Goal: Information Seeking & Learning: Compare options

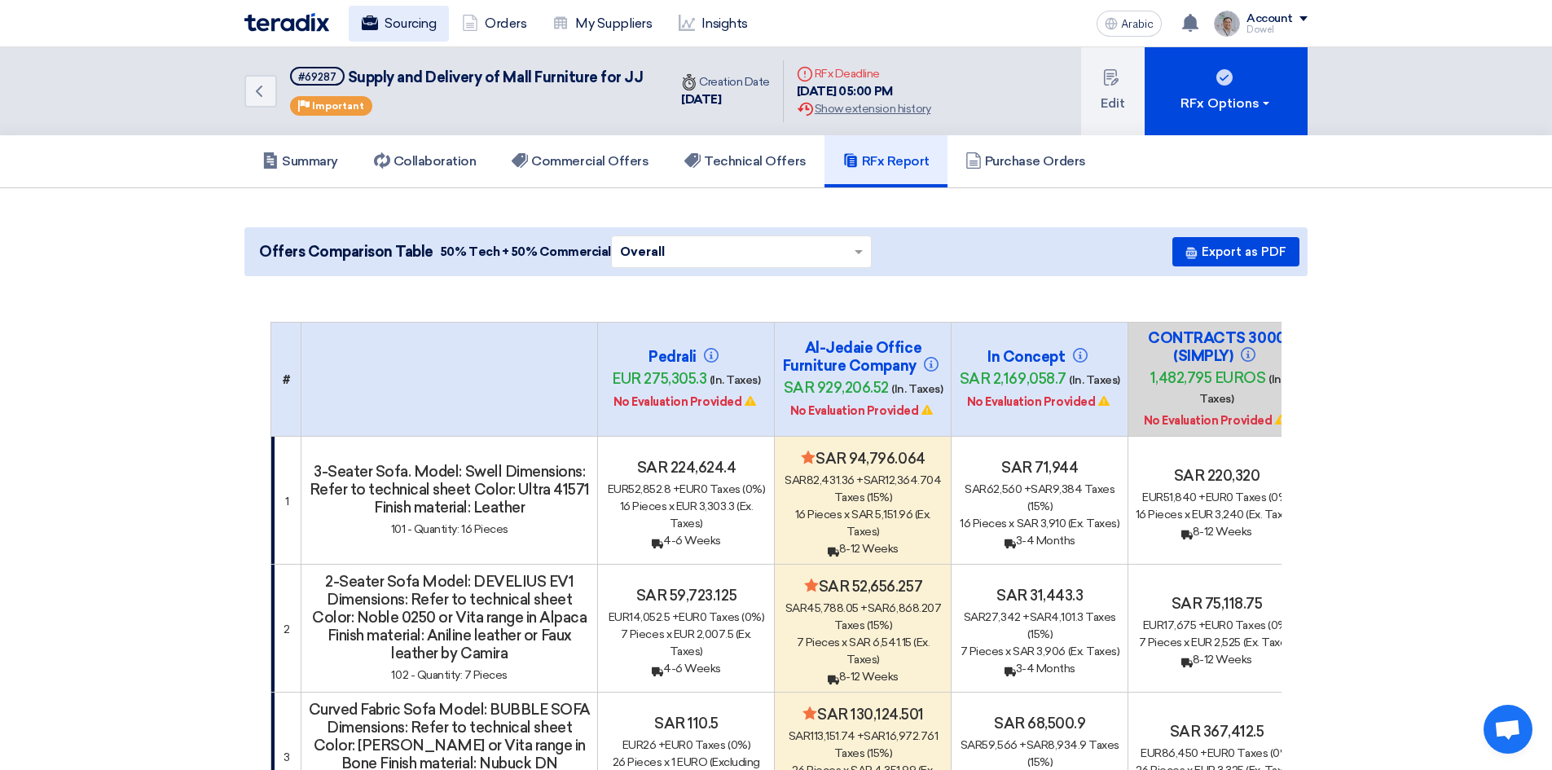
drag, startPoint x: 0, startPoint y: 0, endPoint x: 418, endPoint y: 26, distance: 418.9
click at [418, 26] on font "Sourcing" at bounding box center [410, 22] width 51 height 15
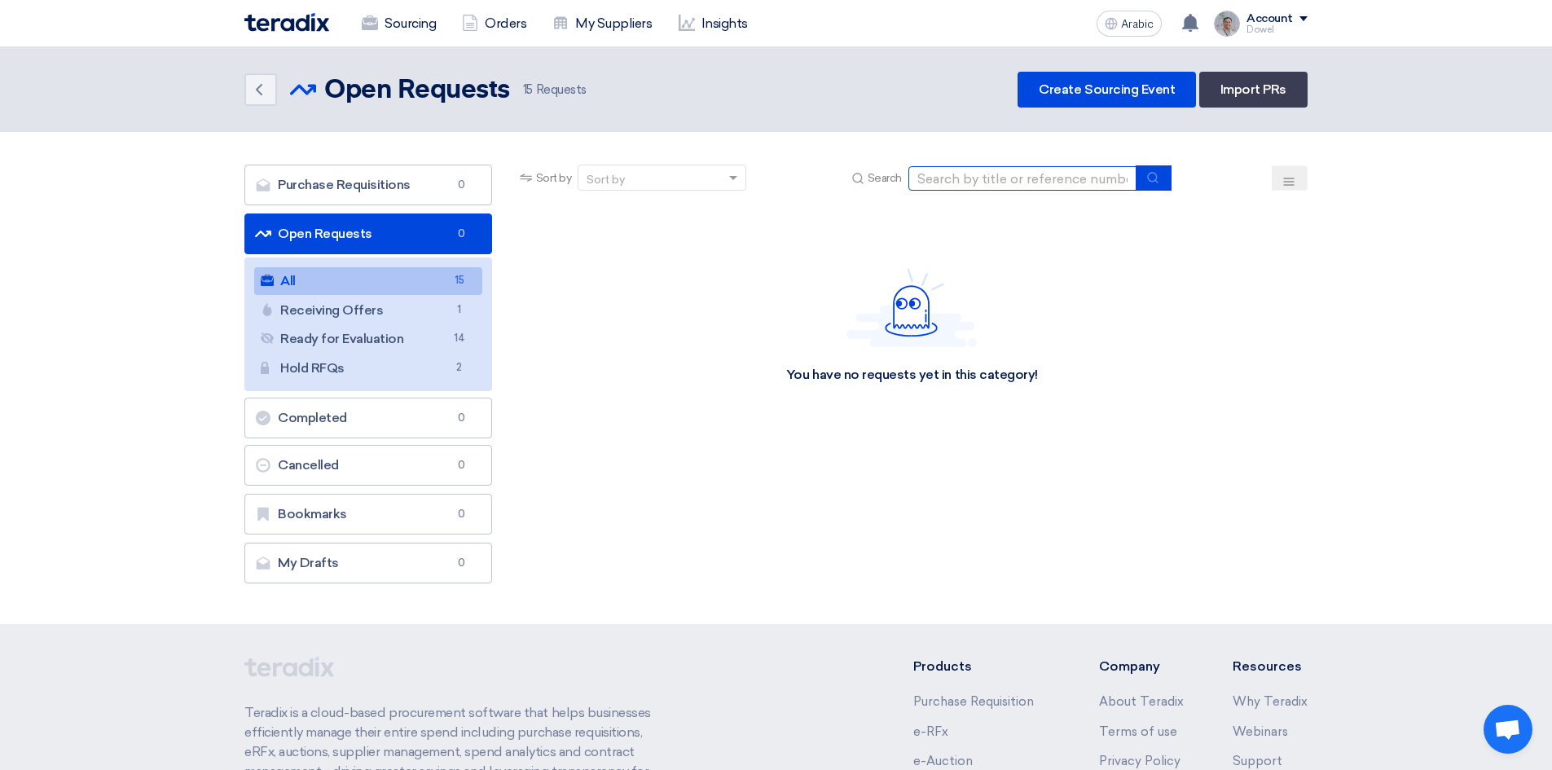
click at [1000, 178] on input at bounding box center [1023, 178] width 228 height 24
type input "family room"
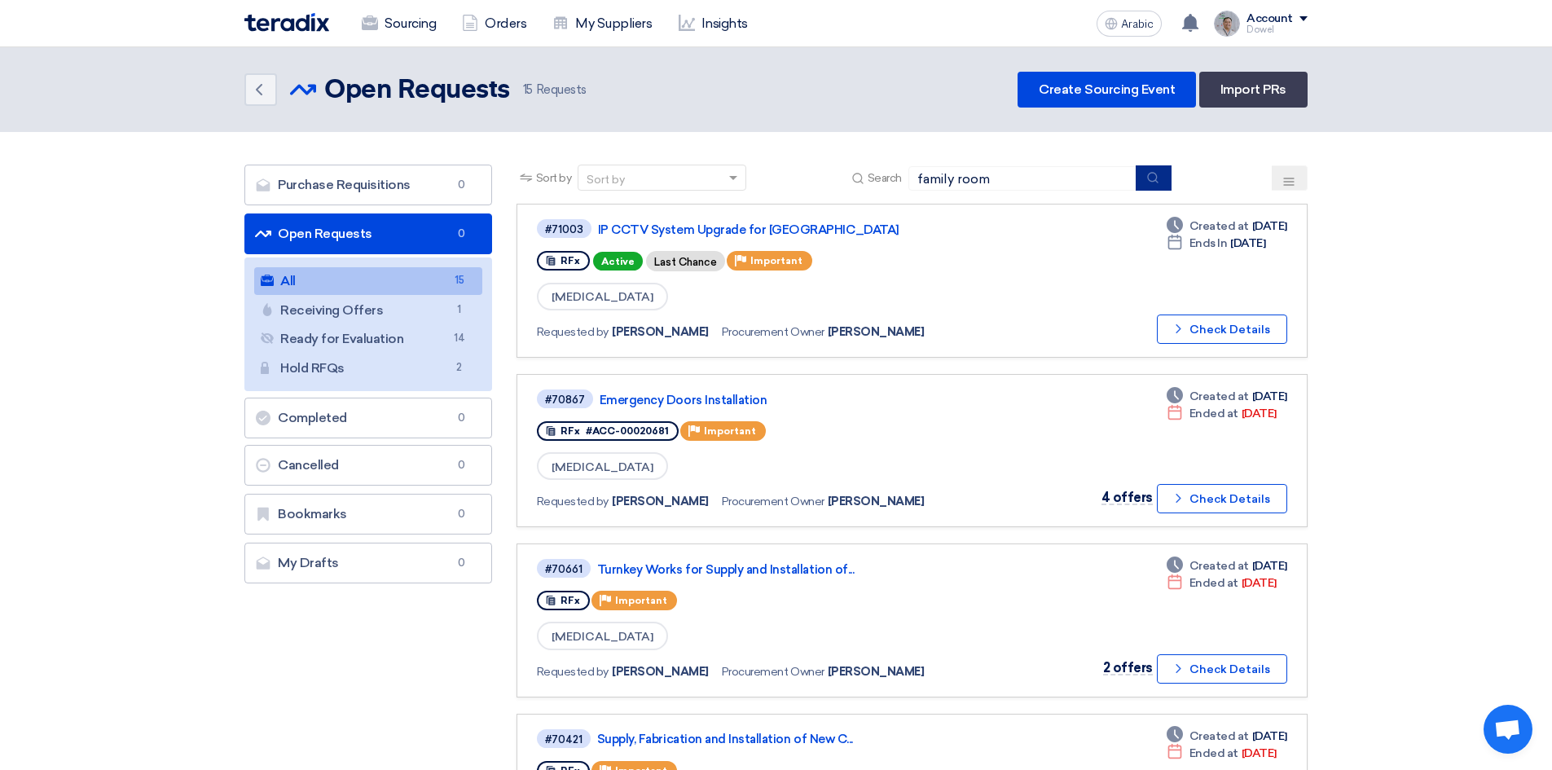
click at [1149, 180] on icon "submit" at bounding box center [1153, 177] width 13 height 13
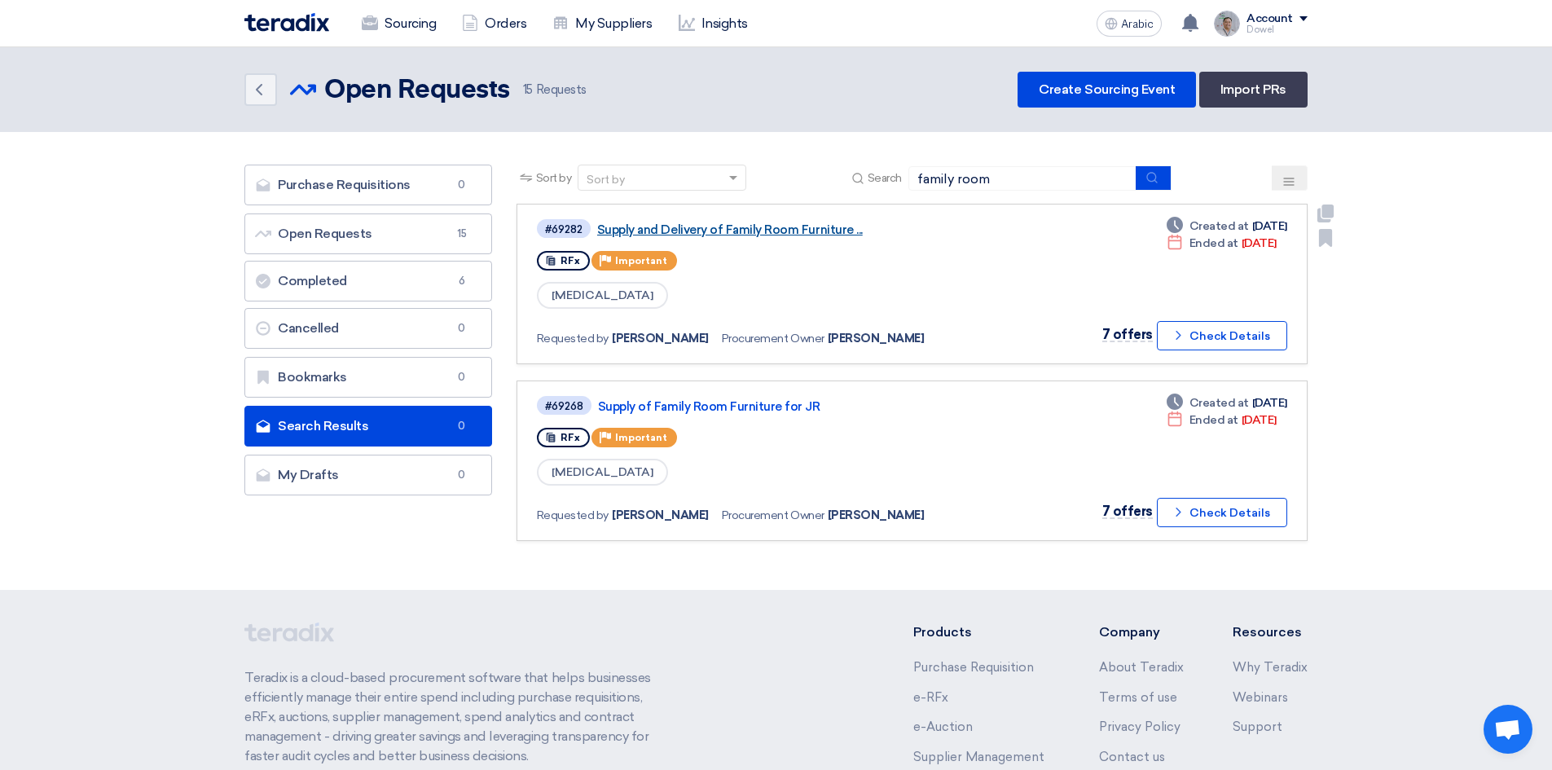
click at [742, 227] on link "Supply and Delivery of Family Room Furniture ..." at bounding box center [800, 229] width 407 height 15
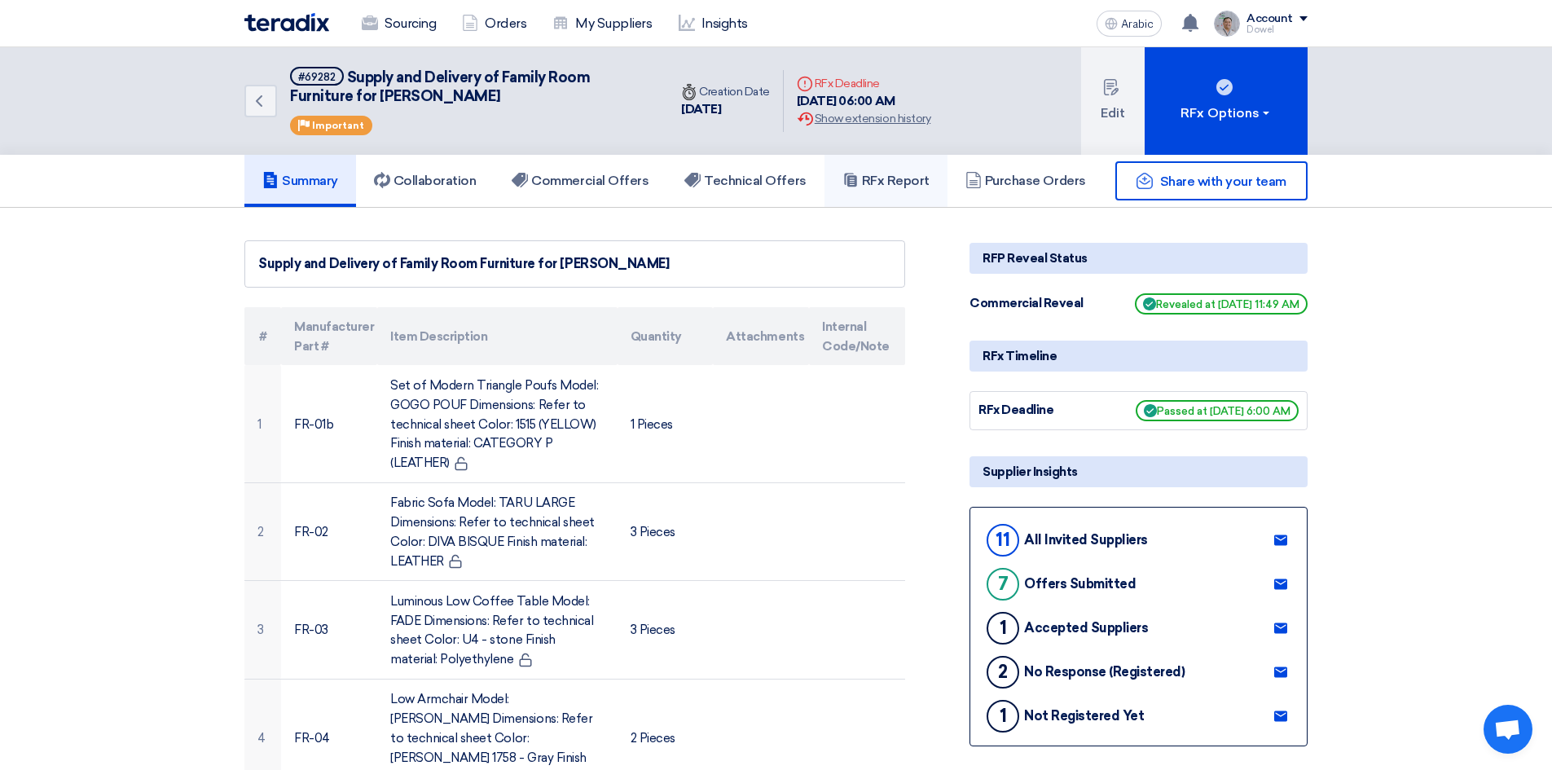
click at [901, 178] on font "RFx Report" at bounding box center [896, 180] width 68 height 15
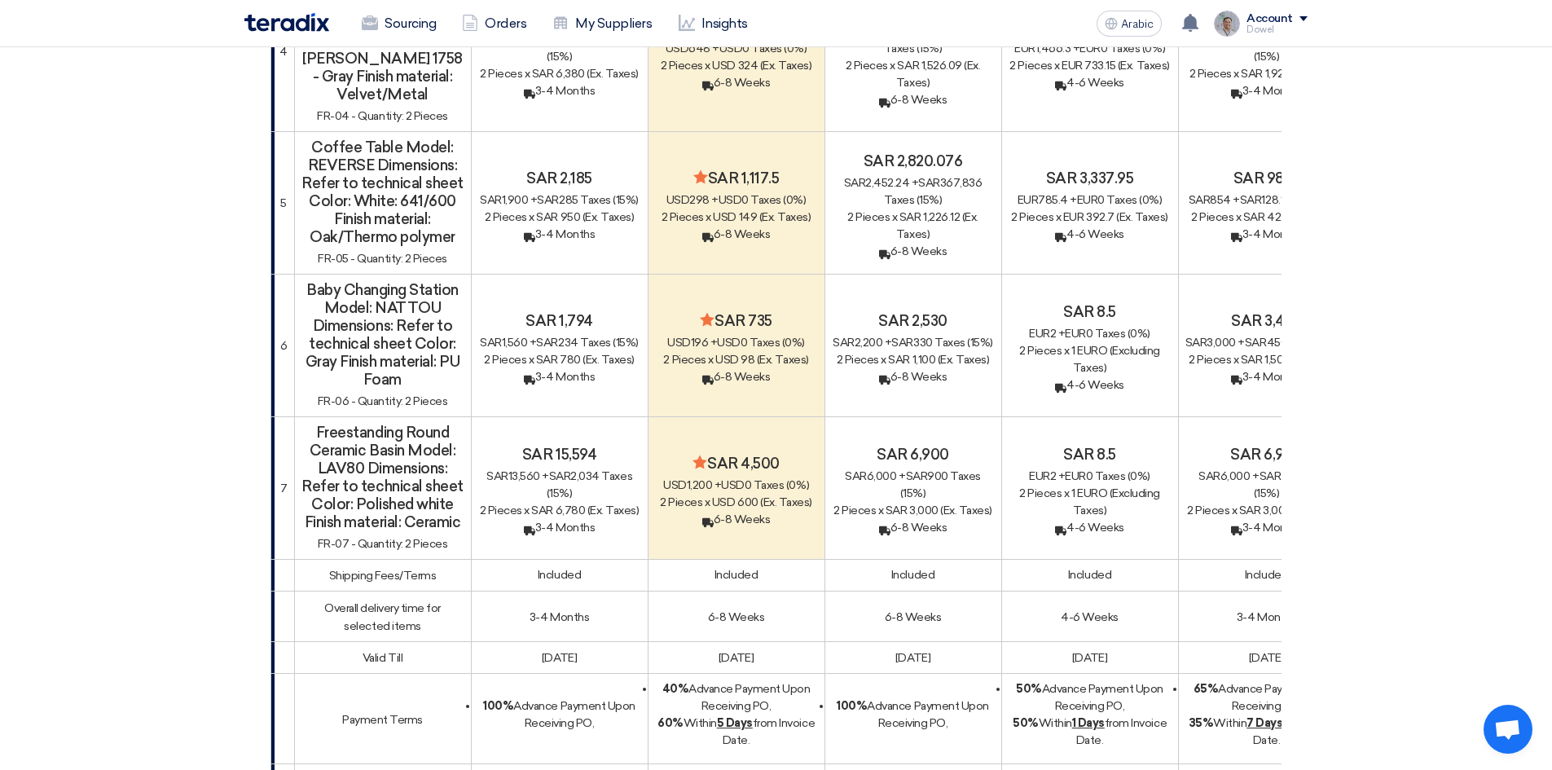
scroll to position [896, 0]
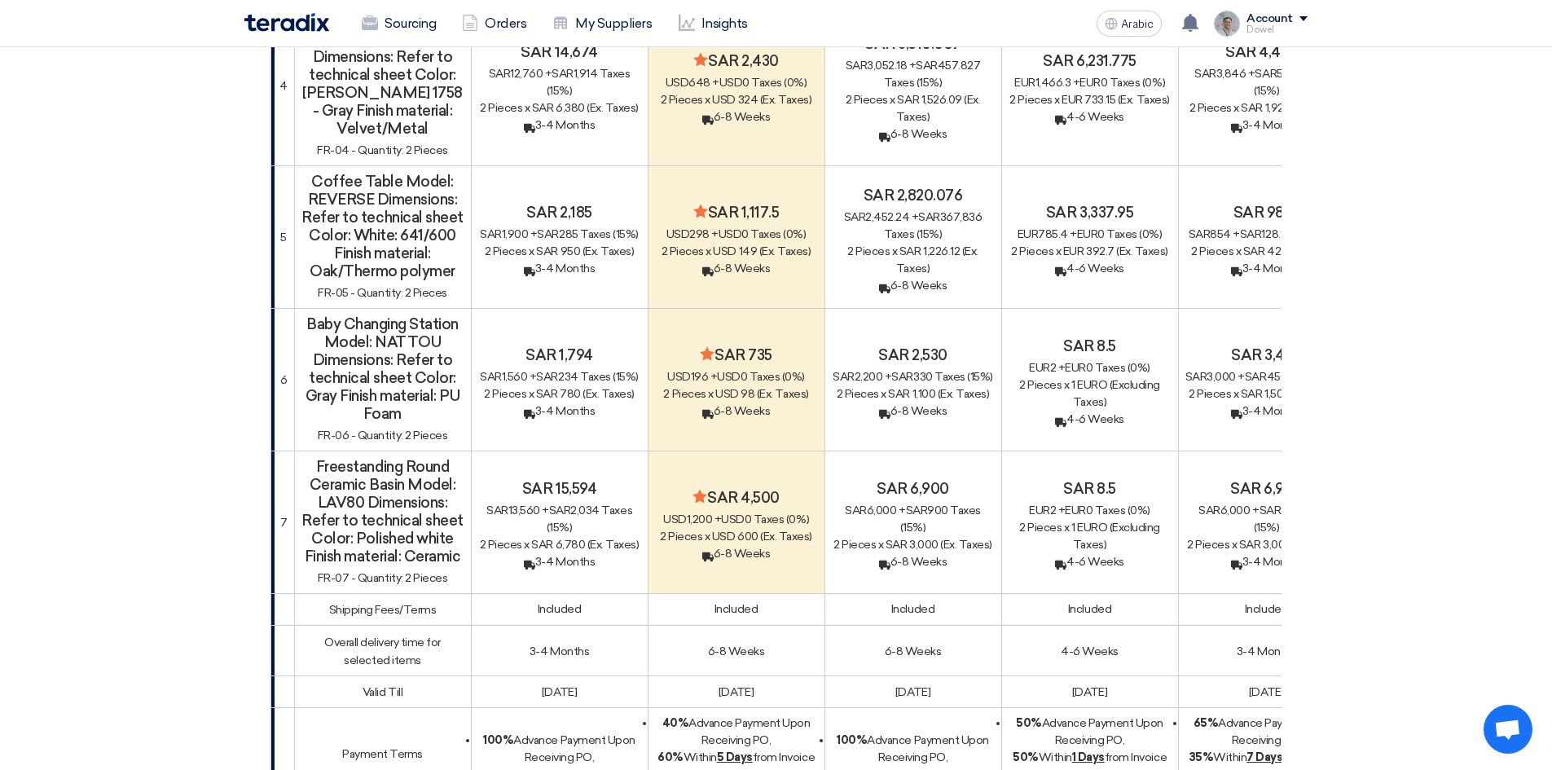
drag, startPoint x: 325, startPoint y: 447, endPoint x: 399, endPoint y: 565, distance: 139.5
click at [399, 565] on div "Freestanding Round Ceramic Basin Model: LAV80 Dimensions: Refer to technical sh…" at bounding box center [383, 522] width 163 height 129
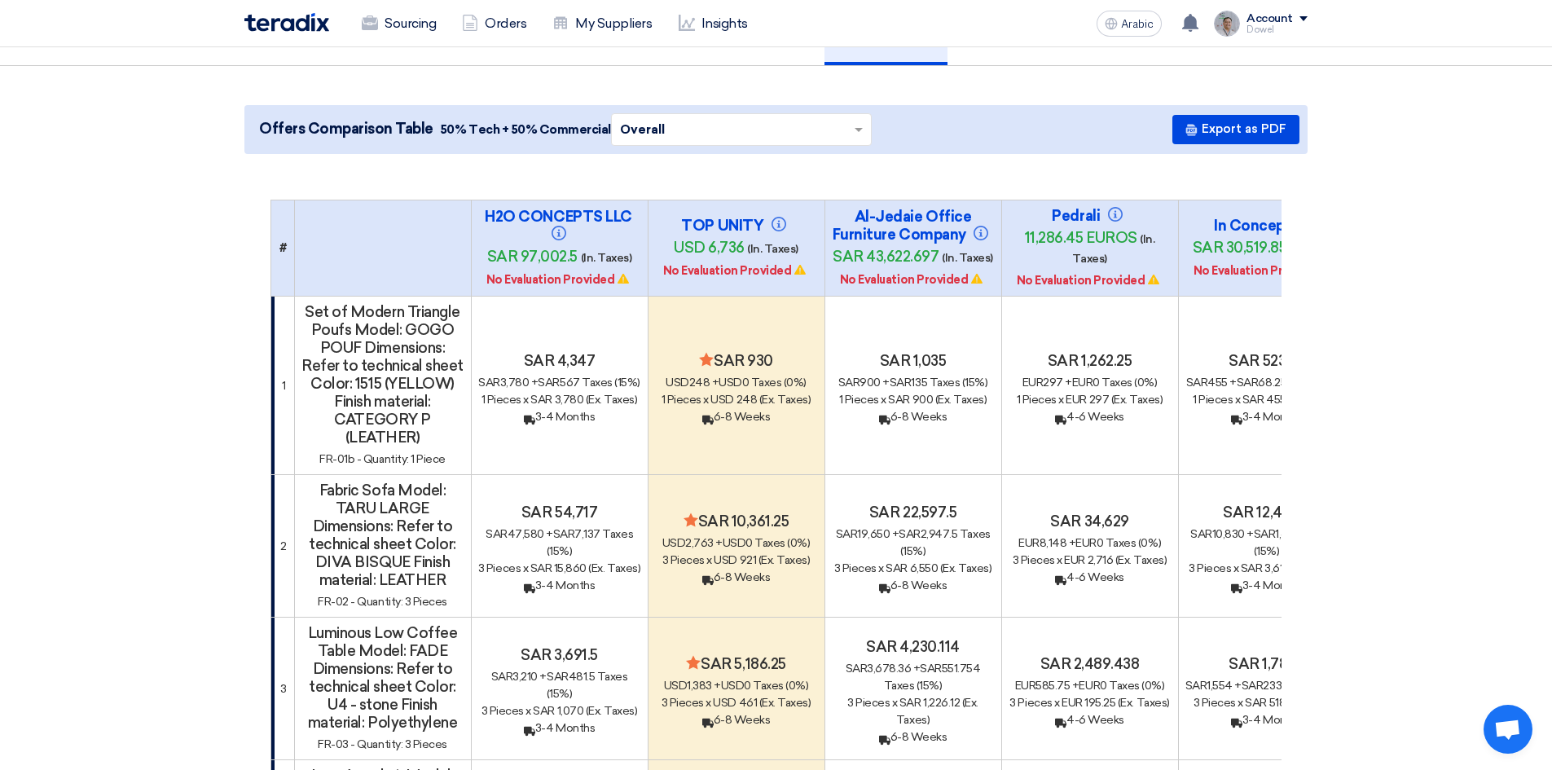
scroll to position [0, 0]
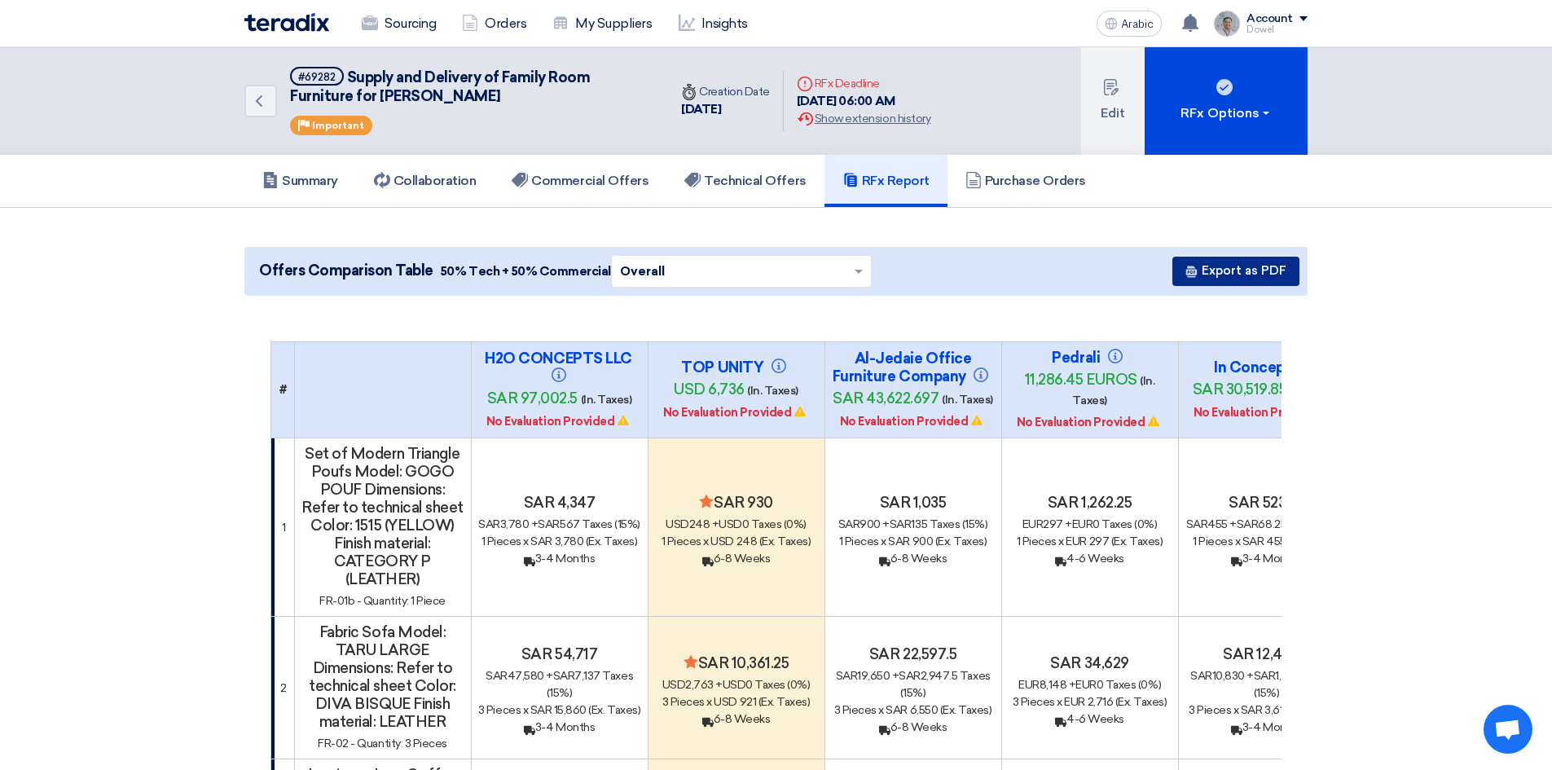
click at [1220, 279] on button "Export as PDF" at bounding box center [1236, 271] width 127 height 29
click at [572, 179] on font "Commercial Offers" at bounding box center [589, 180] width 117 height 15
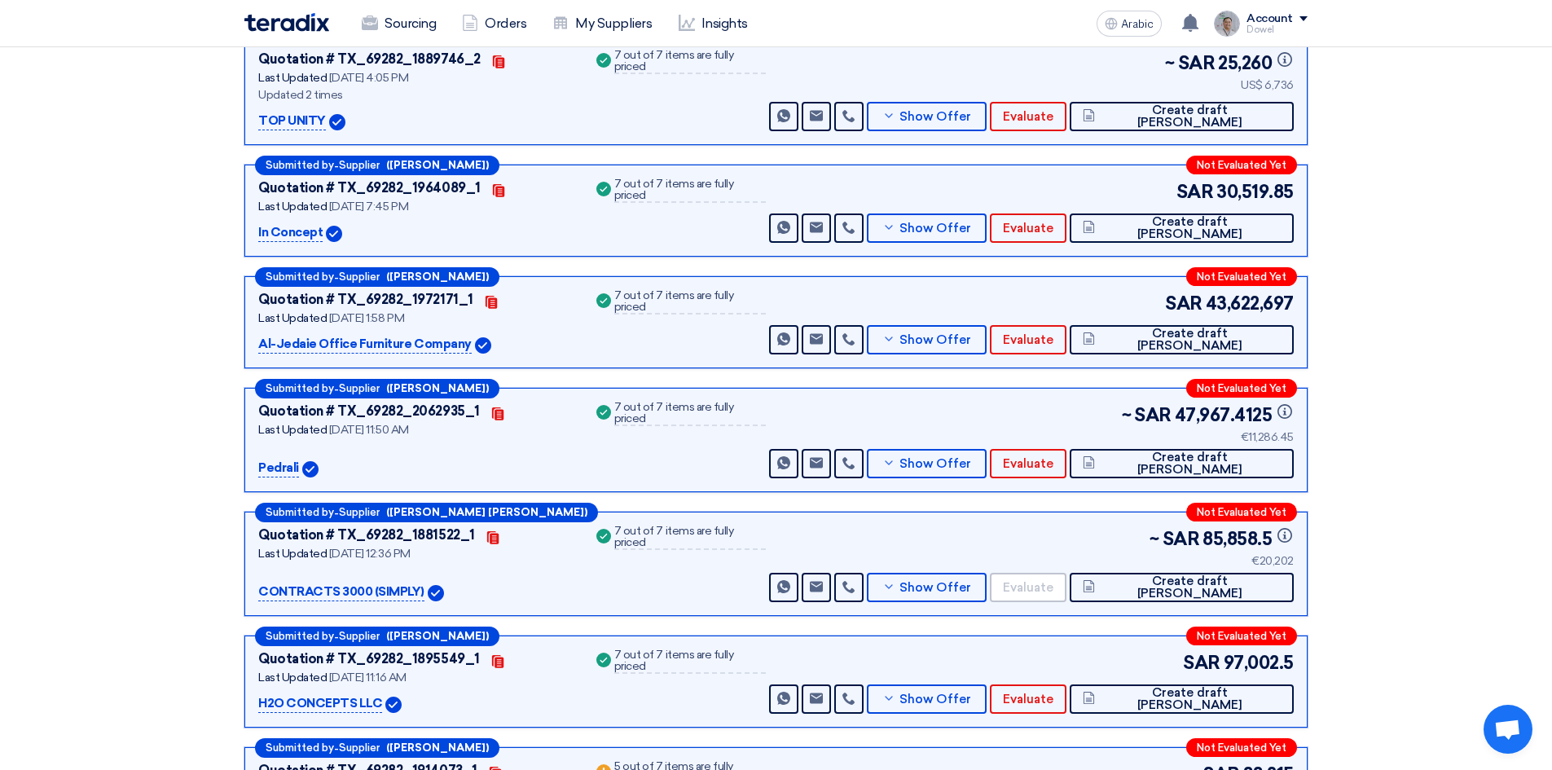
scroll to position [326, 0]
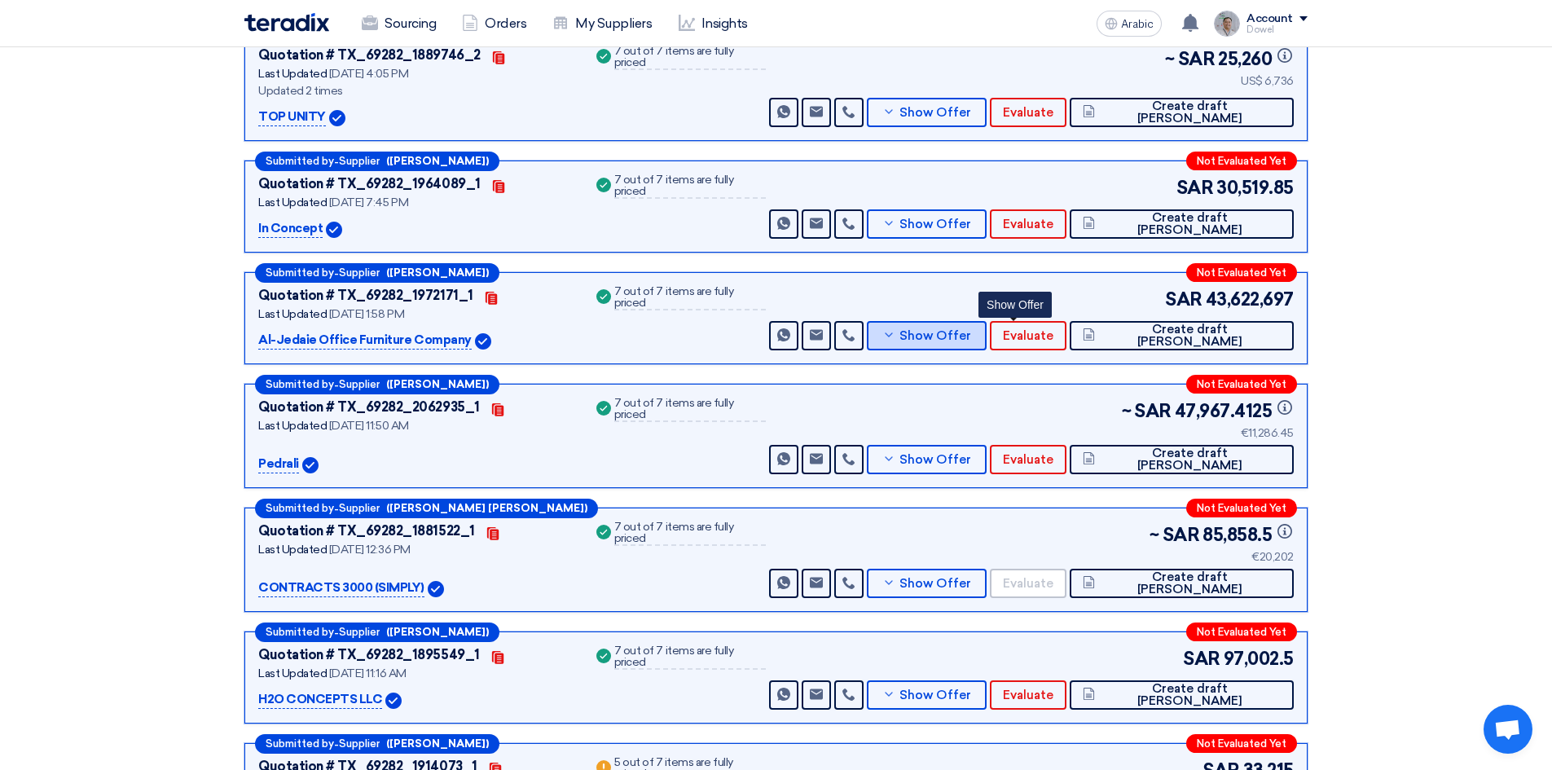
click at [986, 348] on button "Show Offer" at bounding box center [926, 335] width 119 height 29
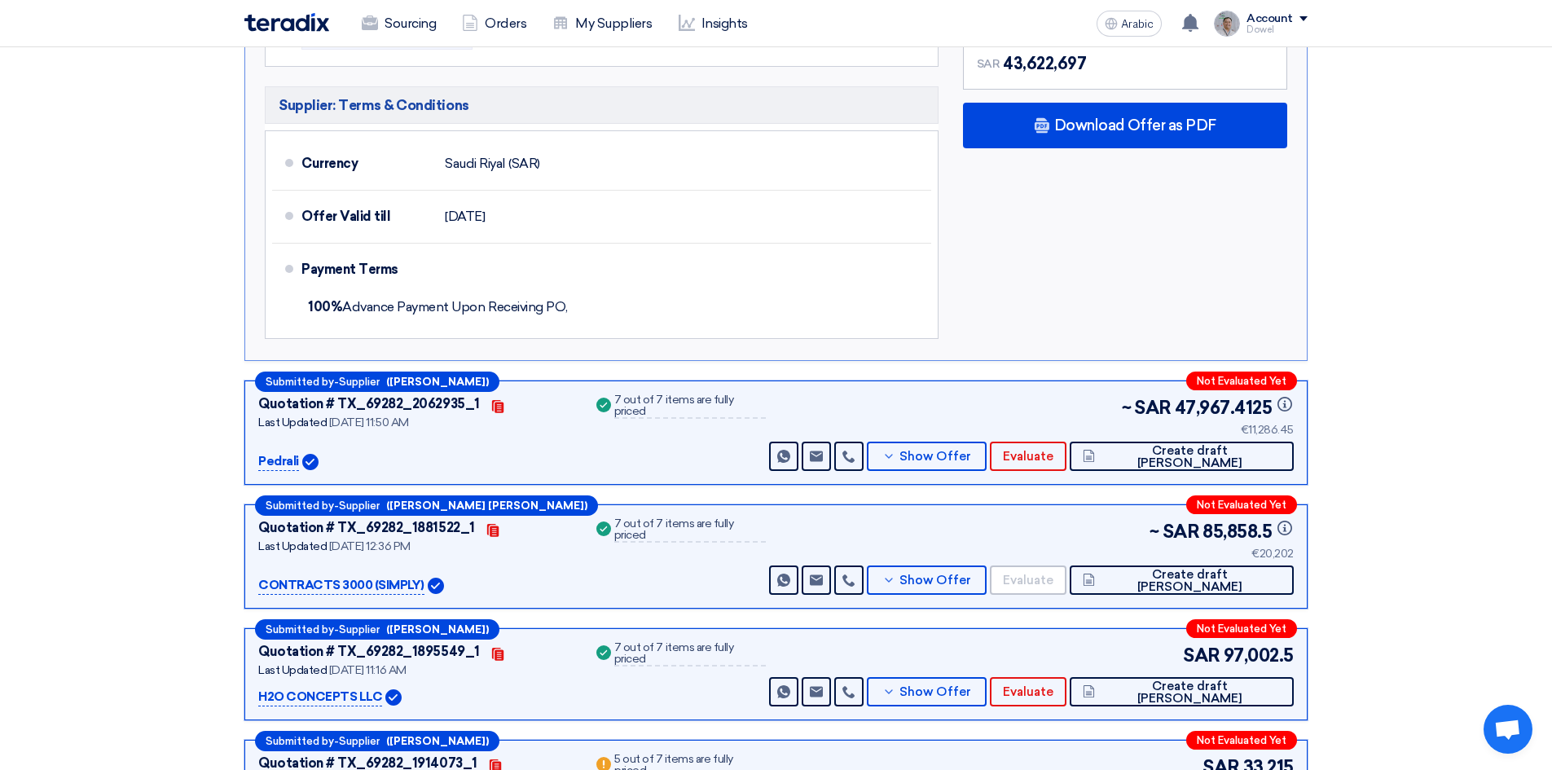
scroll to position [1793, 0]
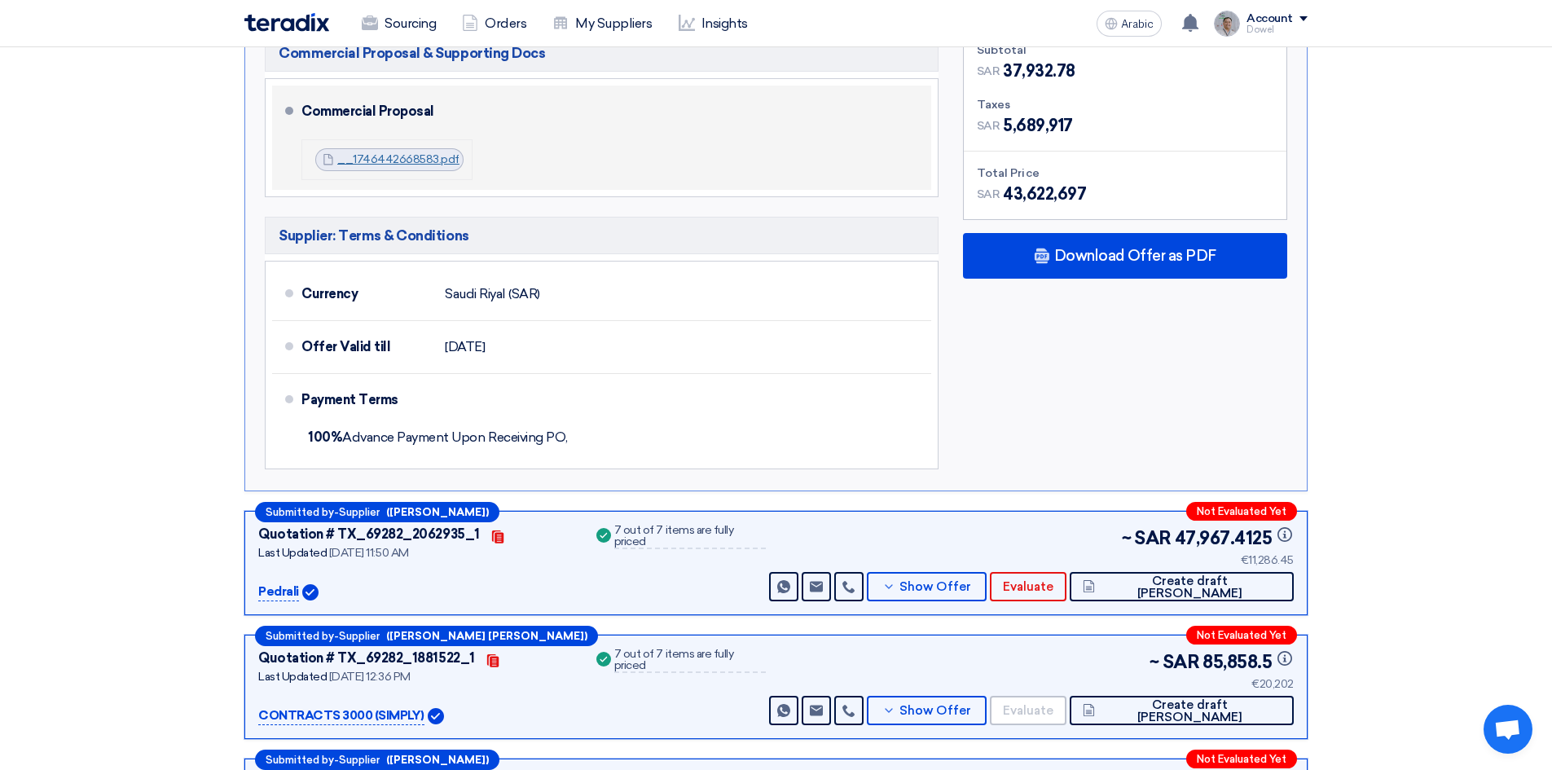
click at [393, 152] on font "__1746442668583.pdf" at bounding box center [398, 159] width 122 height 14
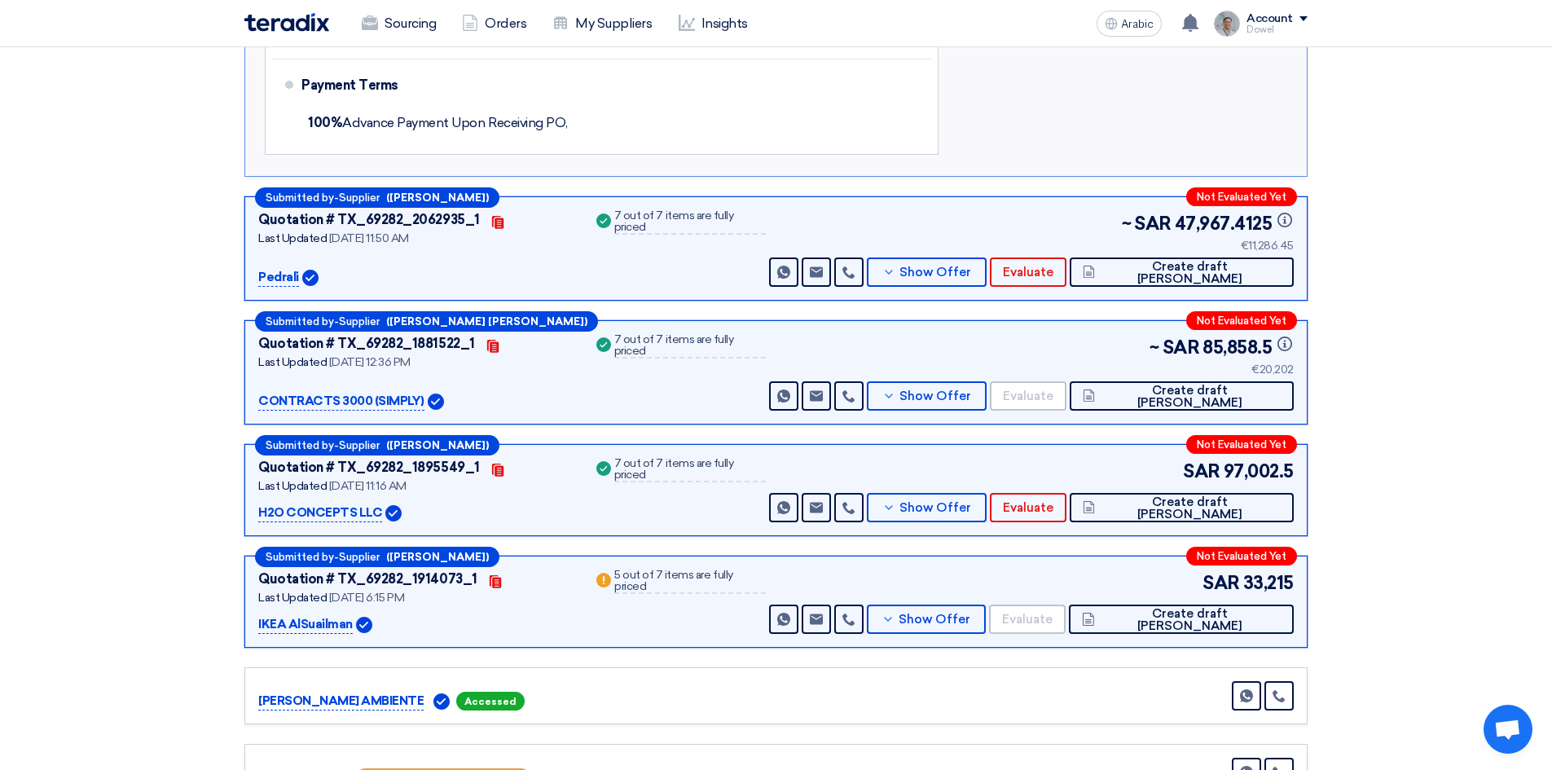
scroll to position [2119, 0]
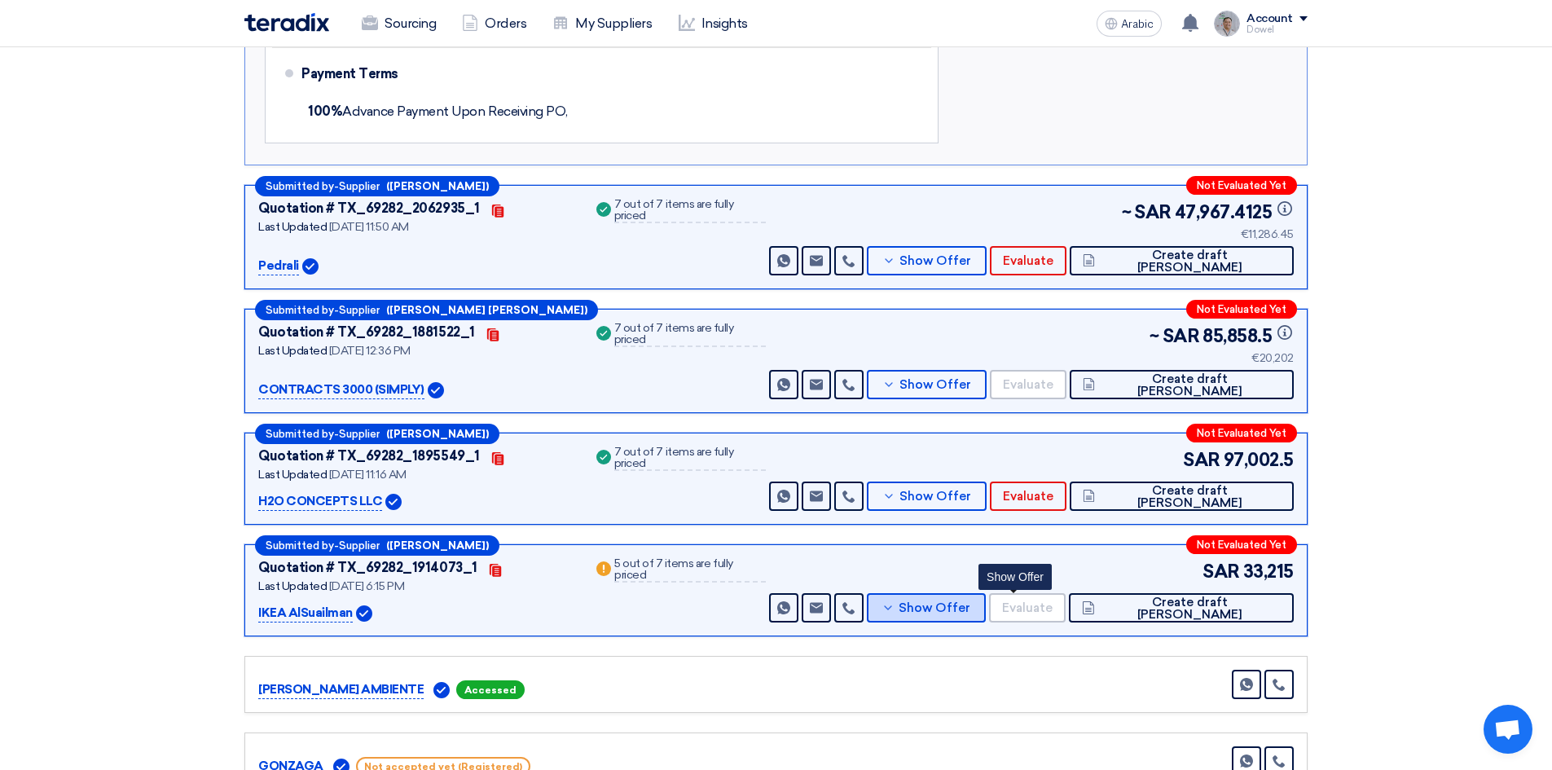
click at [971, 601] on font "Show Offer" at bounding box center [935, 608] width 72 height 15
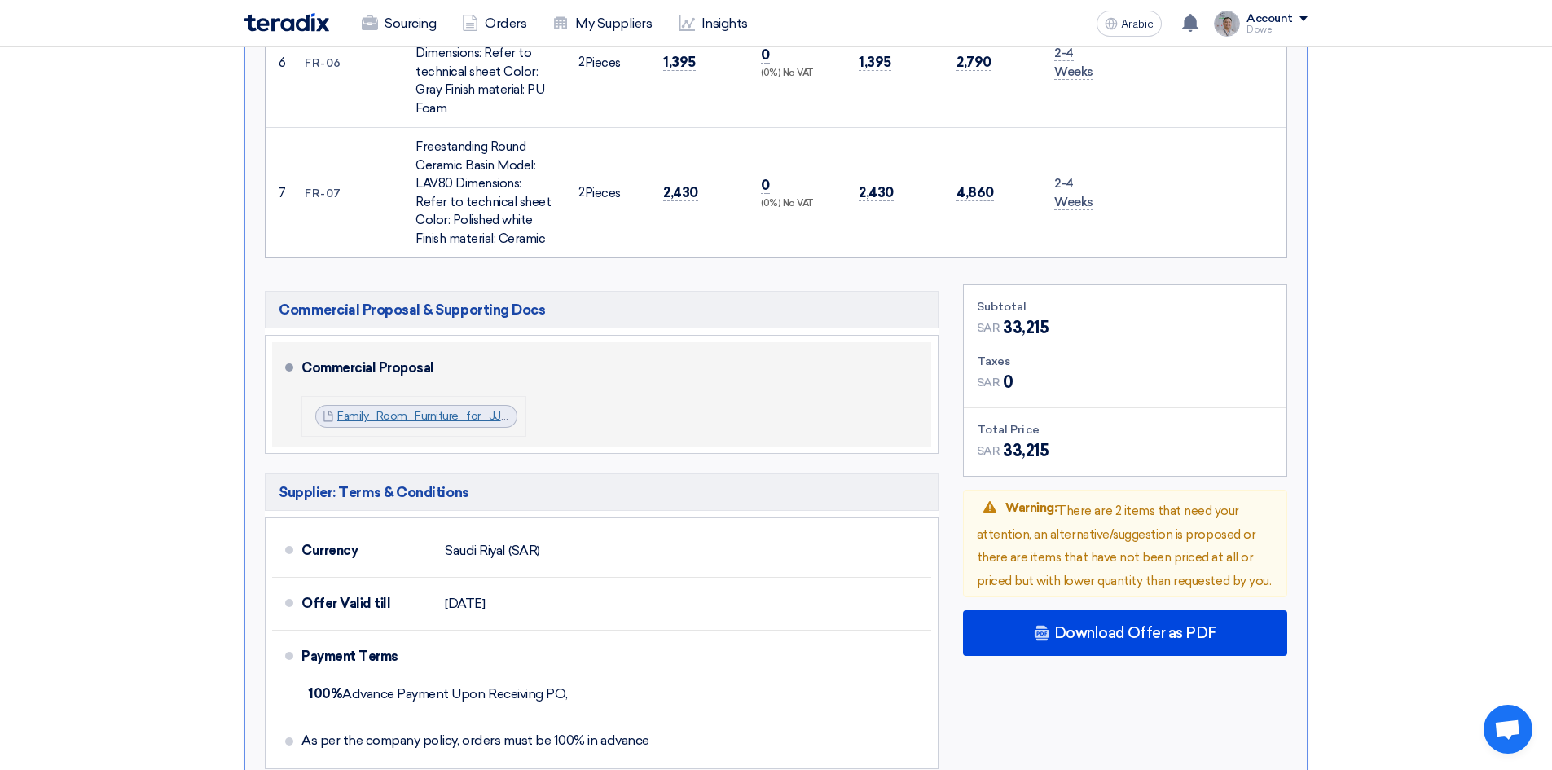
click at [420, 409] on font "Family_Room_Furniture_for_JJ__1744902910213.pdf" at bounding box center [476, 416] width 278 height 14
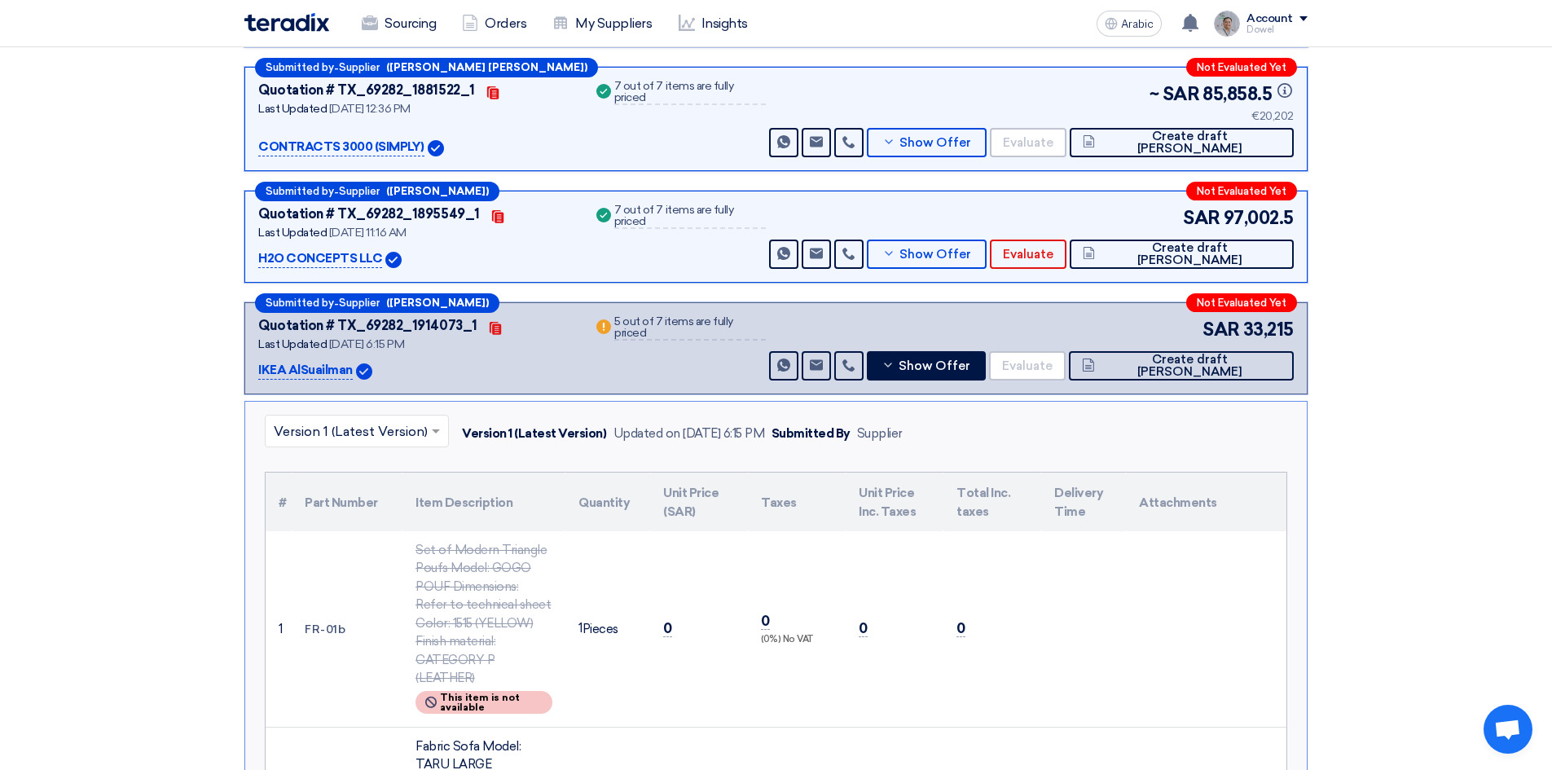
scroll to position [489, 0]
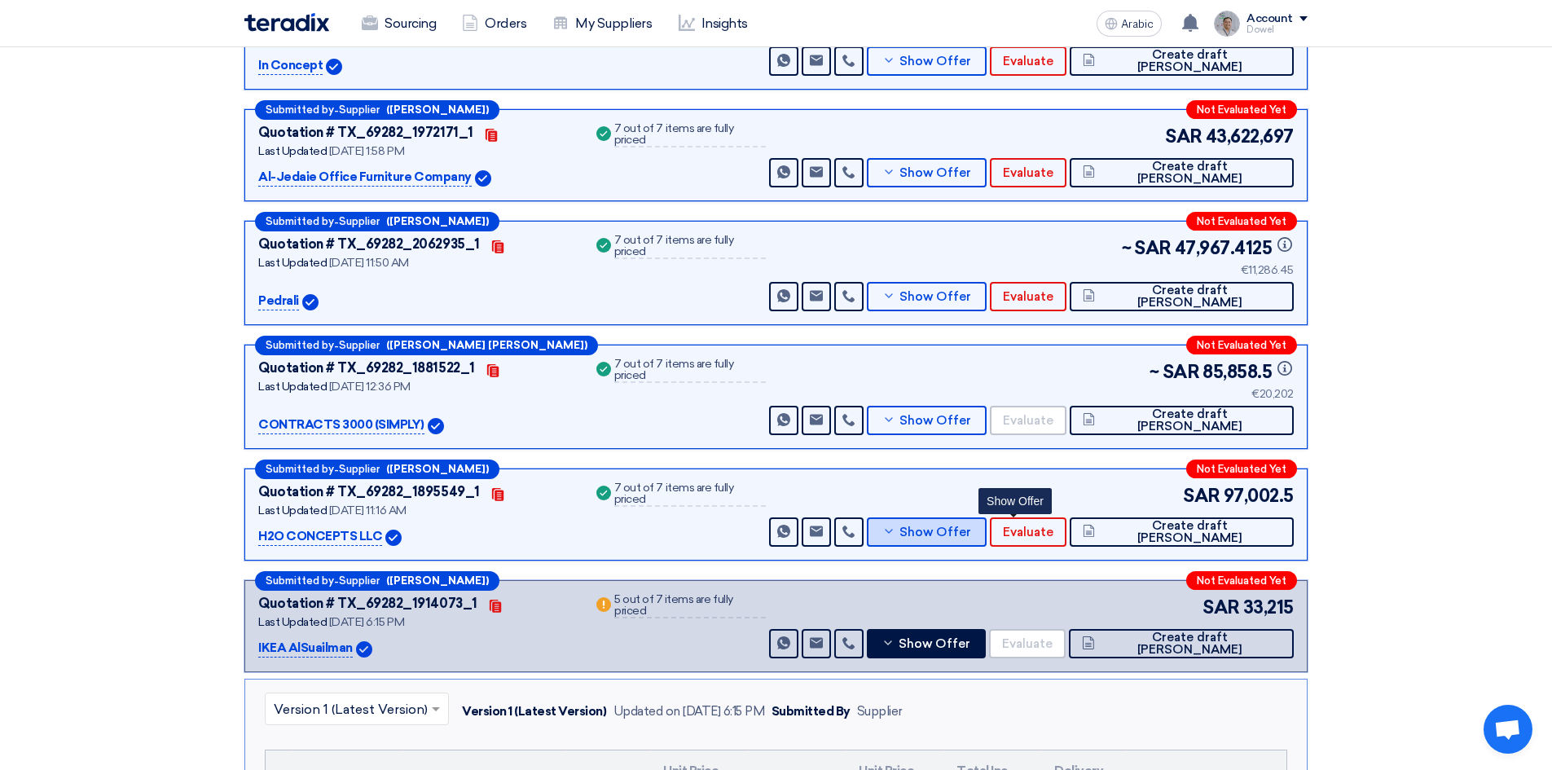
click at [986, 537] on button "Show Offer" at bounding box center [926, 531] width 119 height 29
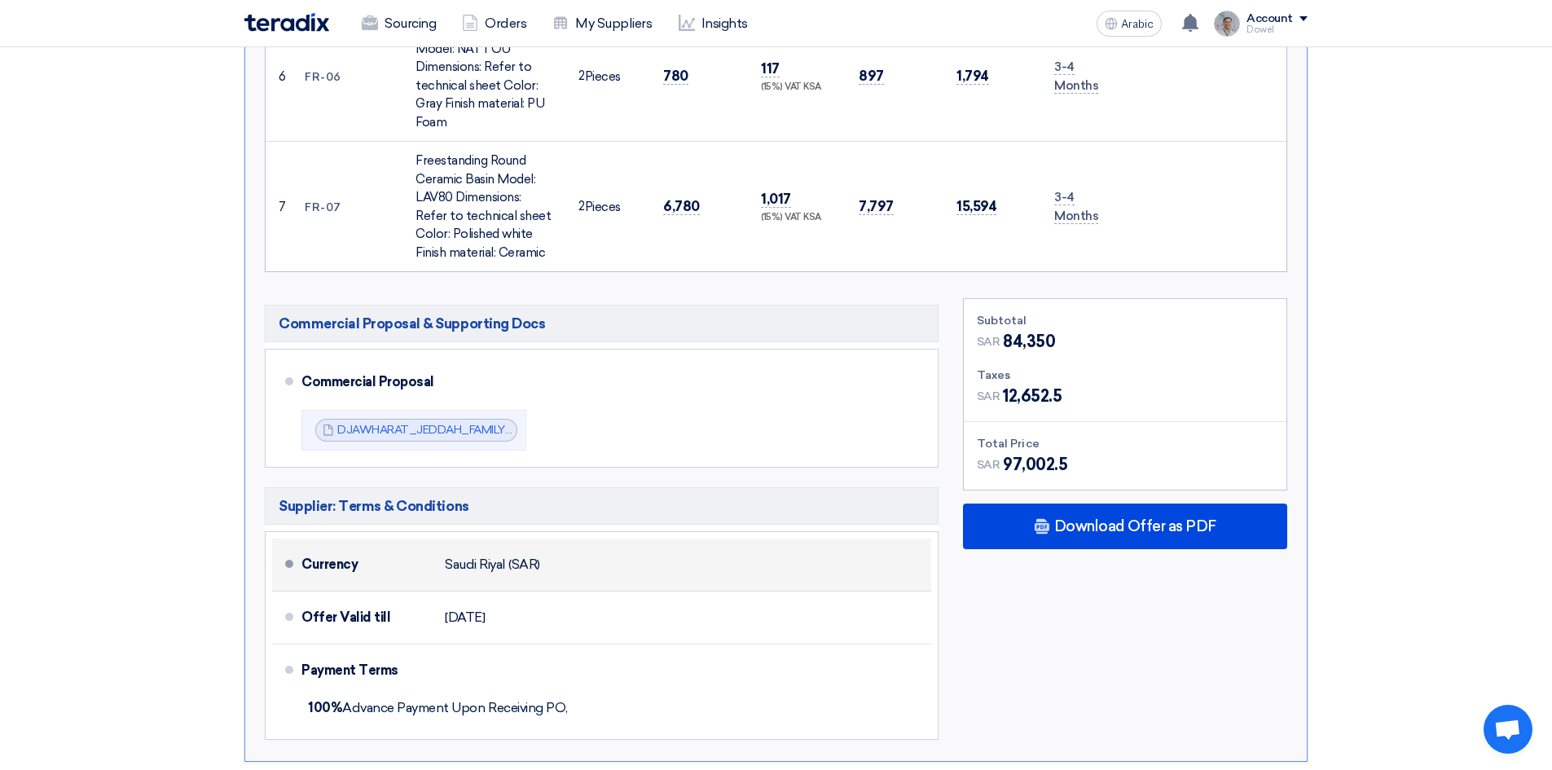
scroll to position [1874, 0]
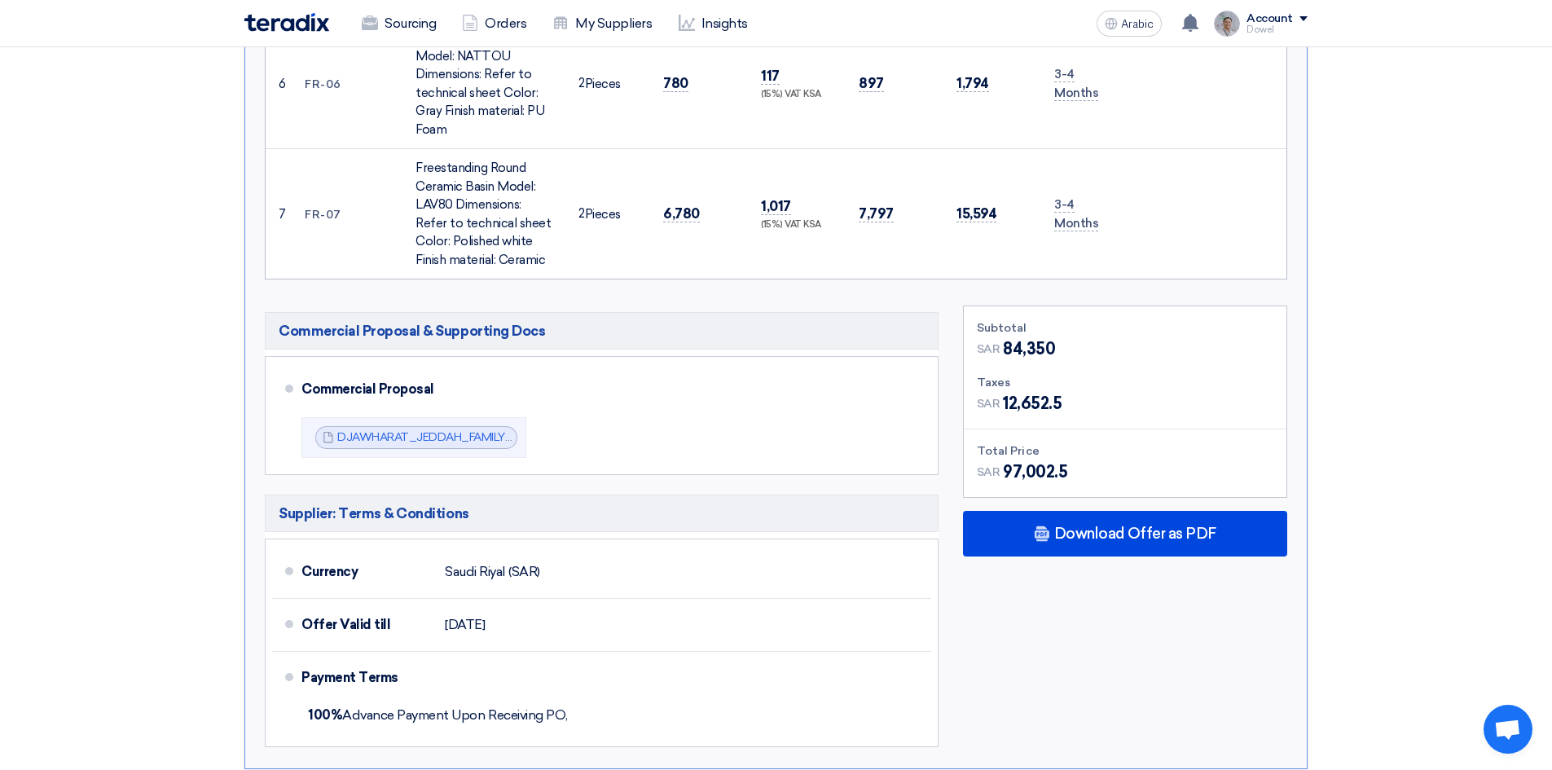
drag, startPoint x: 431, startPoint y: 385, endPoint x: 459, endPoint y: 420, distance: 45.3
click at [431, 430] on font "DJAWHARAT_JEDDAH_FAMILY_ROOM_PR_1744704668630.pdf" at bounding box center [511, 437] width 349 height 14
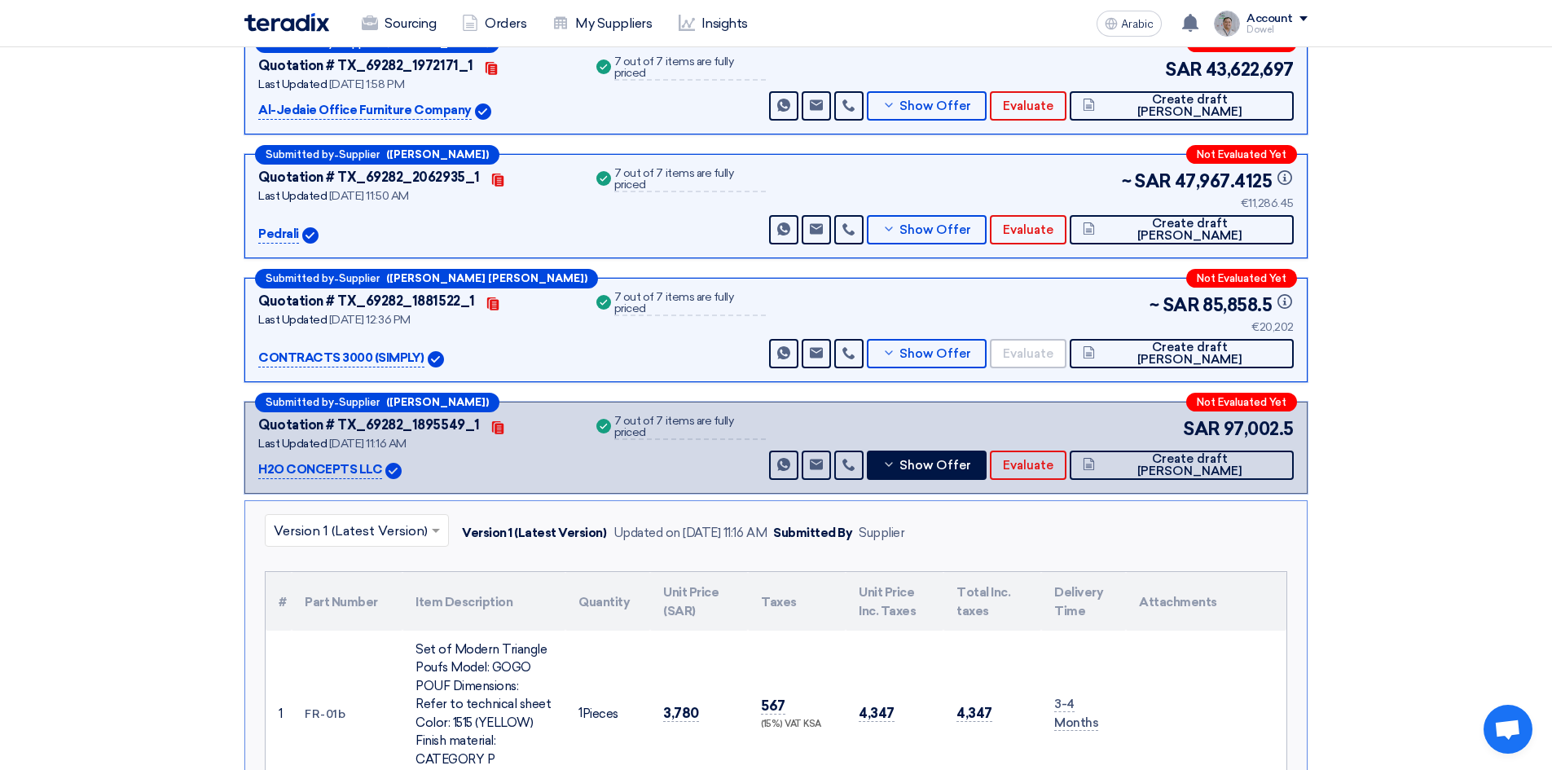
scroll to position [489, 0]
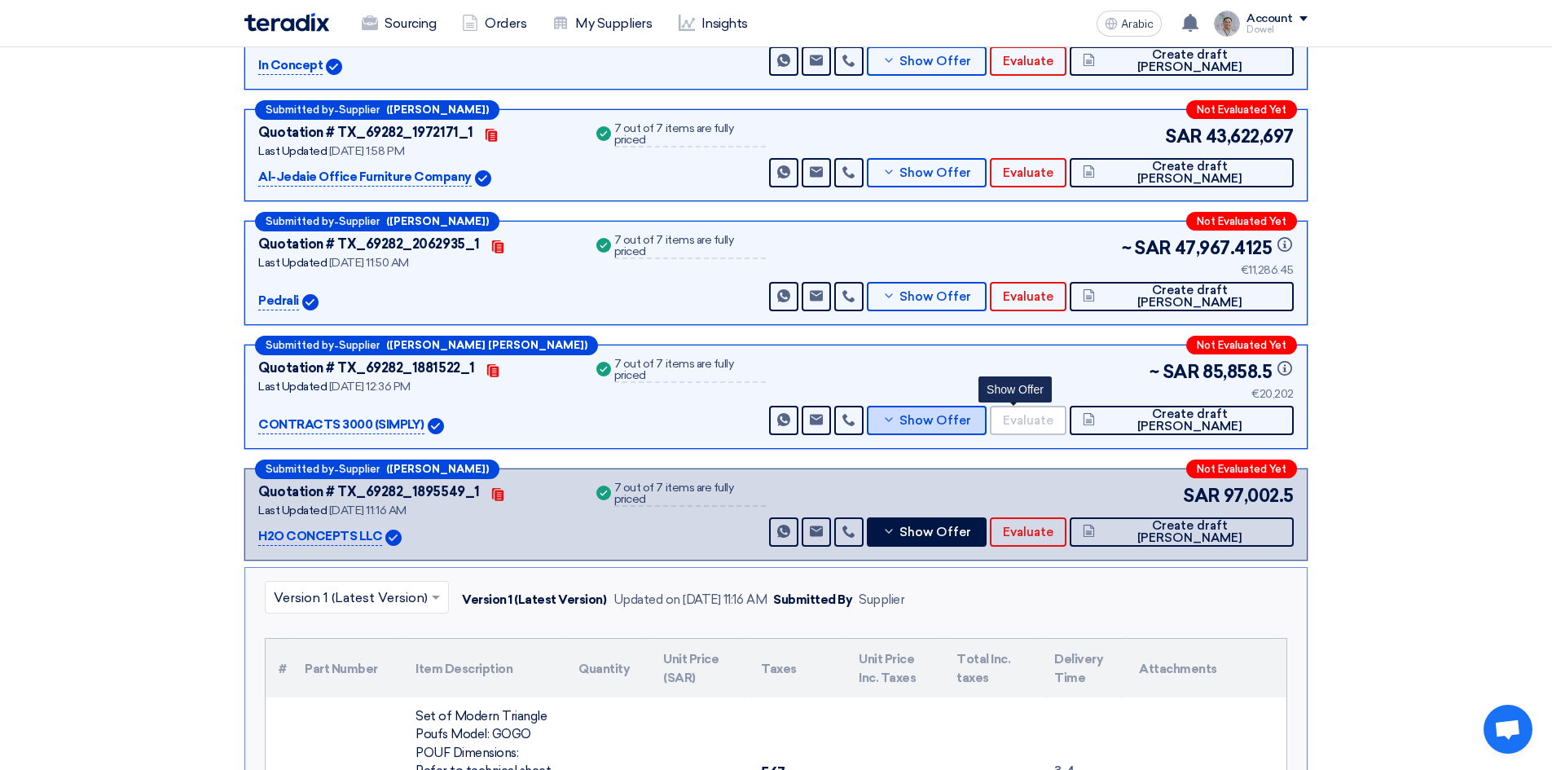
click at [971, 415] on font "Show Offer" at bounding box center [936, 420] width 72 height 15
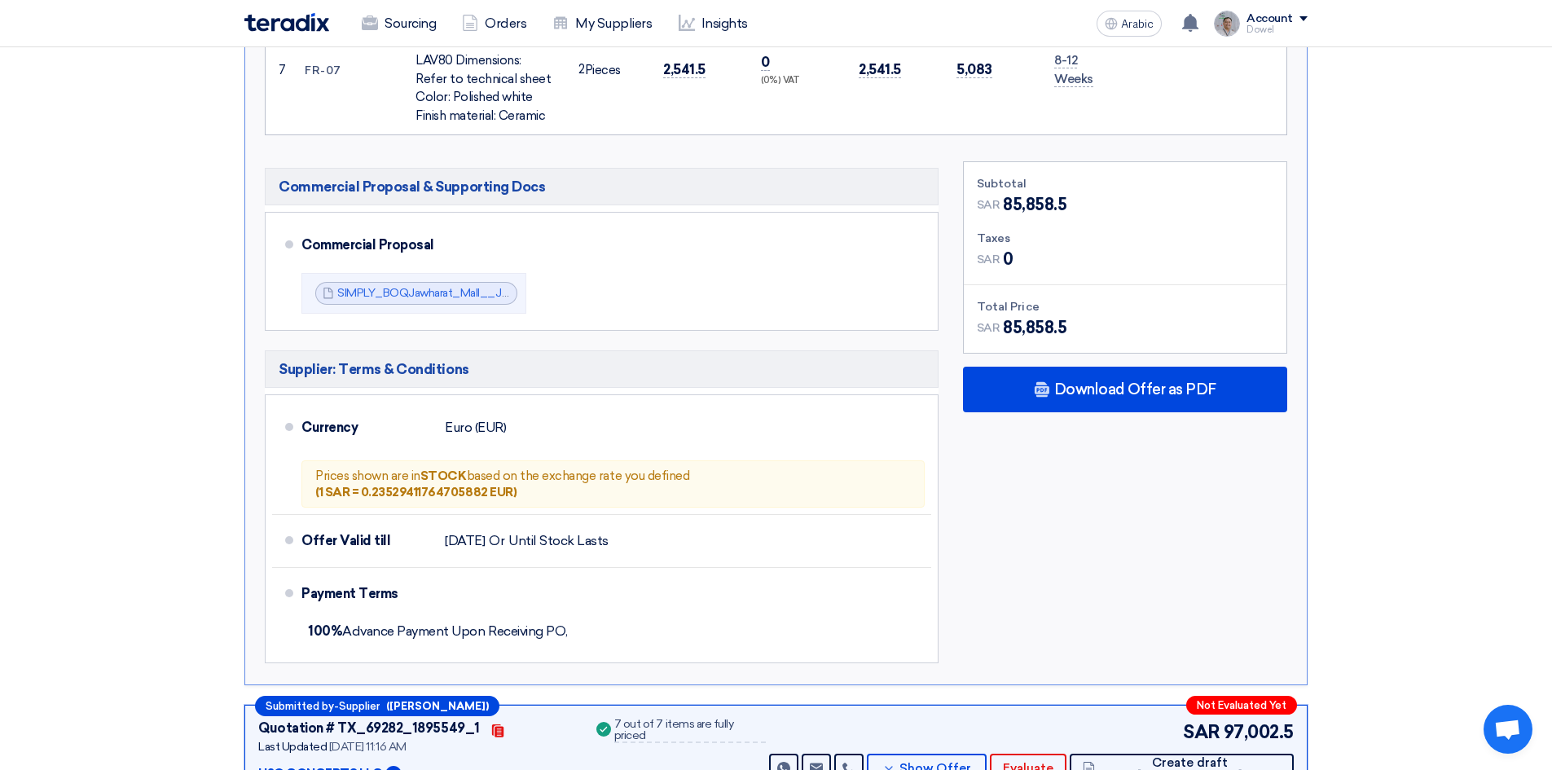
scroll to position [1793, 0]
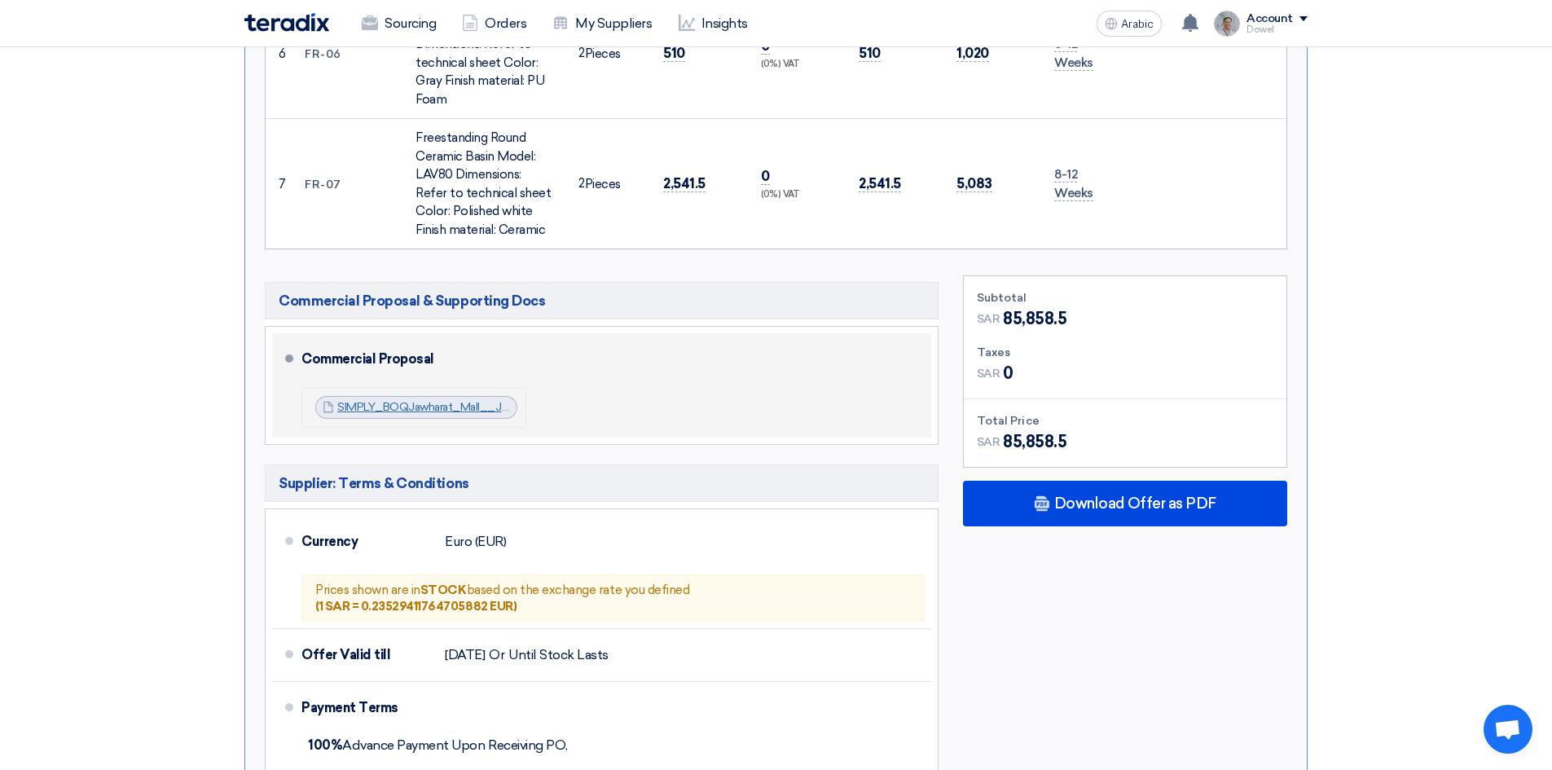
click at [422, 400] on font "SIMPLY_BOQJawharat_Mall__Jeddah_FAMILY_ROOM_RV_1744450495884.pdf" at bounding box center [548, 407] width 423 height 14
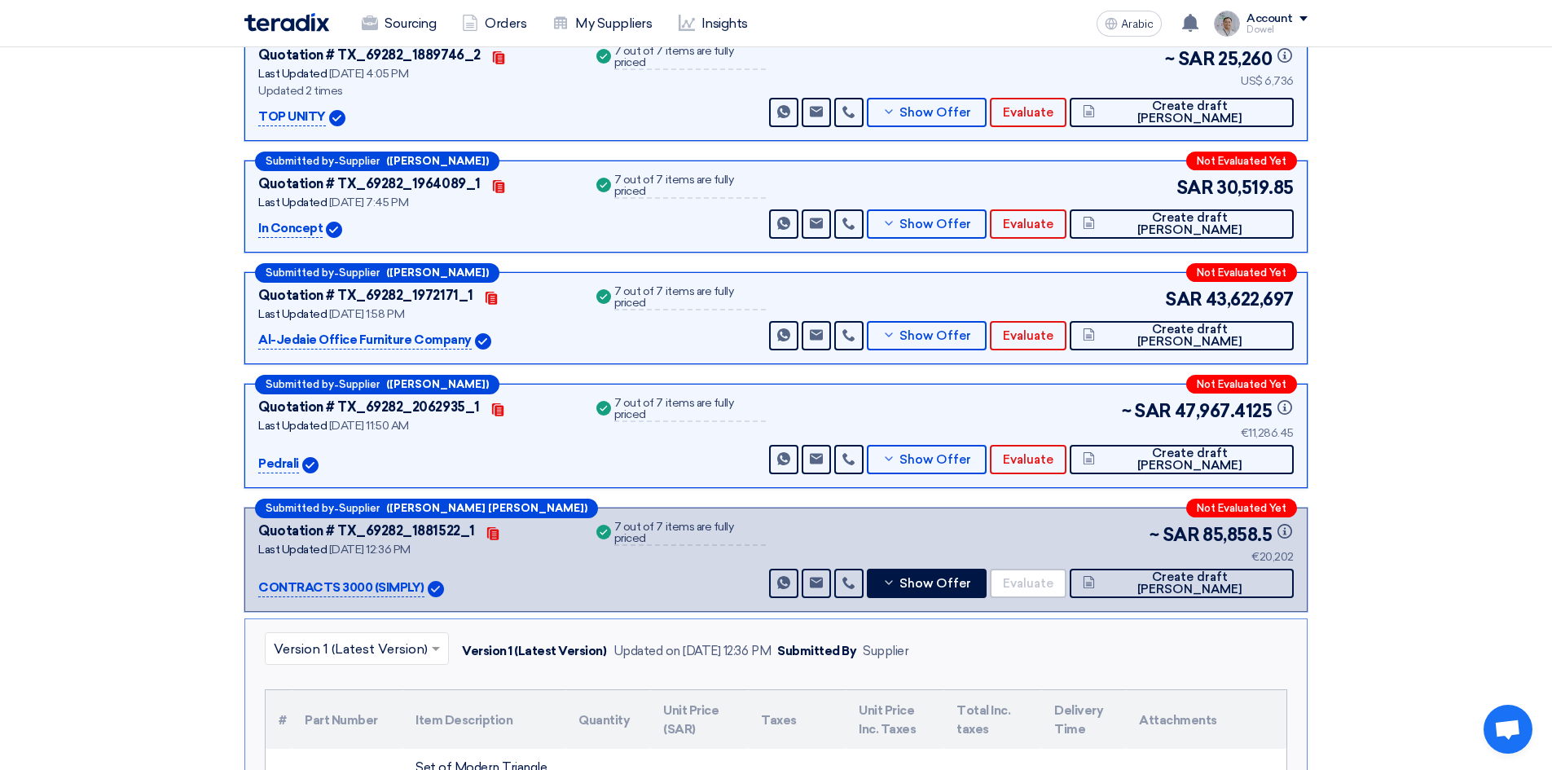
scroll to position [0, 0]
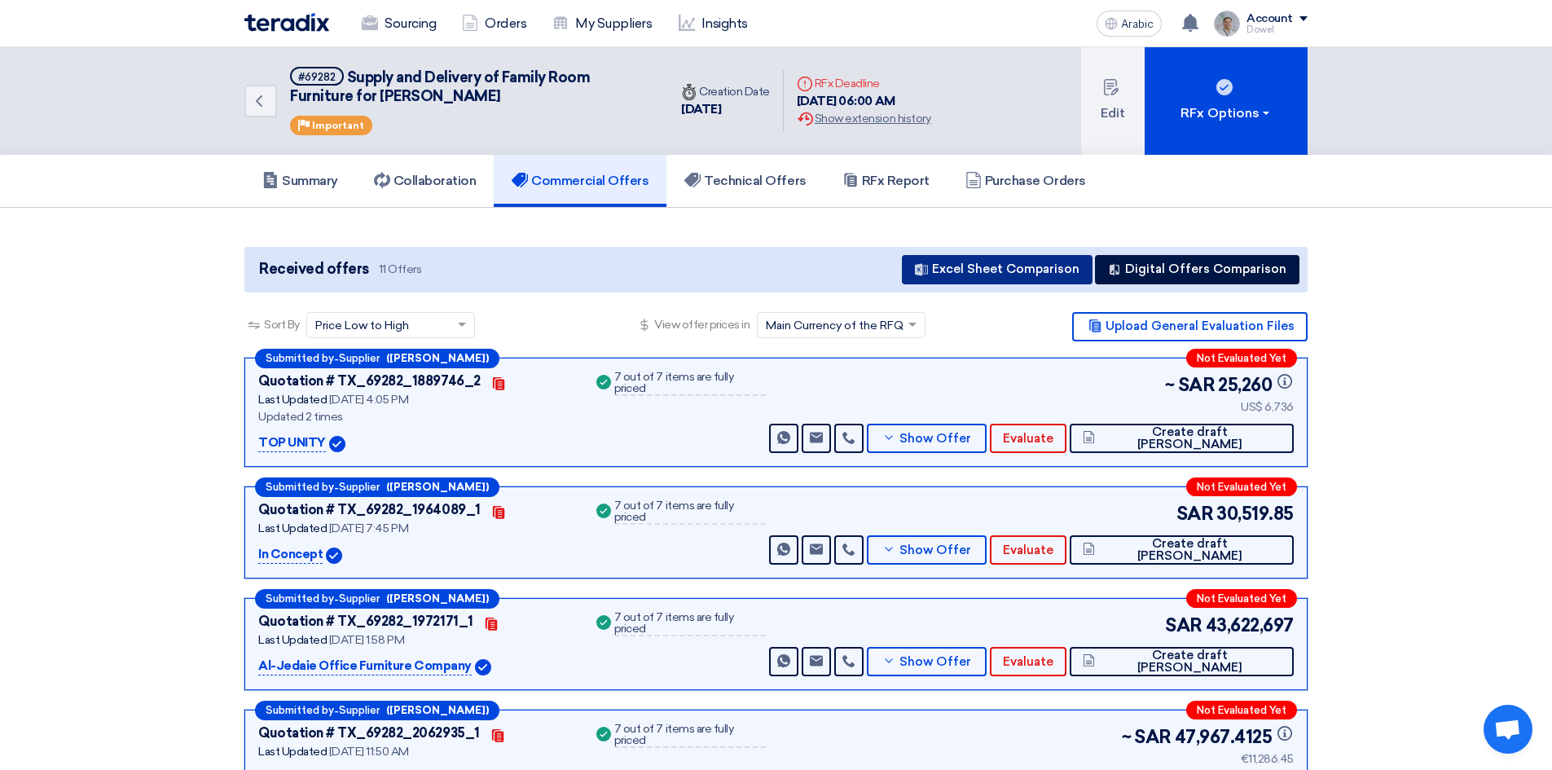
click at [994, 269] on font "Excel Sheet Comparison" at bounding box center [1005, 269] width 147 height 15
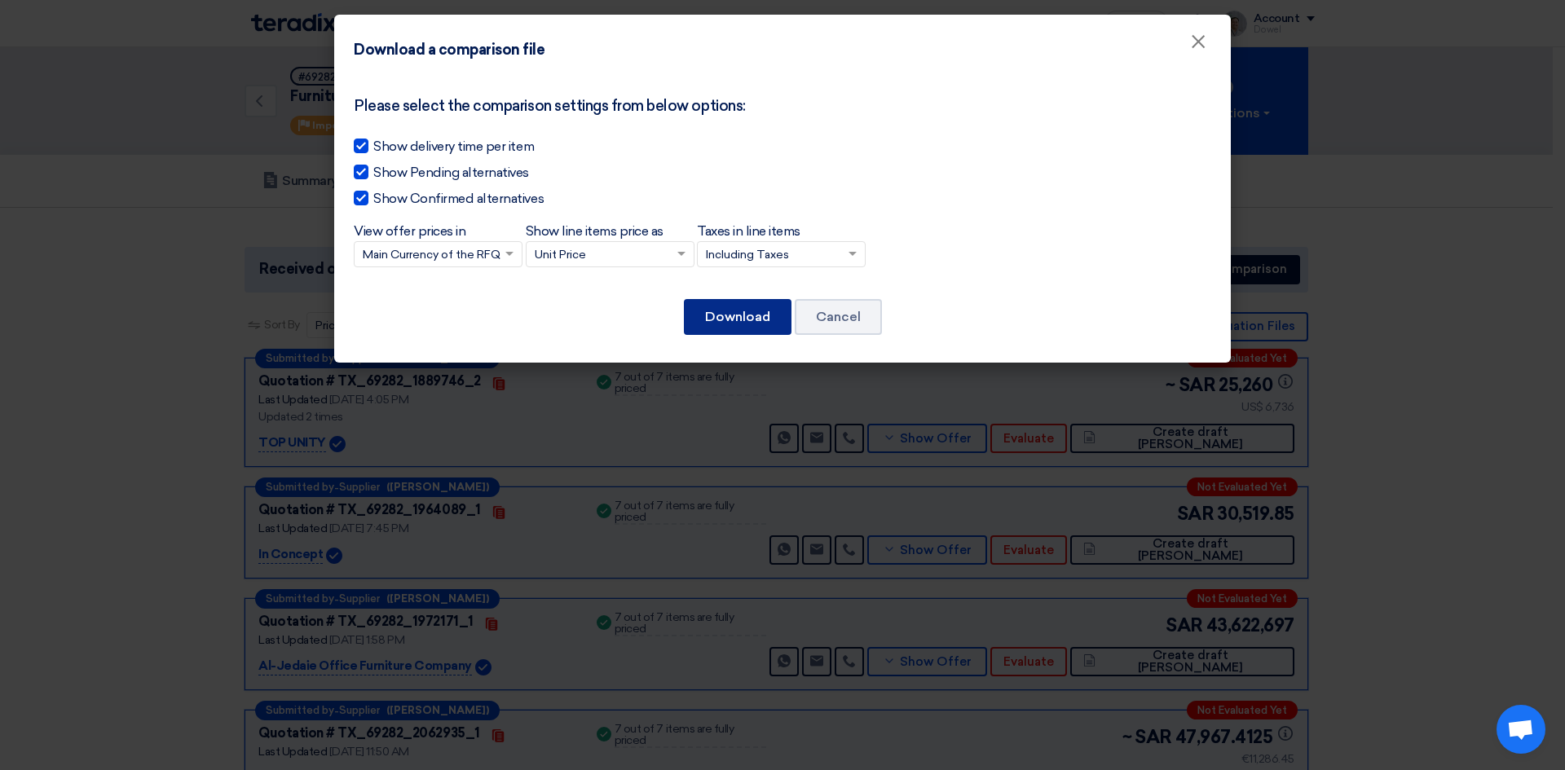
click at [736, 320] on button "Download" at bounding box center [738, 317] width 108 height 36
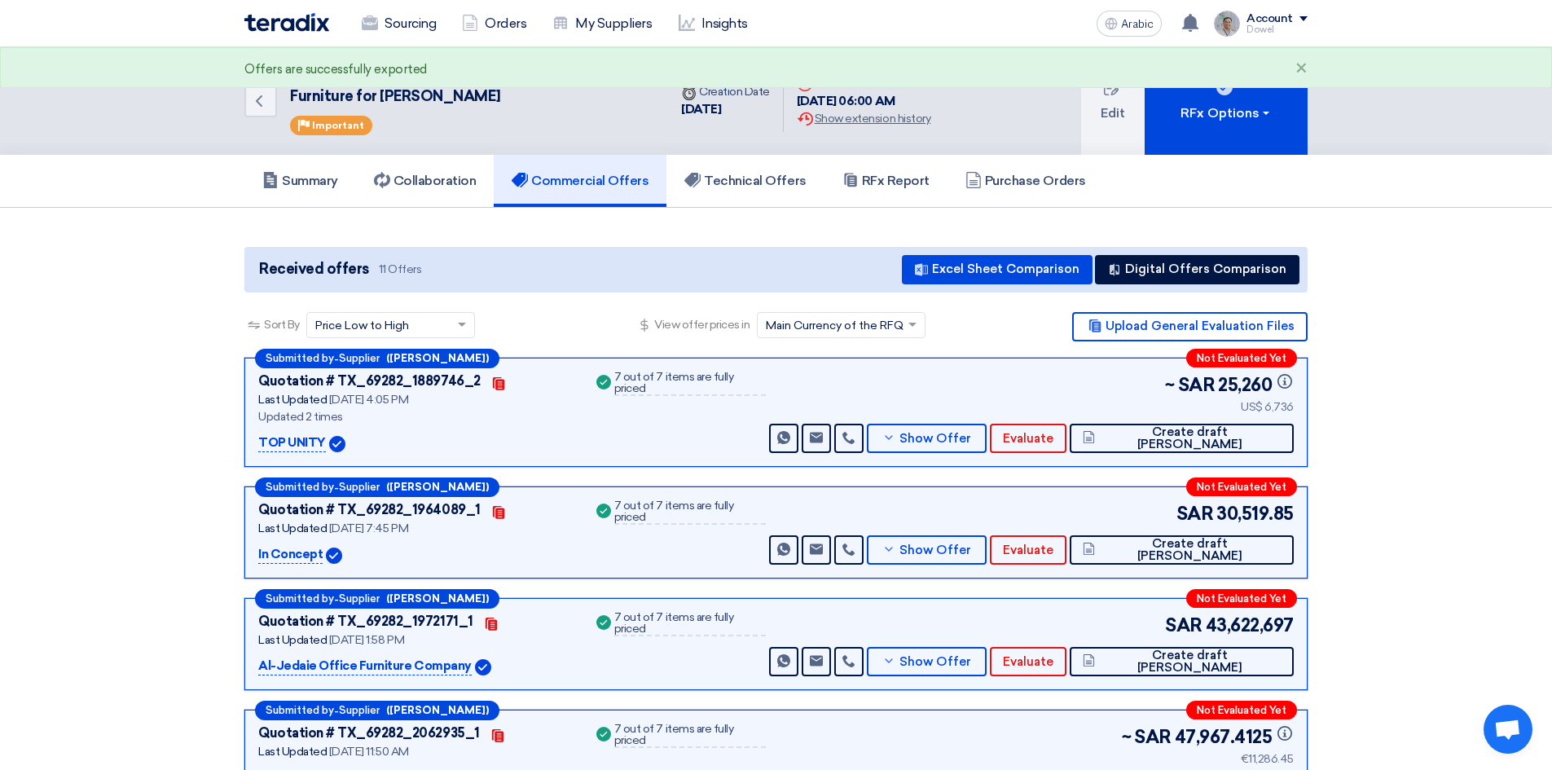
click at [392, 16] on font "Sourcing" at bounding box center [410, 22] width 51 height 15
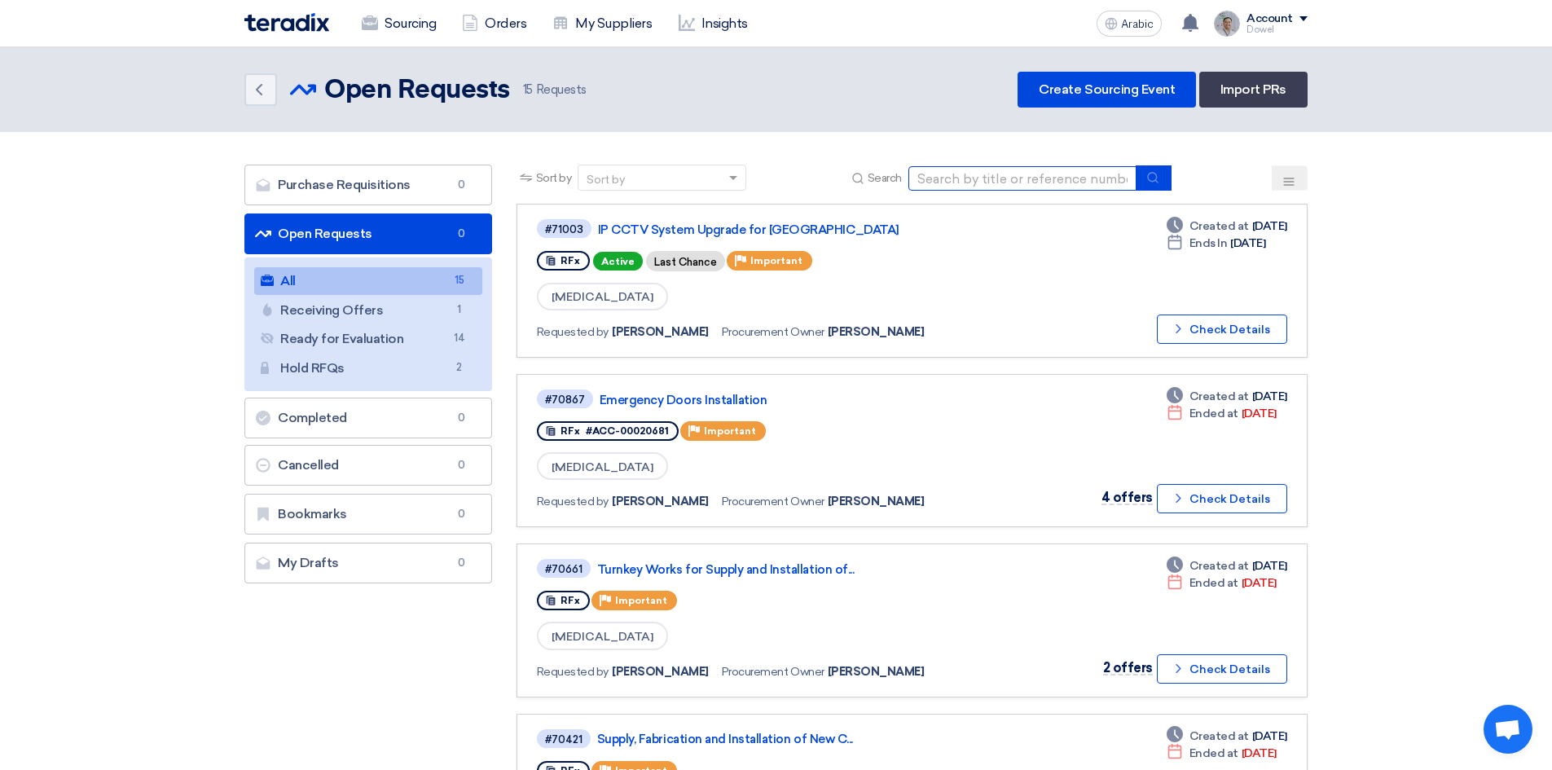
click at [981, 178] on input at bounding box center [1023, 178] width 228 height 24
type input "family room"
click at [1145, 172] on button "submit" at bounding box center [1154, 177] width 36 height 25
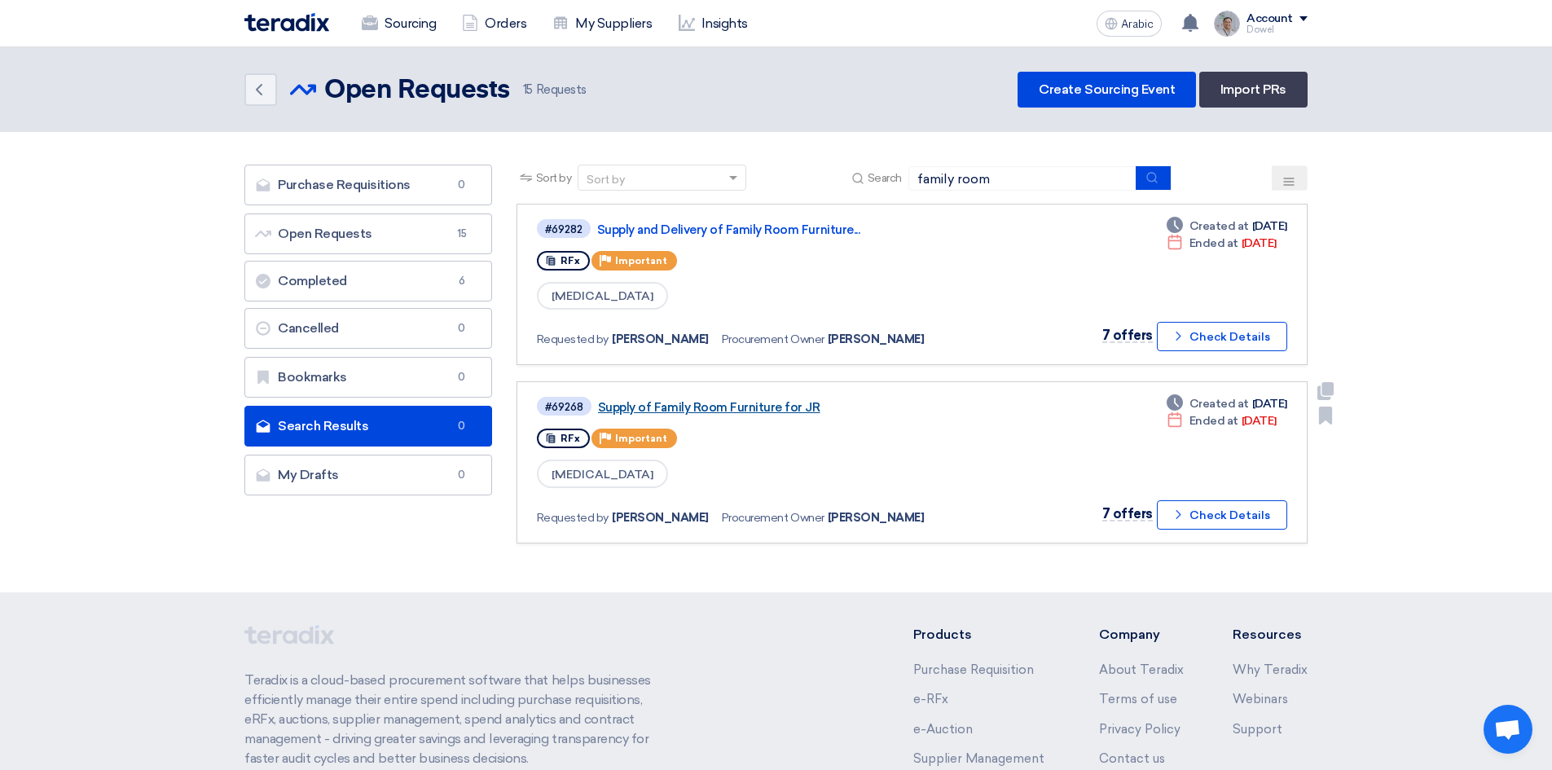
click at [760, 409] on font "Supply of Family Room Furniture for JR" at bounding box center [709, 407] width 222 height 15
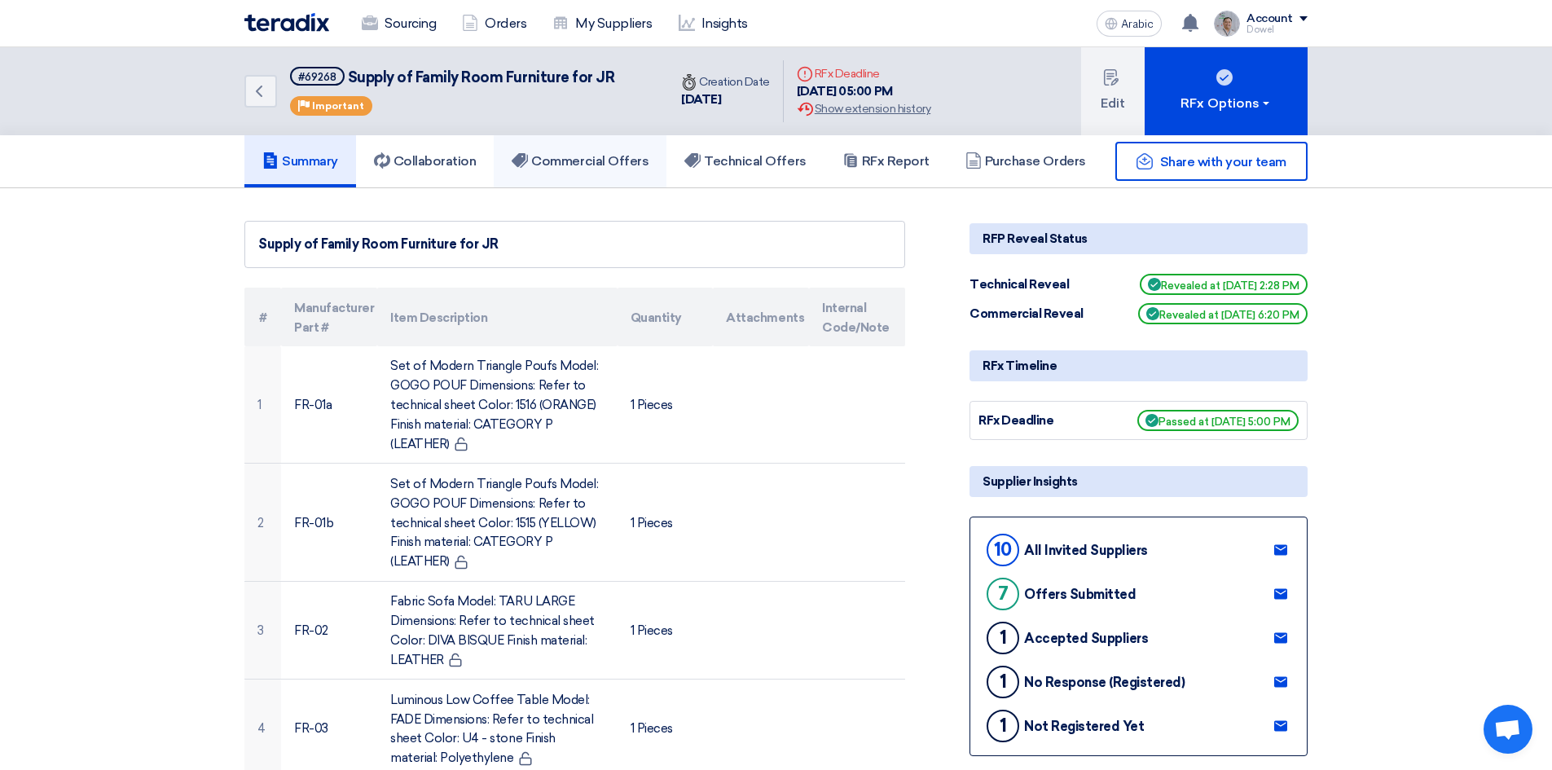
click at [568, 165] on font "Commercial Offers" at bounding box center [589, 160] width 117 height 15
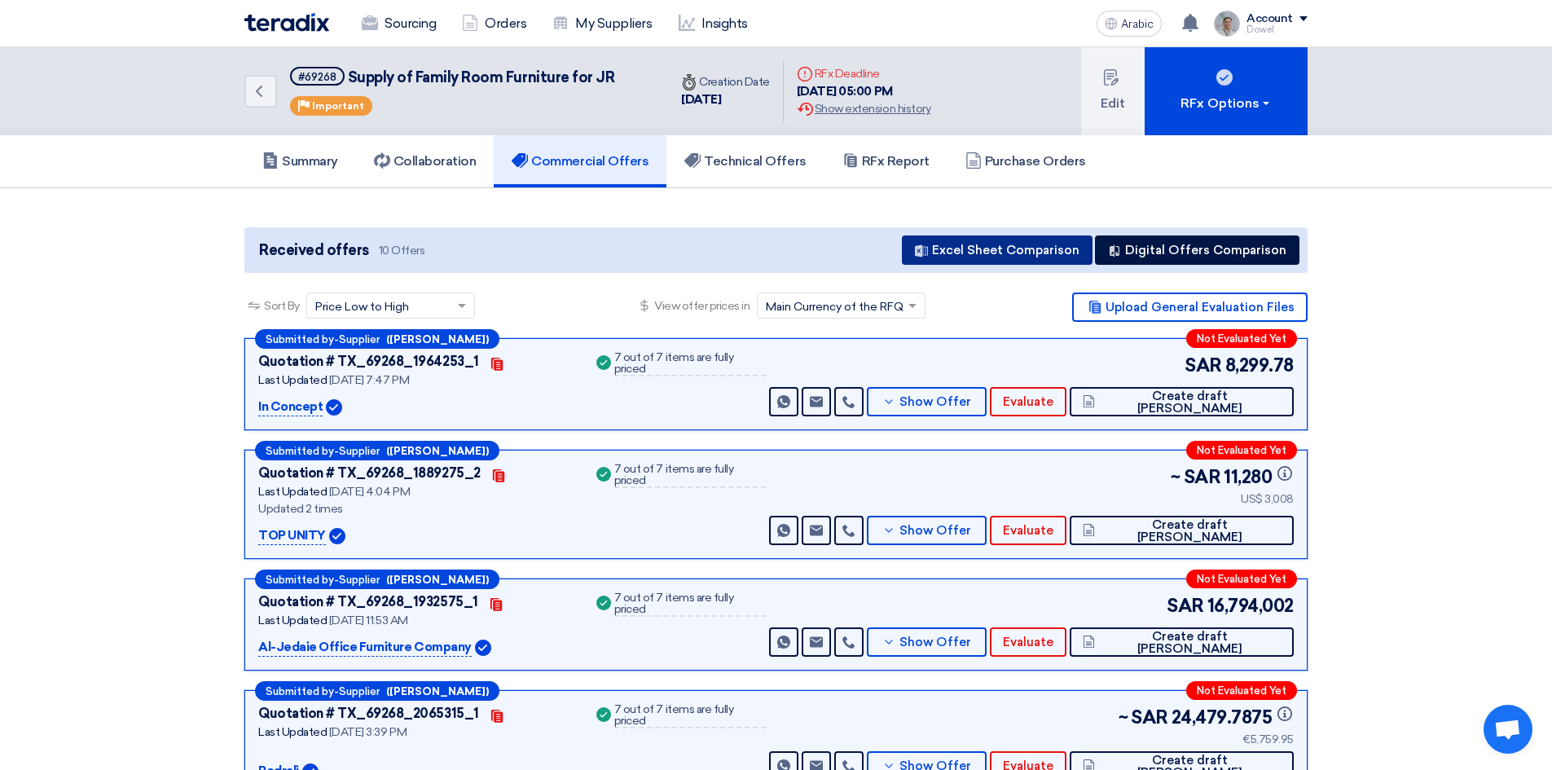
click at [993, 253] on font "Excel Sheet Comparison" at bounding box center [1005, 250] width 147 height 15
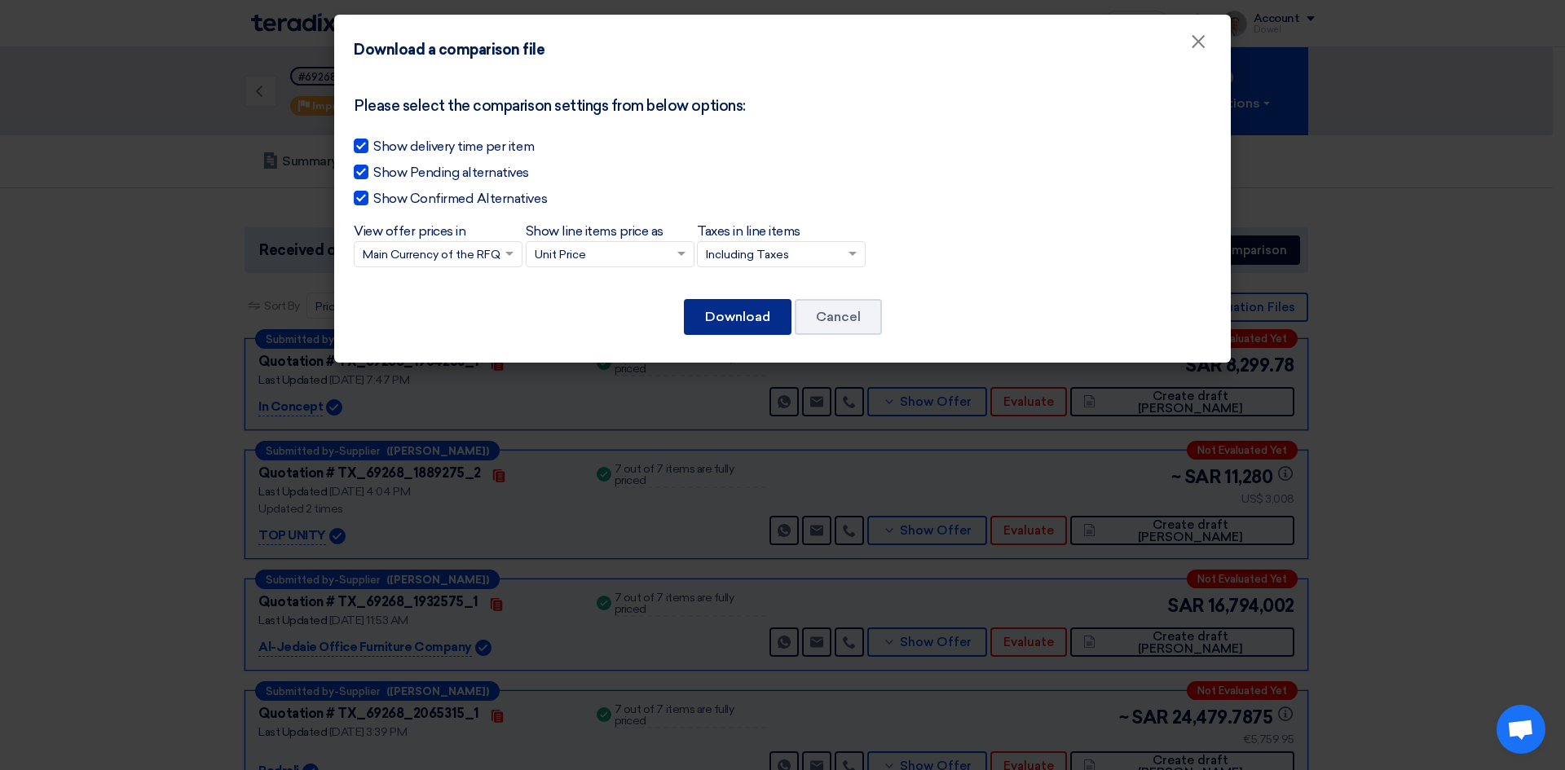
click at [738, 312] on font "Download" at bounding box center [737, 316] width 65 height 15
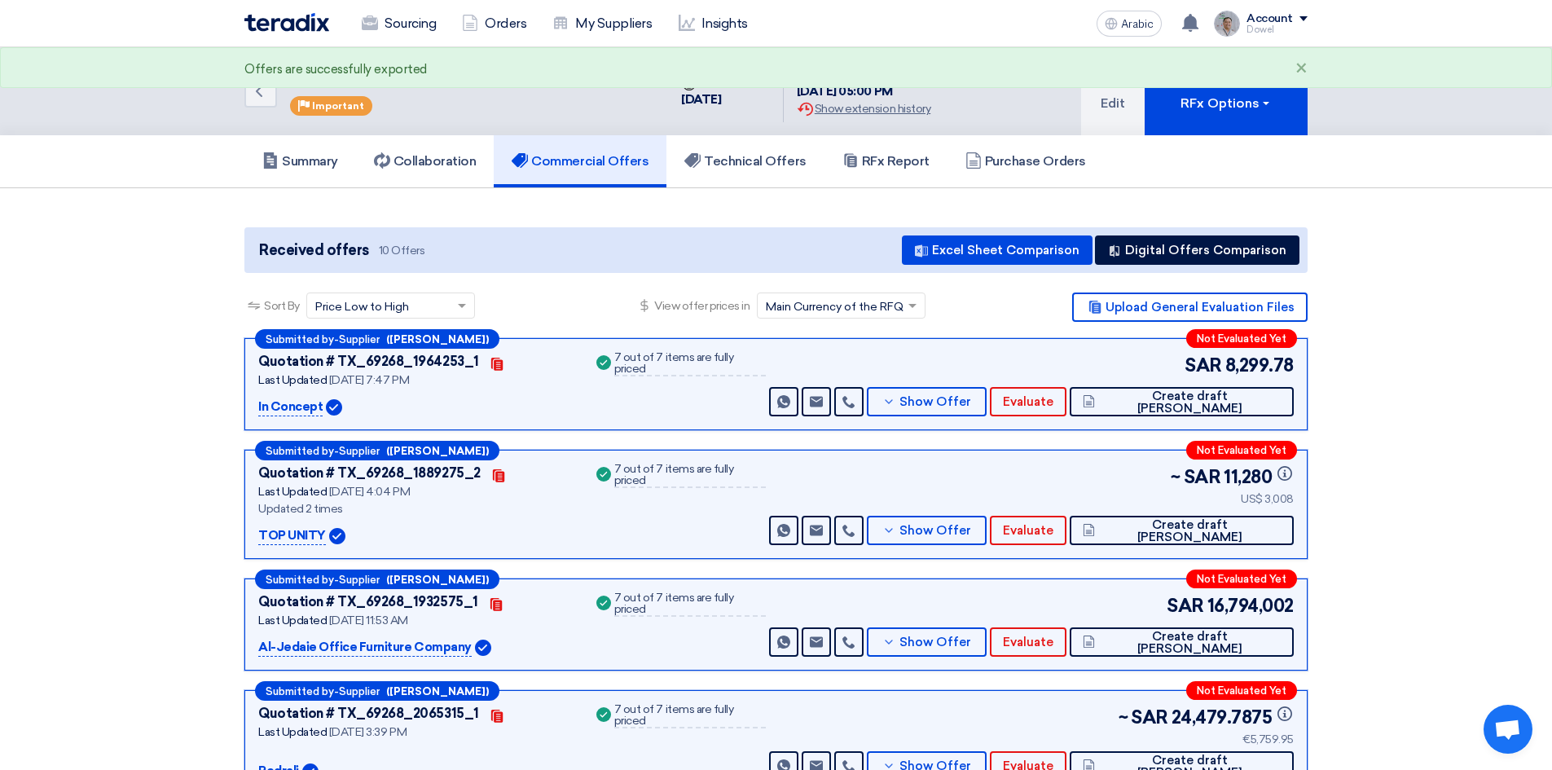
click at [913, 162] on font "RFx Report" at bounding box center [896, 160] width 68 height 15
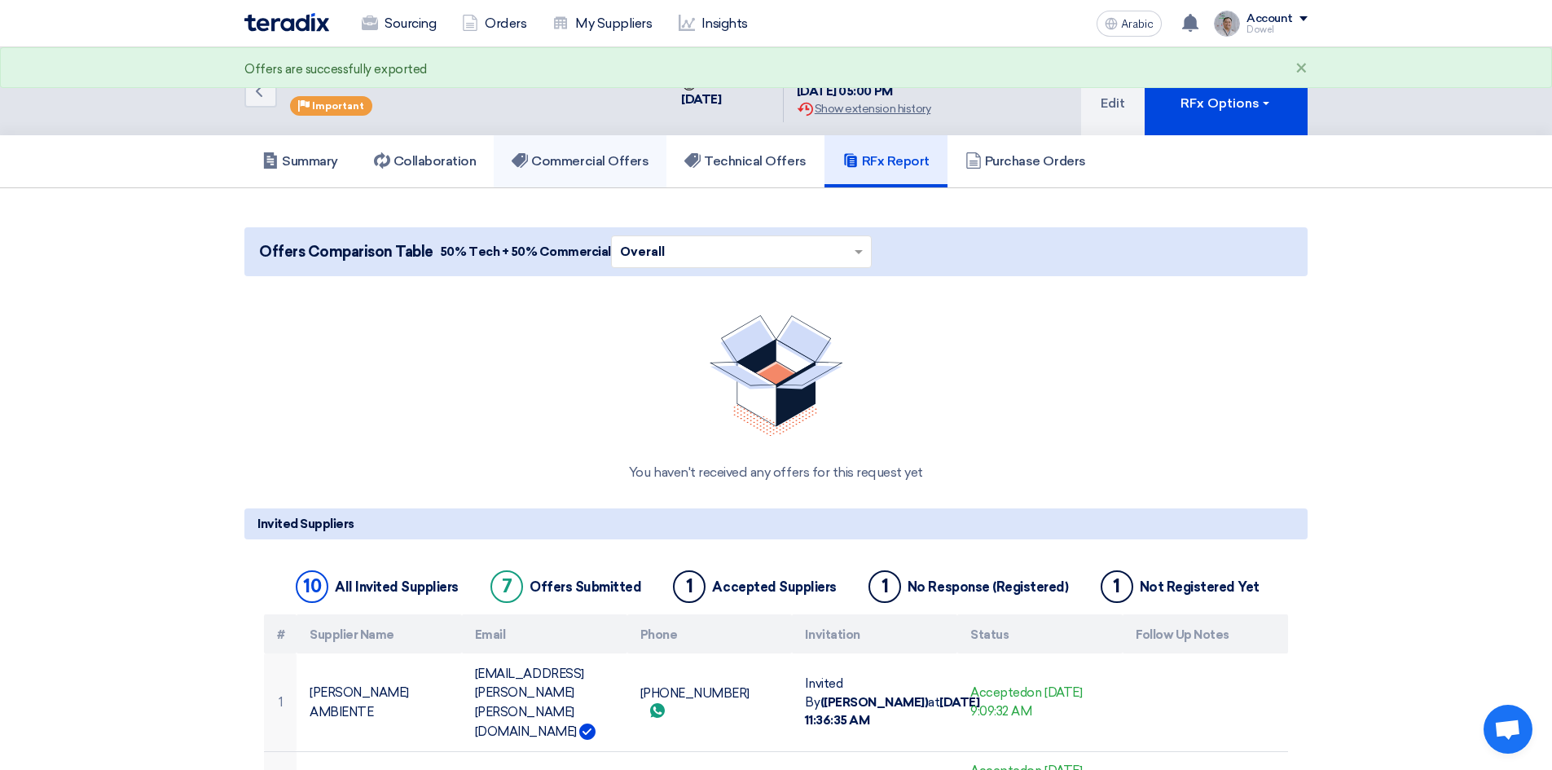
click at [610, 167] on font "Commercial Offers" at bounding box center [589, 160] width 117 height 15
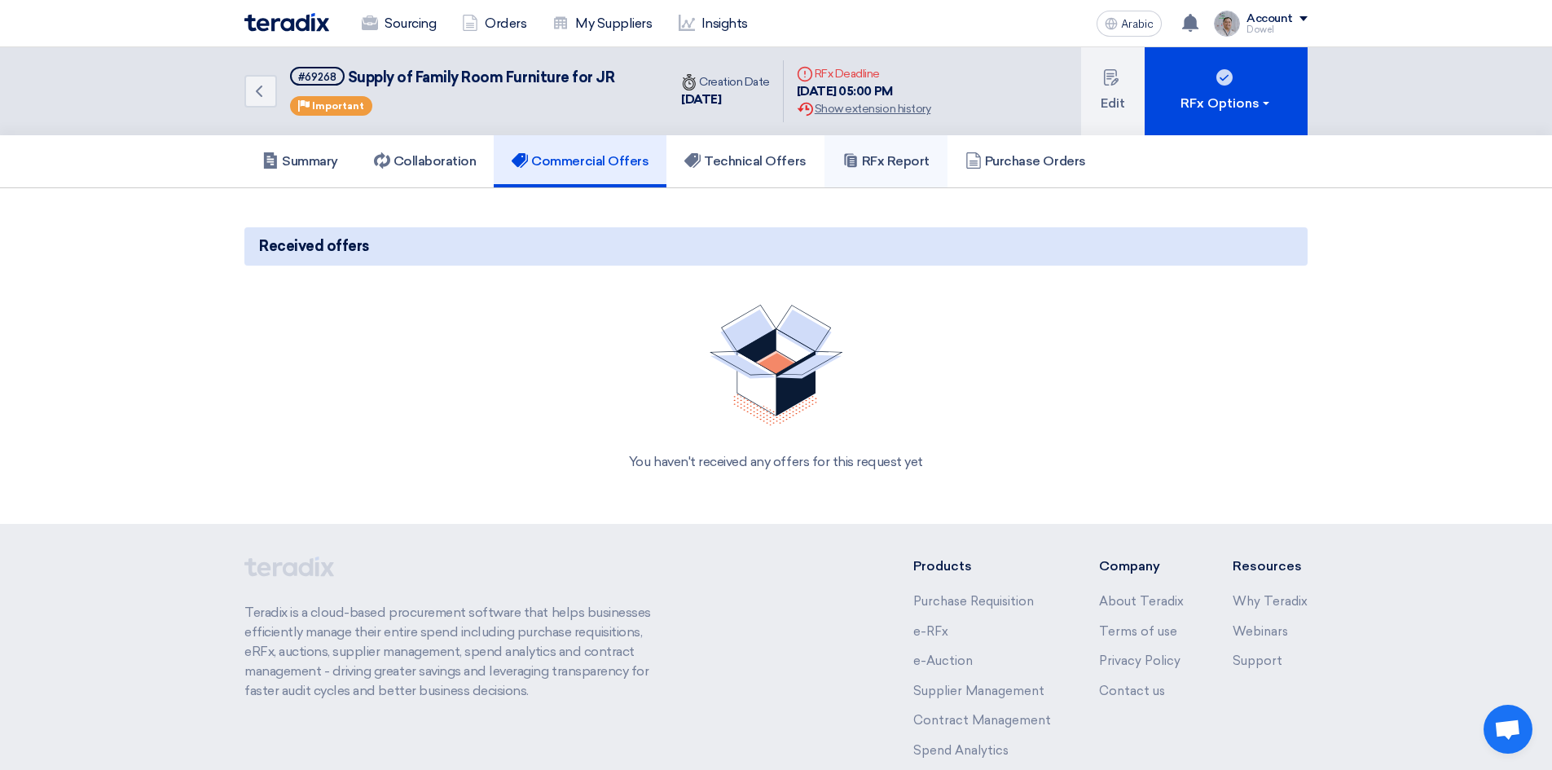
click at [879, 167] on font "RFx Report" at bounding box center [896, 160] width 68 height 15
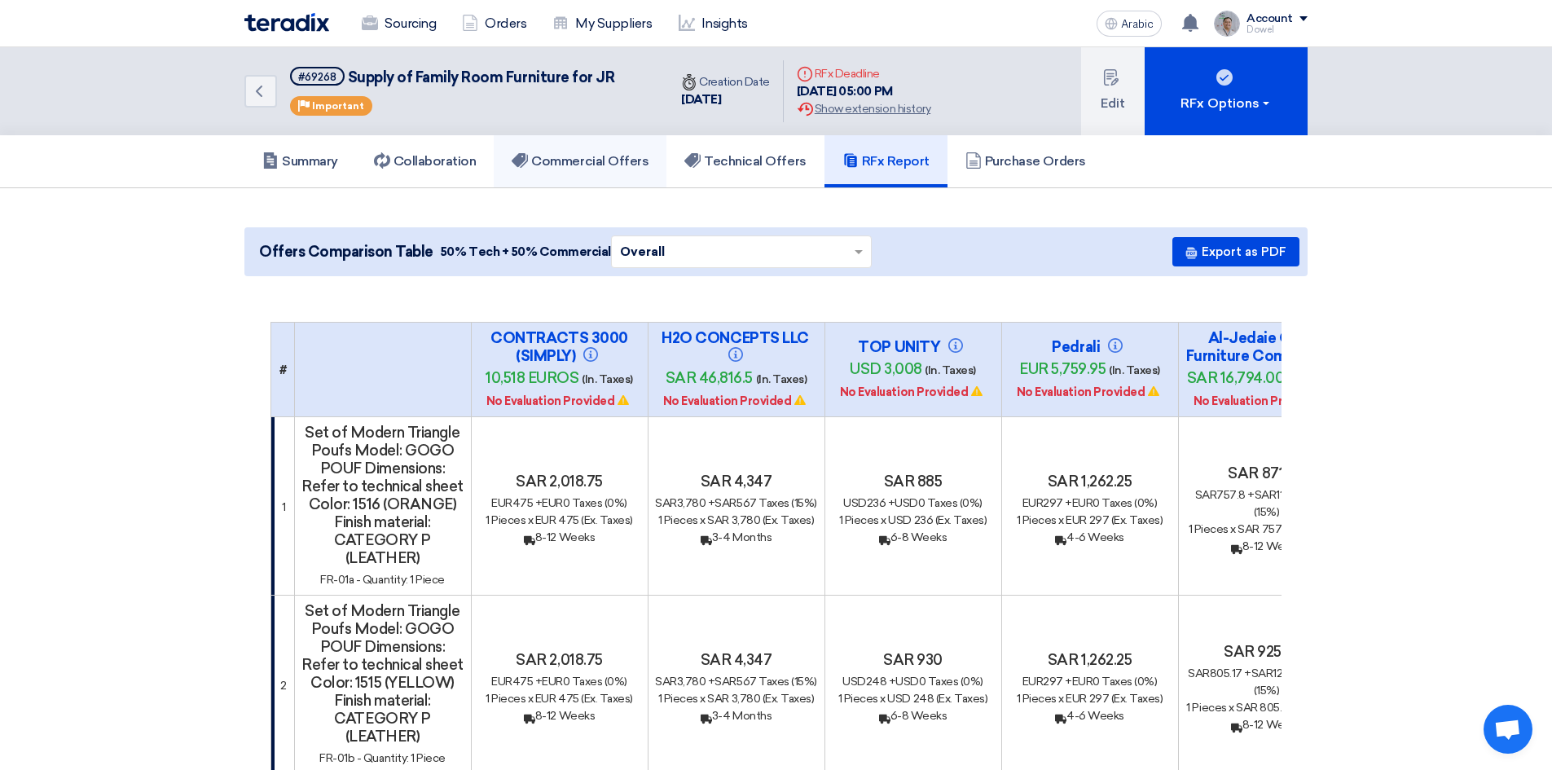
drag, startPoint x: 567, startPoint y: 167, endPoint x: 568, endPoint y: 187, distance: 20.4
click at [567, 167] on font "Commercial Offers" at bounding box center [589, 160] width 117 height 15
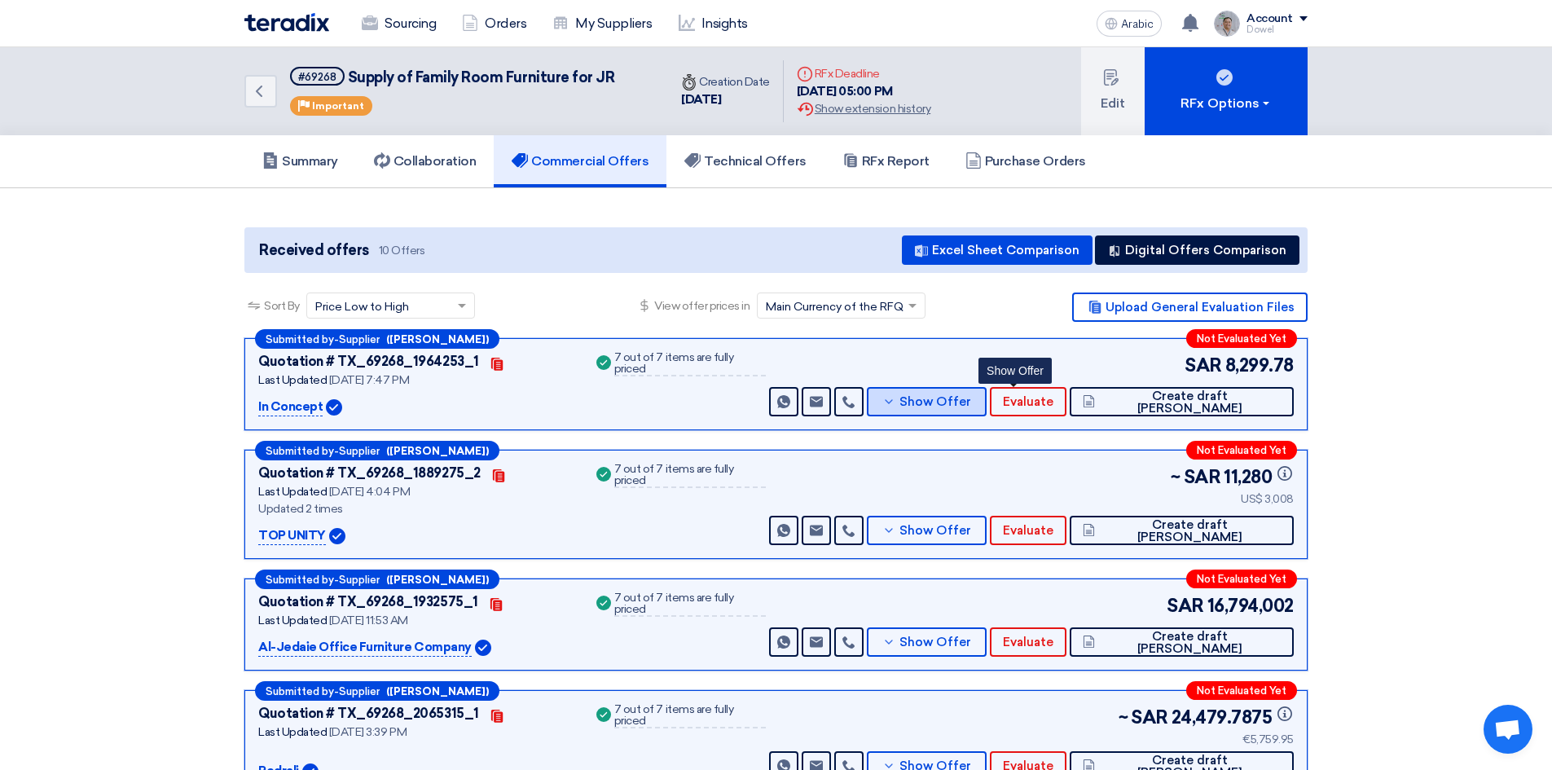
click at [971, 399] on font "Show Offer" at bounding box center [936, 401] width 72 height 15
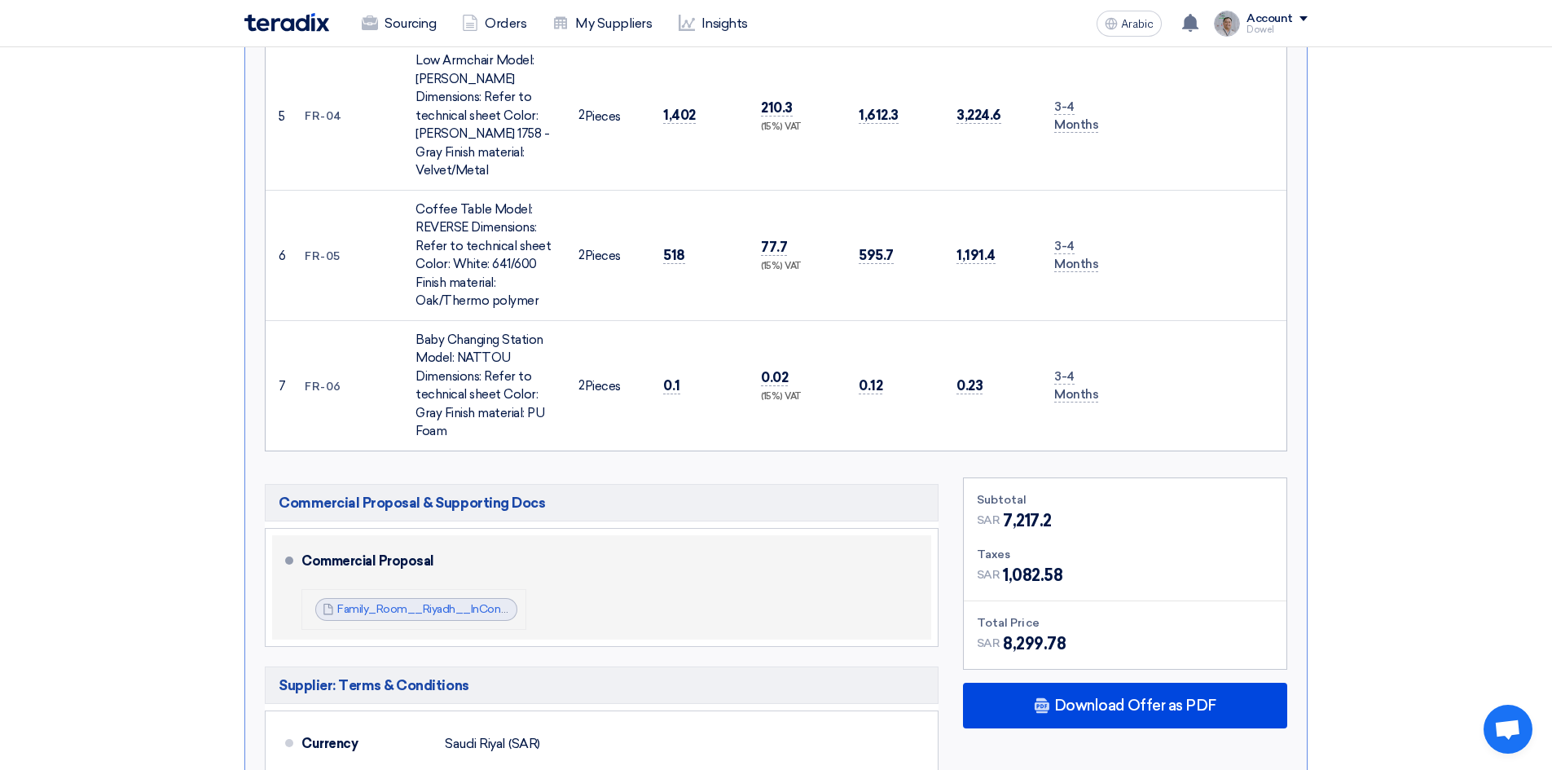
scroll to position [1141, 0]
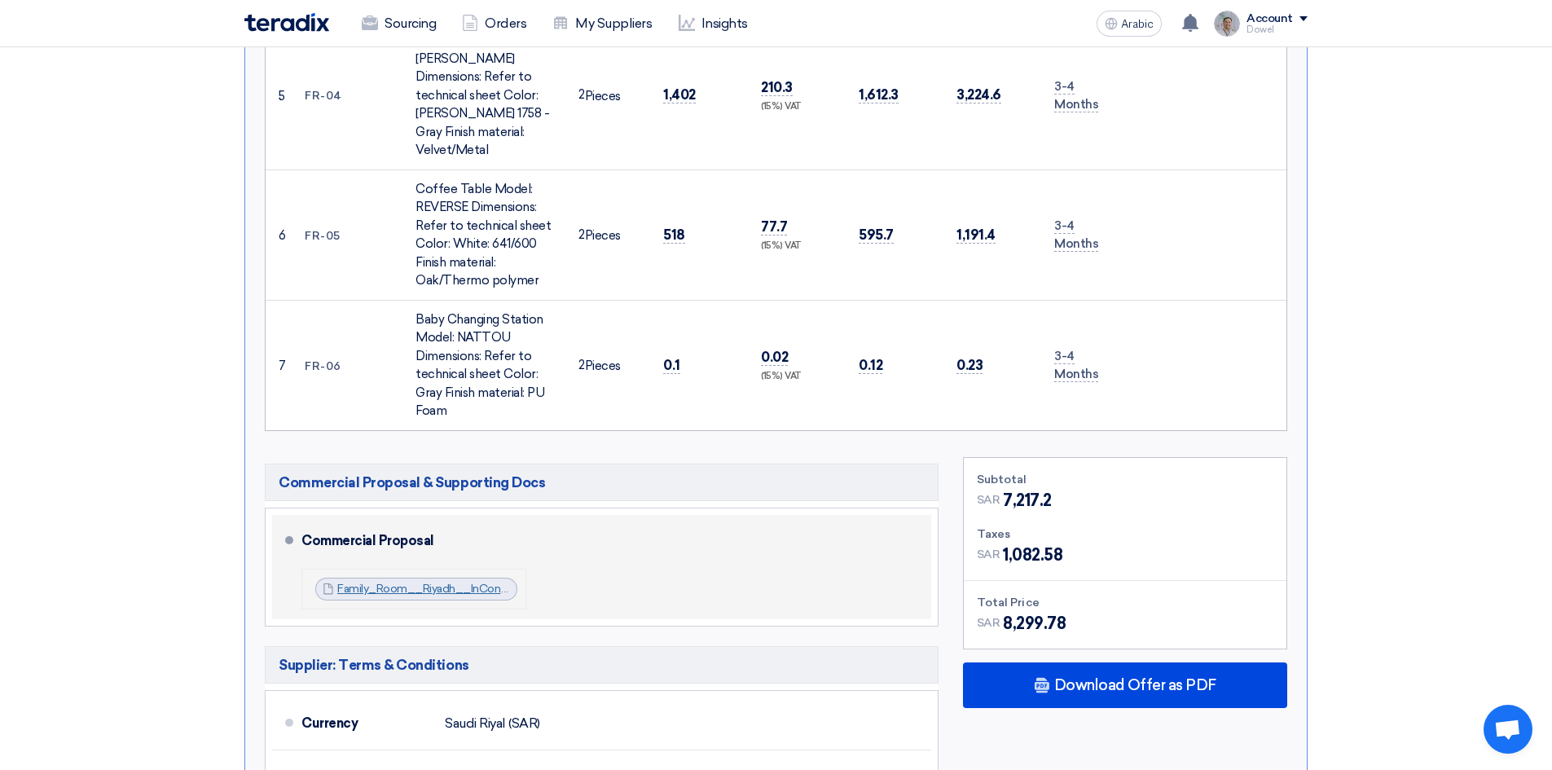
click at [447, 582] on font "Family_Room__Riyadh__InConcept_Company_1746112260212.pdf" at bounding box center [510, 589] width 347 height 14
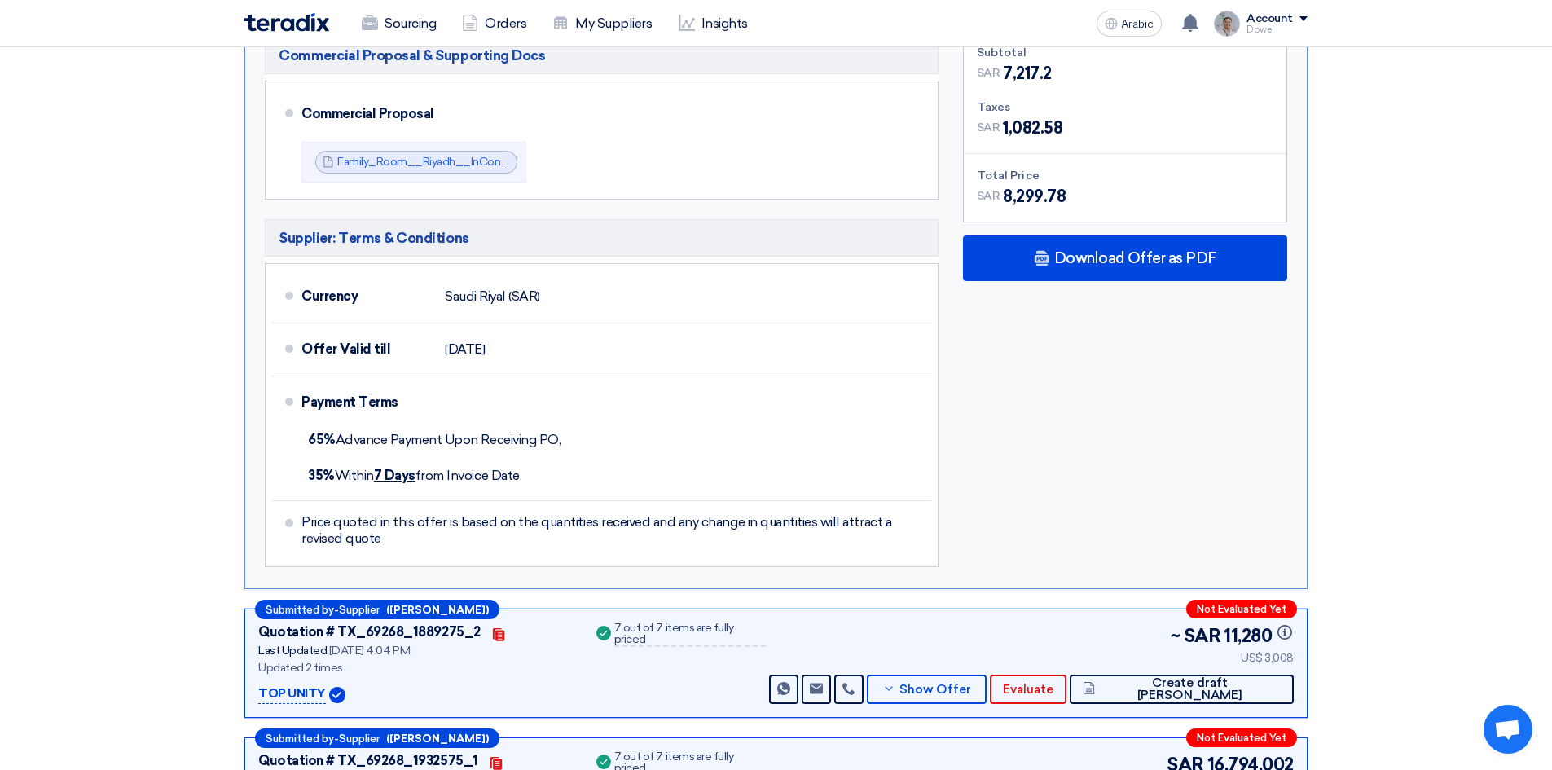
scroll to position [1711, 0]
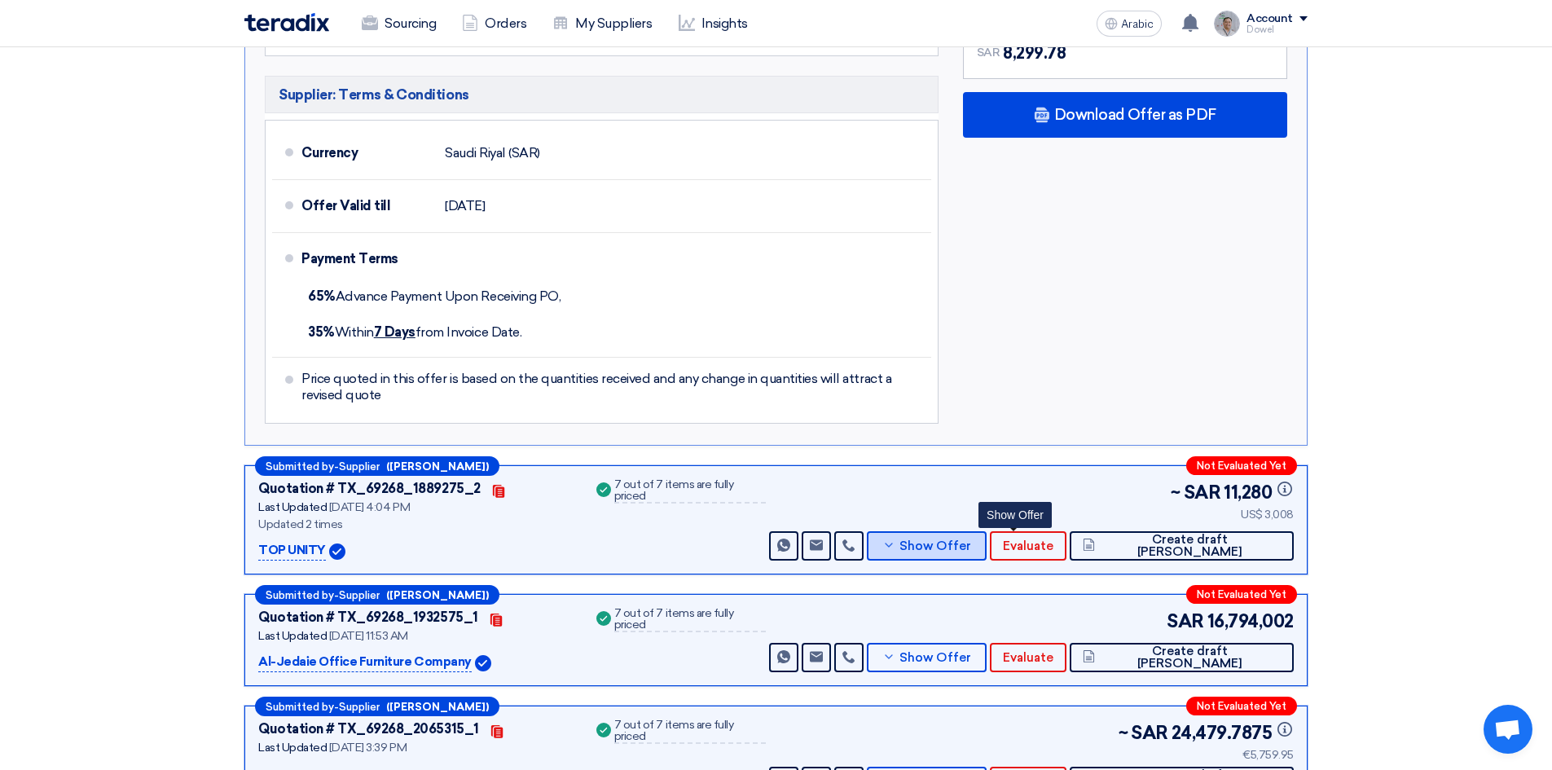
drag, startPoint x: 1020, startPoint y: 476, endPoint x: 932, endPoint y: 482, distance: 88.2
click at [971, 539] on font "Show Offer" at bounding box center [936, 546] width 72 height 15
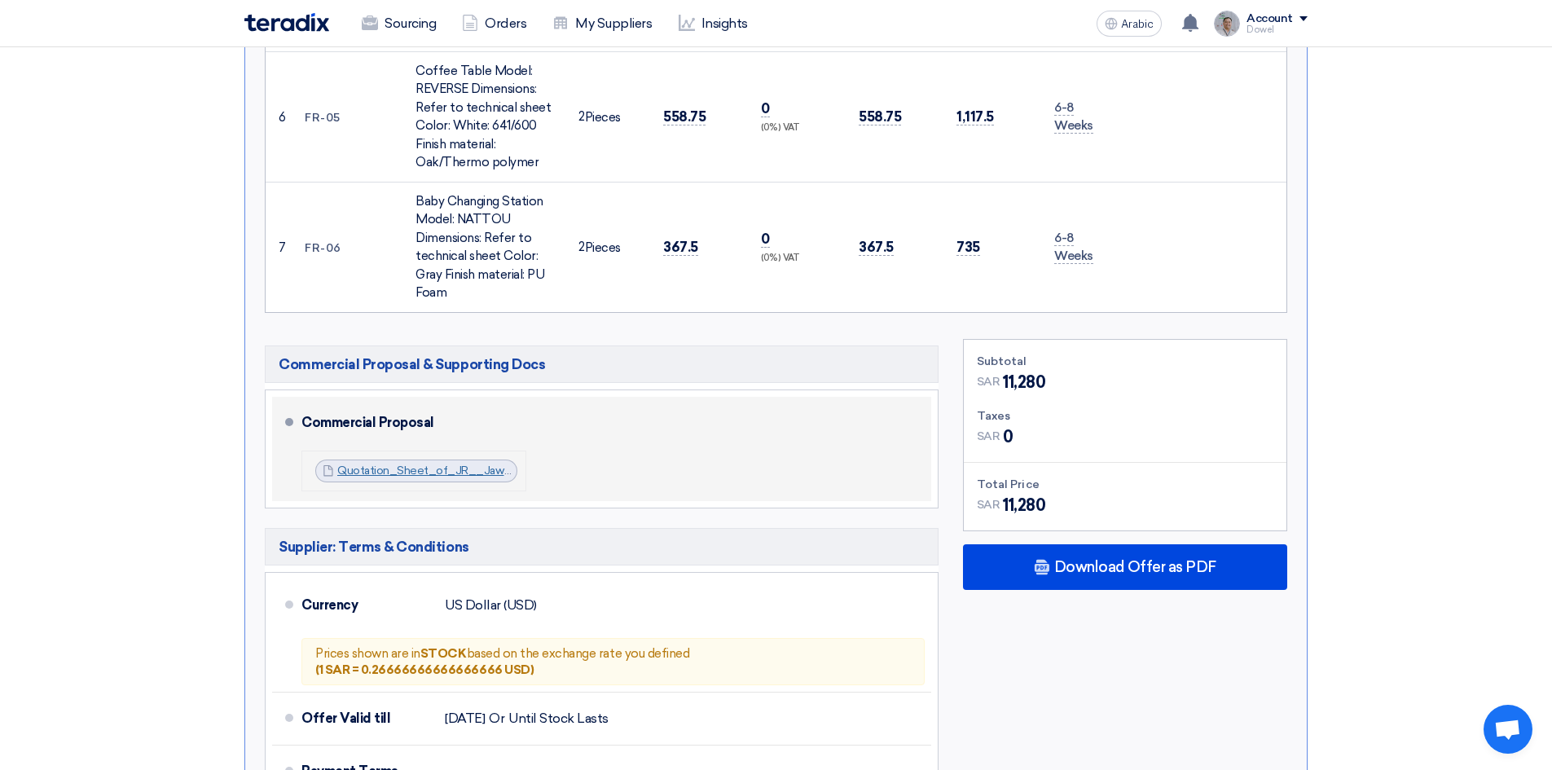
scroll to position [1385, 0]
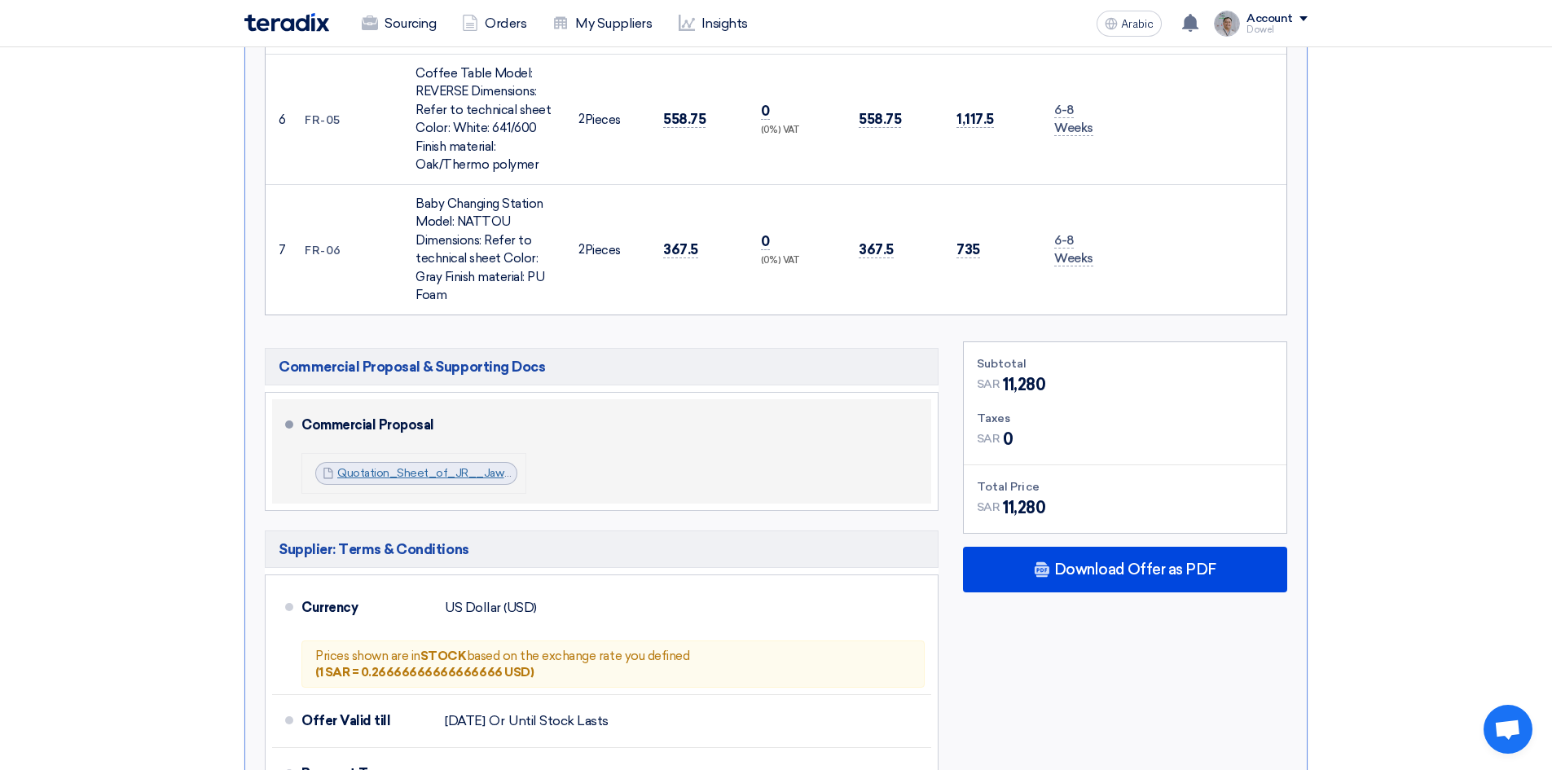
click at [425, 466] on font "Quotation_Sheet_of_JR__Jawharat_Shopping_Mall_Furniture__1744616574336.pdf" at bounding box center [559, 473] width 444 height 14
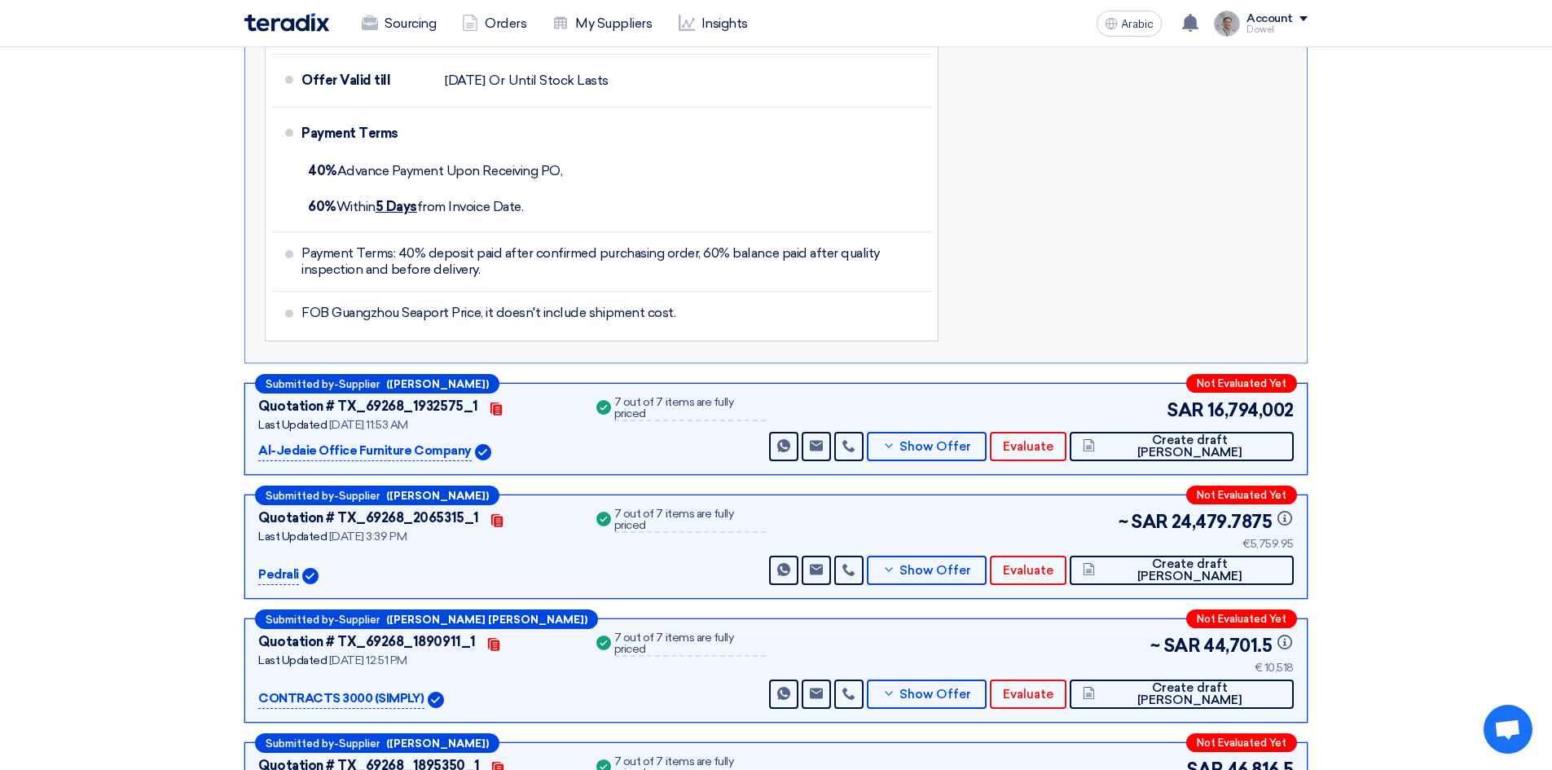
scroll to position [2037, 0]
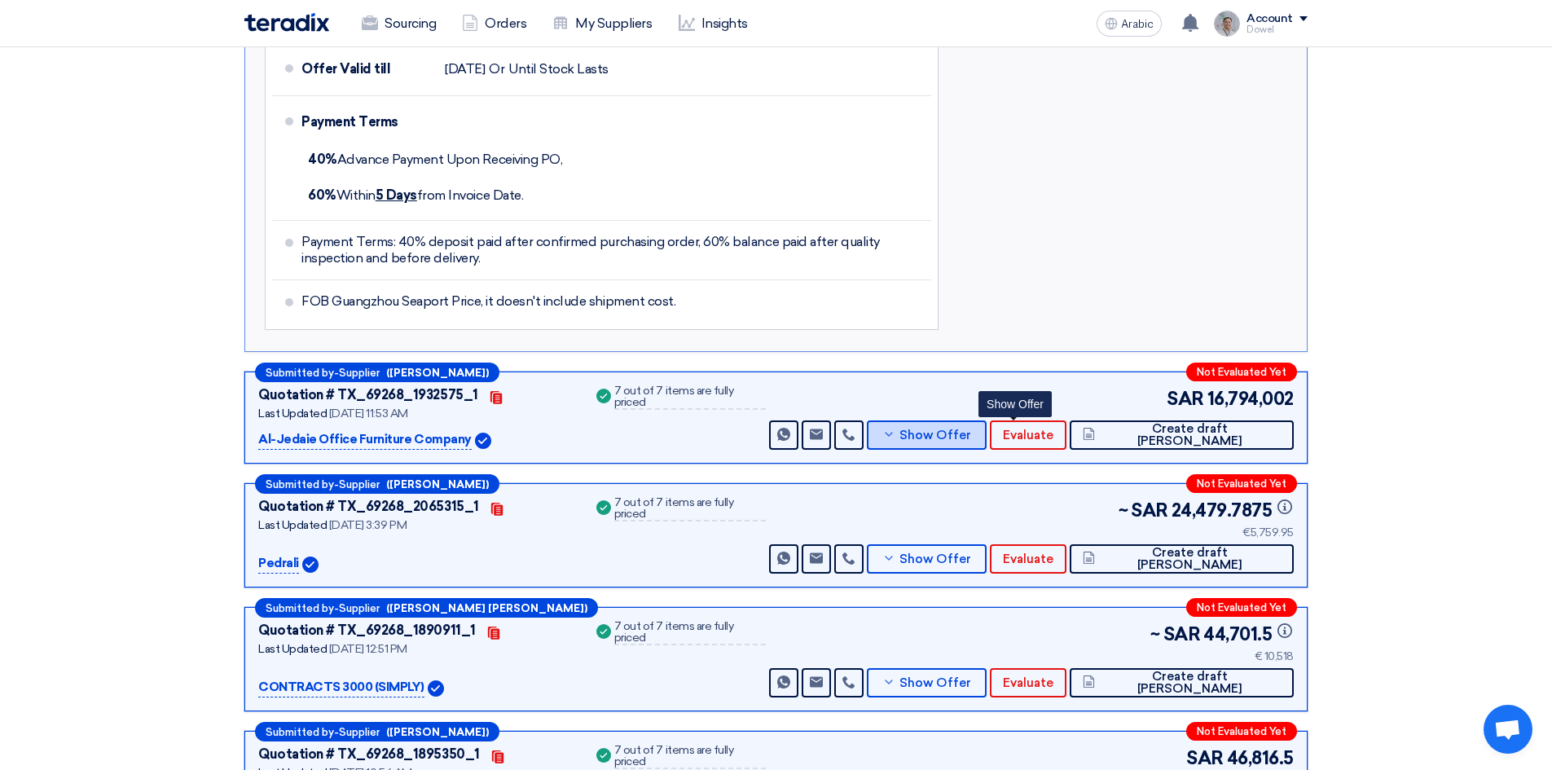
click at [971, 428] on font "Show Offer" at bounding box center [936, 435] width 72 height 15
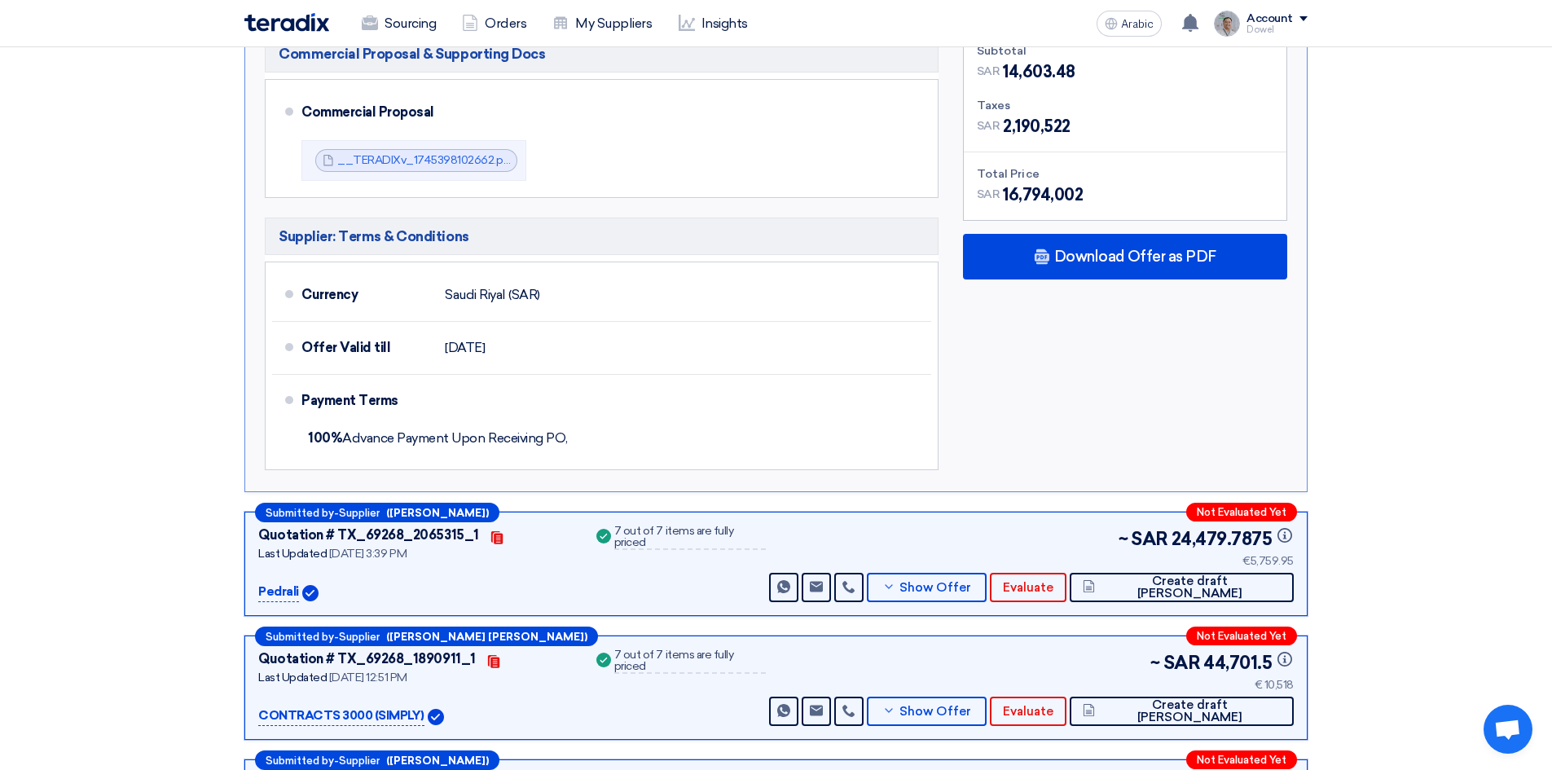
scroll to position [1630, 0]
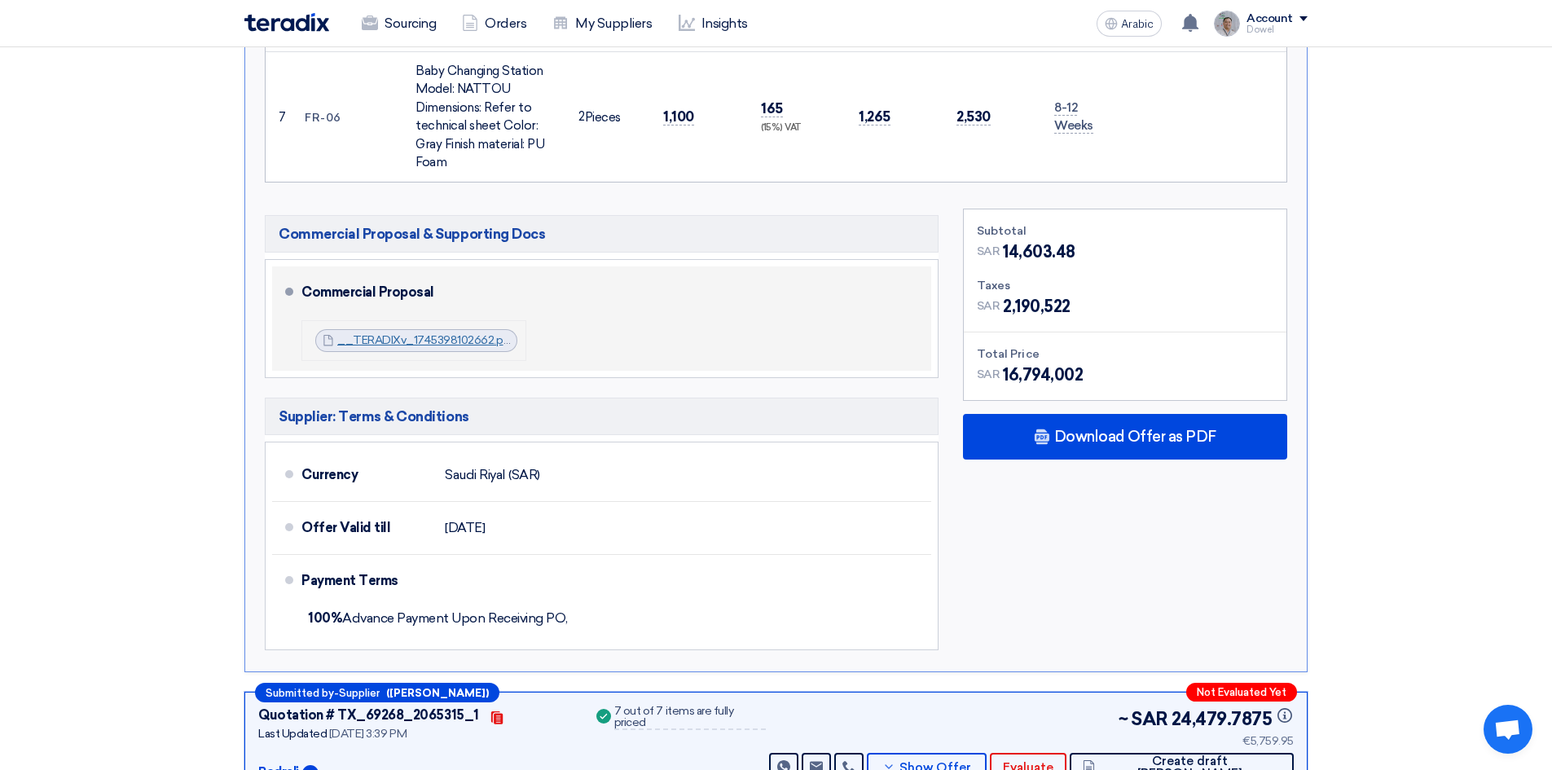
click at [411, 333] on font "__TERADIXv_1745398102662.pdf" at bounding box center [426, 340] width 178 height 14
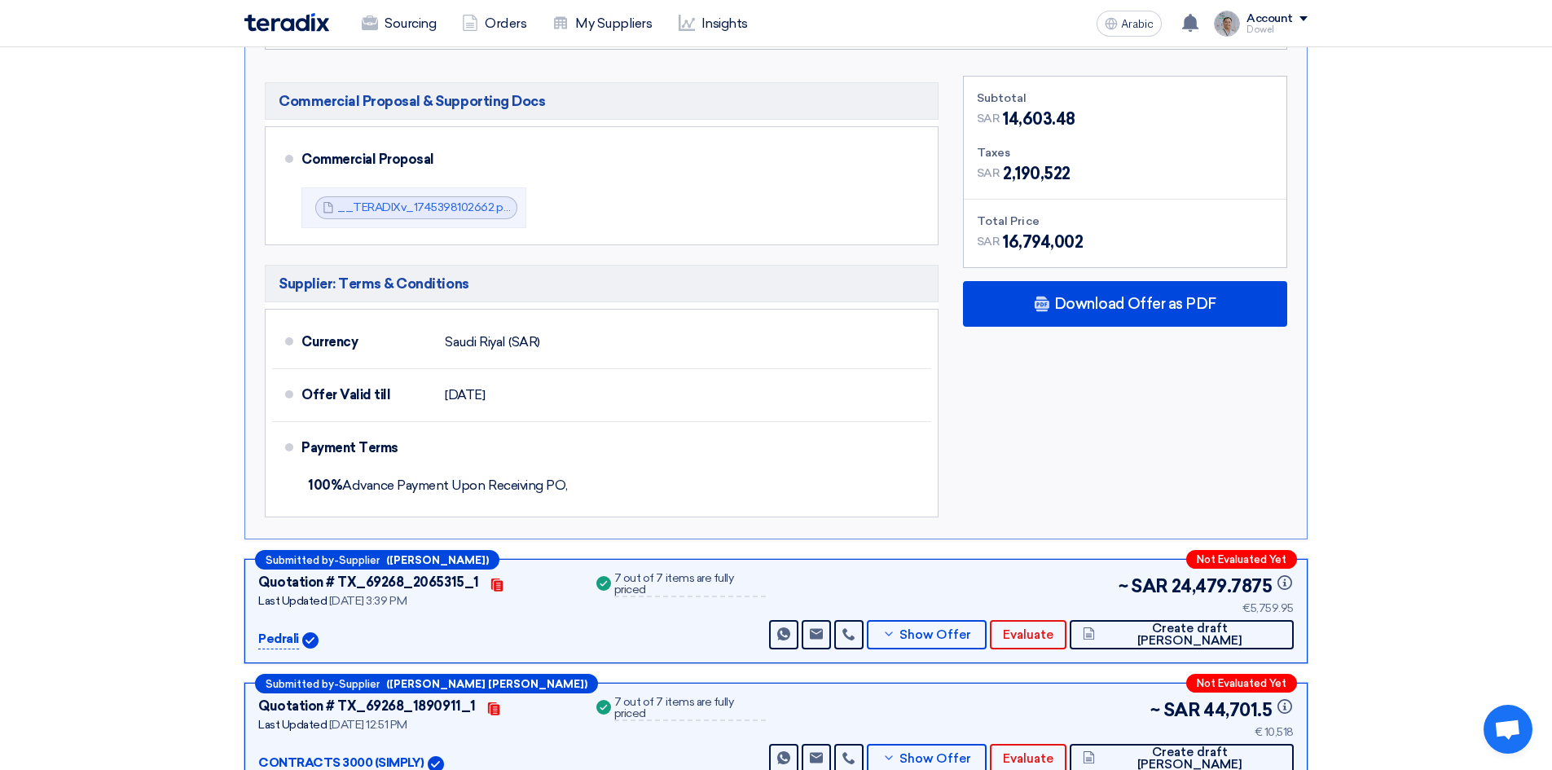
scroll to position [1956, 0]
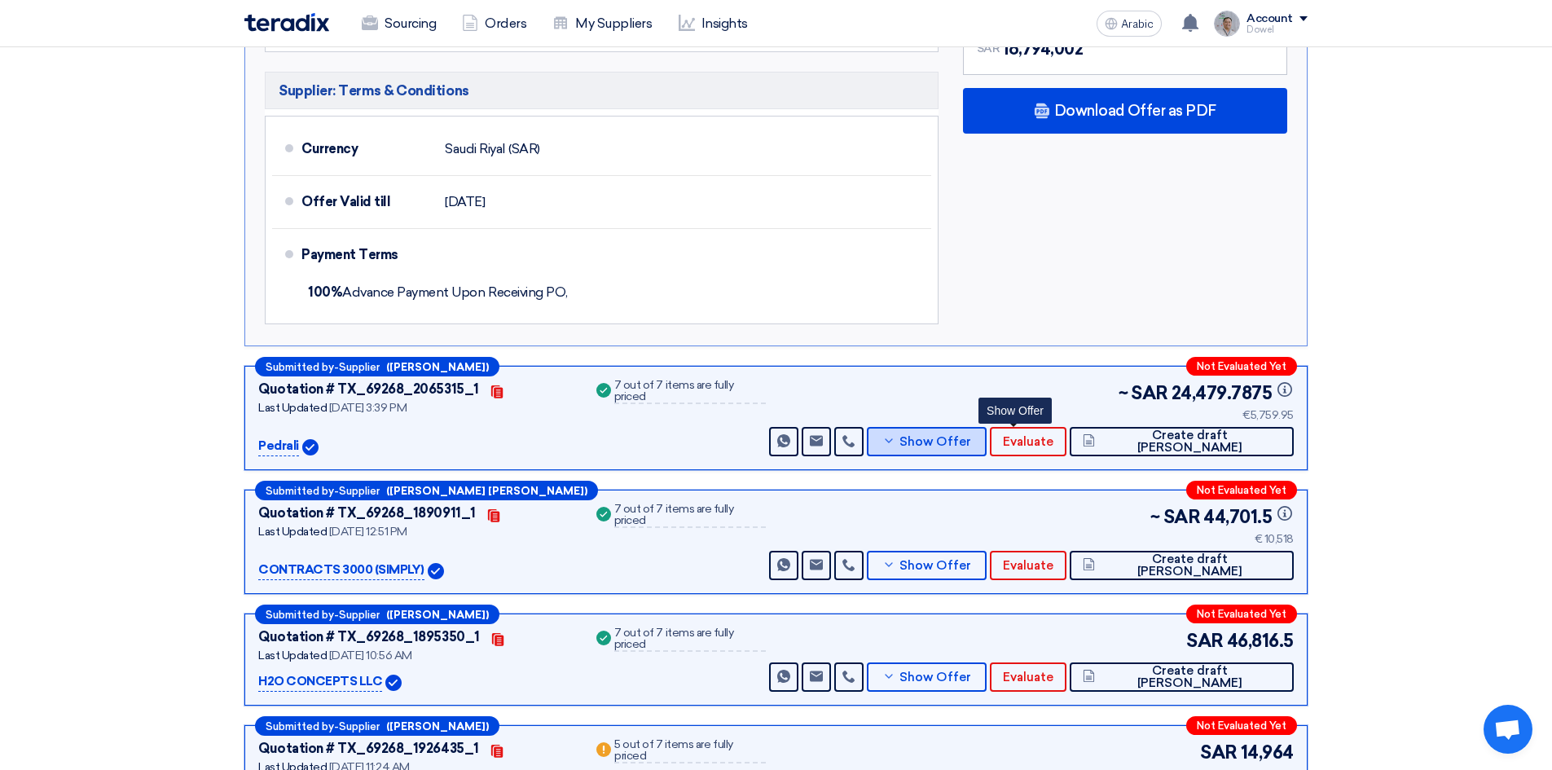
click at [971, 434] on font "Show Offer" at bounding box center [936, 441] width 72 height 15
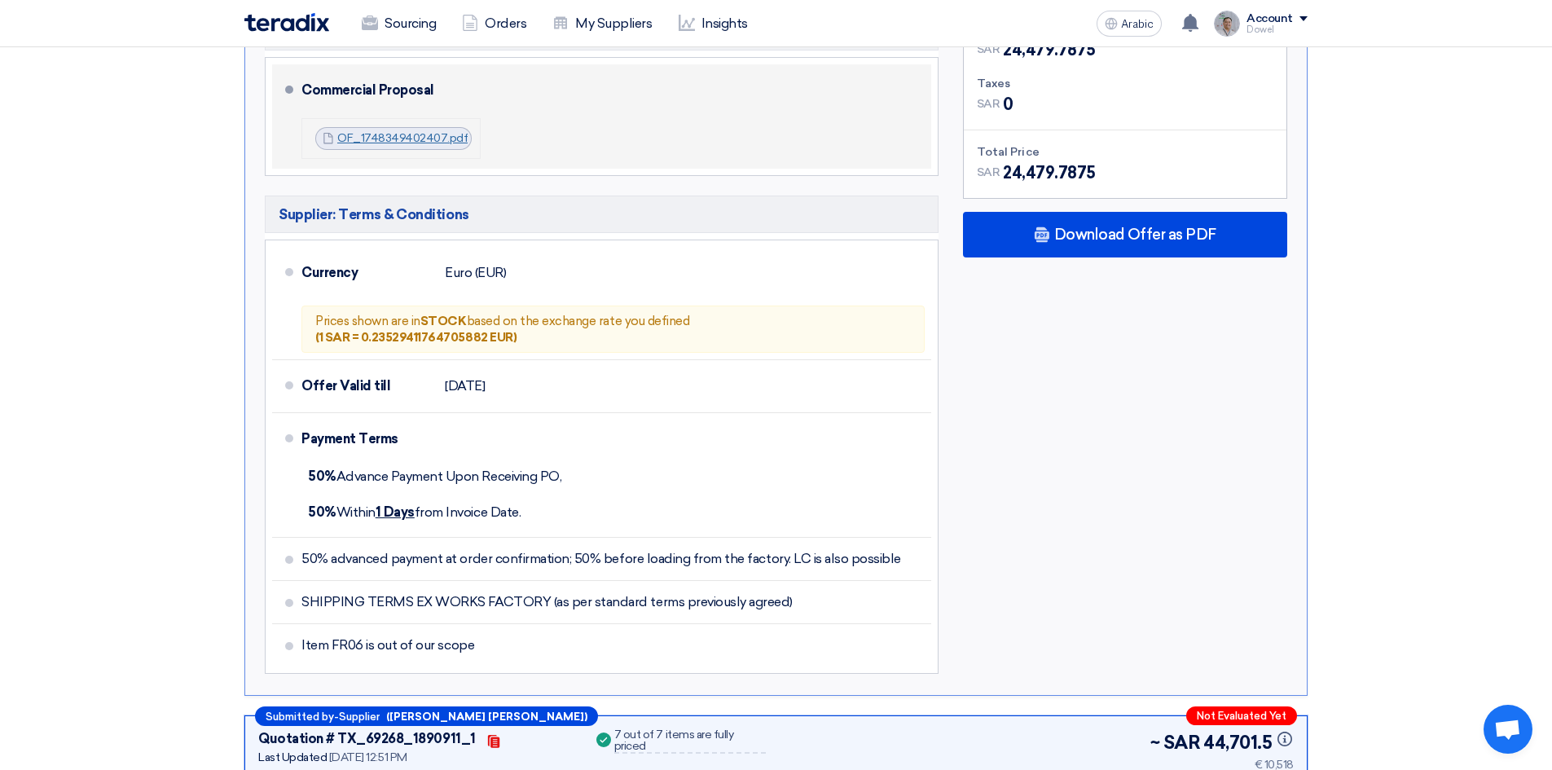
click at [394, 131] on font "OF_1748349402407.pdf" at bounding box center [402, 138] width 130 height 14
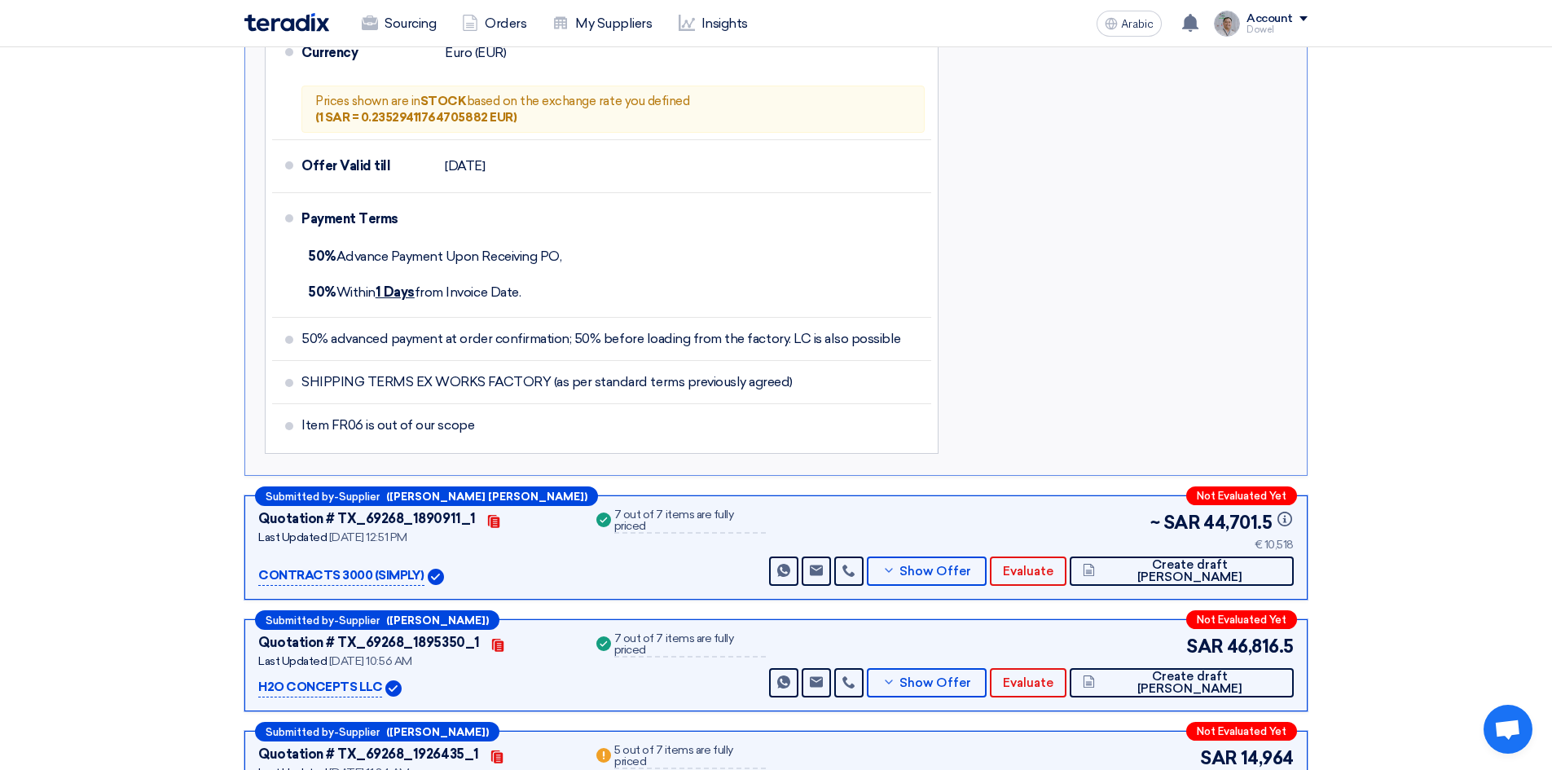
scroll to position [2282, 0]
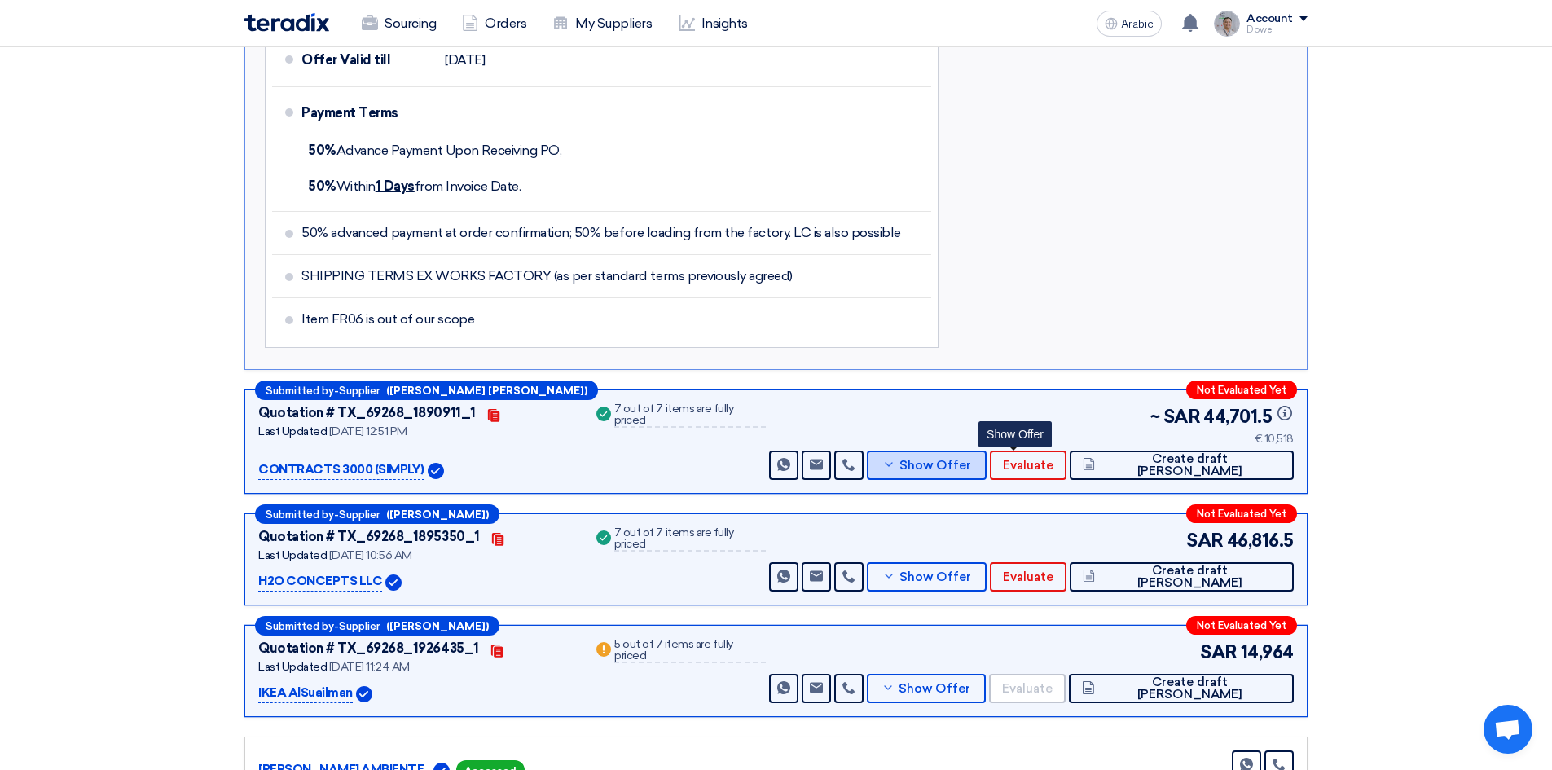
drag, startPoint x: 996, startPoint y: 388, endPoint x: 642, endPoint y: 323, distance: 359.6
click at [971, 458] on font "Show Offer" at bounding box center [936, 465] width 72 height 15
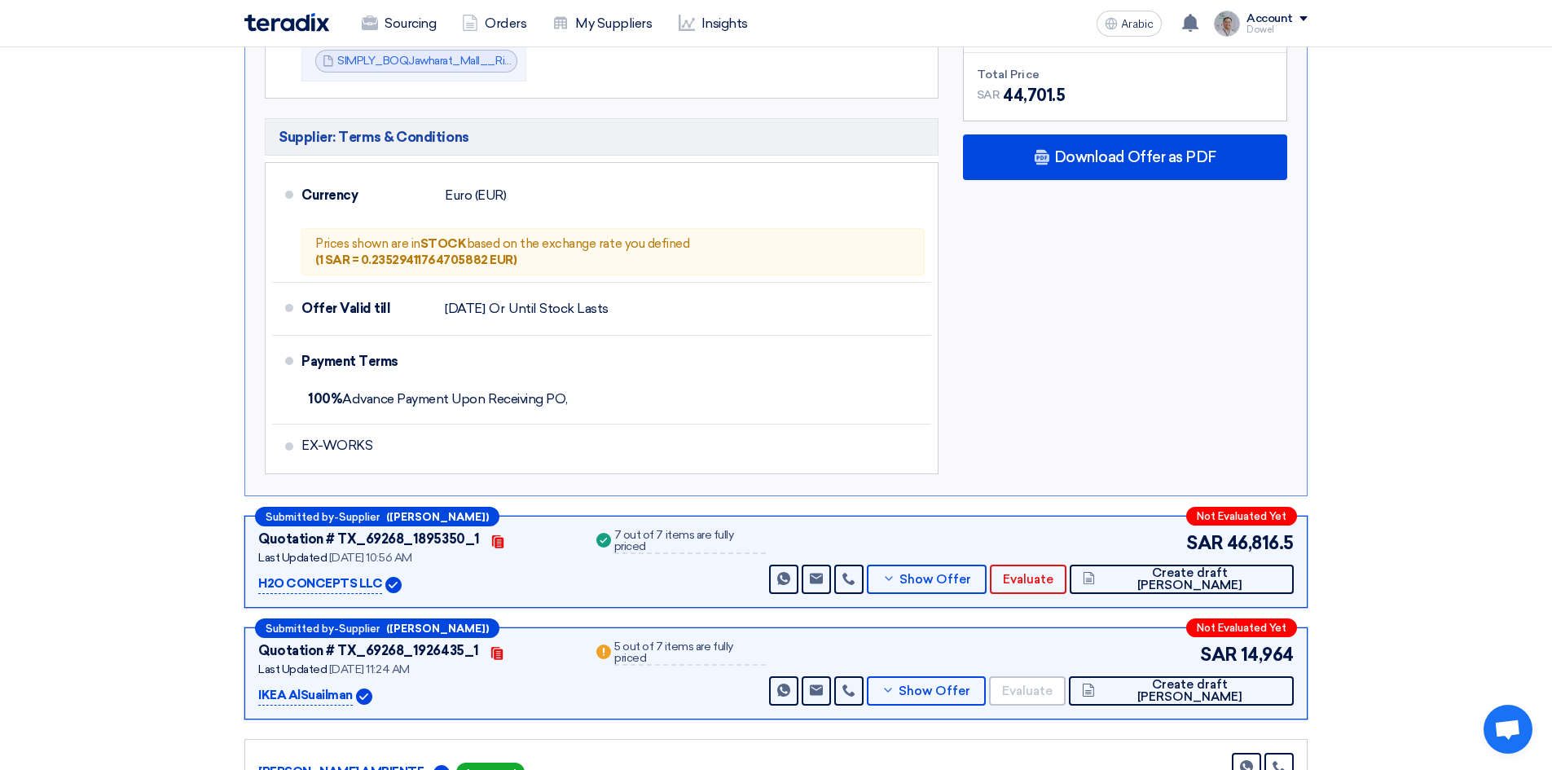
scroll to position [1956, 0]
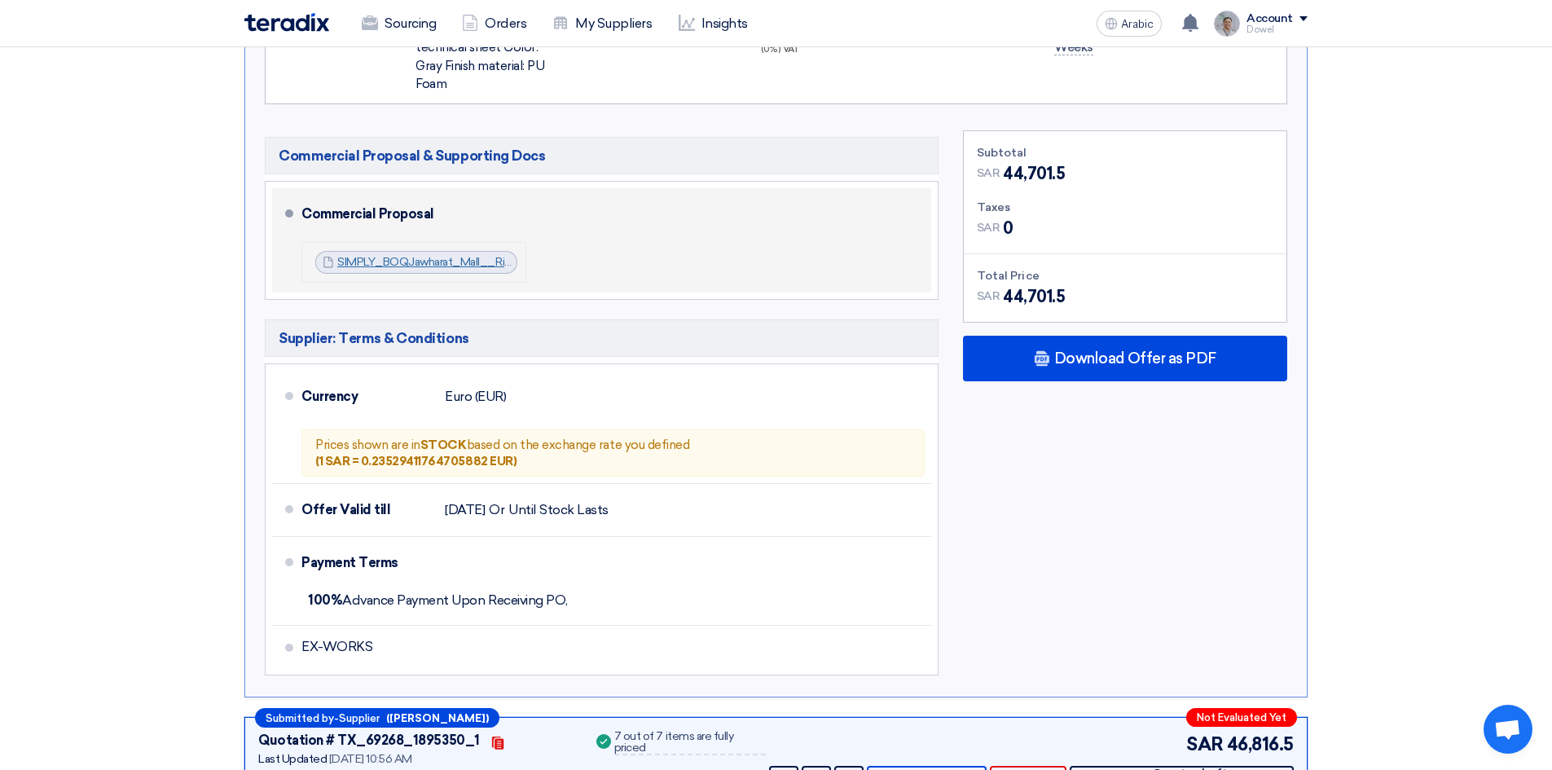
click at [407, 255] on font "SIMPLY_BOQJawharat_Mall__Riyadh_FAMILY_ROOM_RV_1744624259507.pdf" at bounding box center [544, 262] width 414 height 14
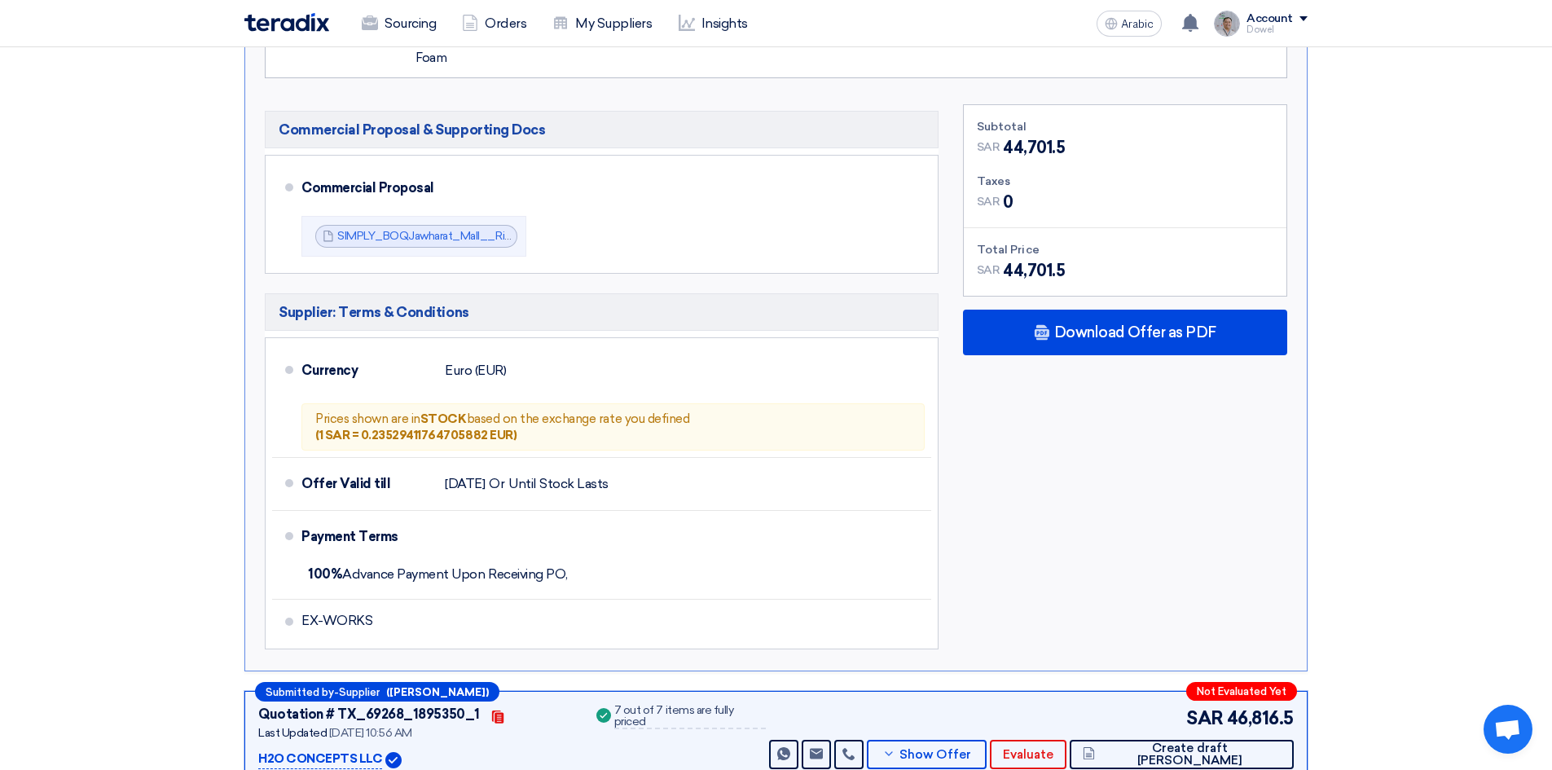
scroll to position [2200, 0]
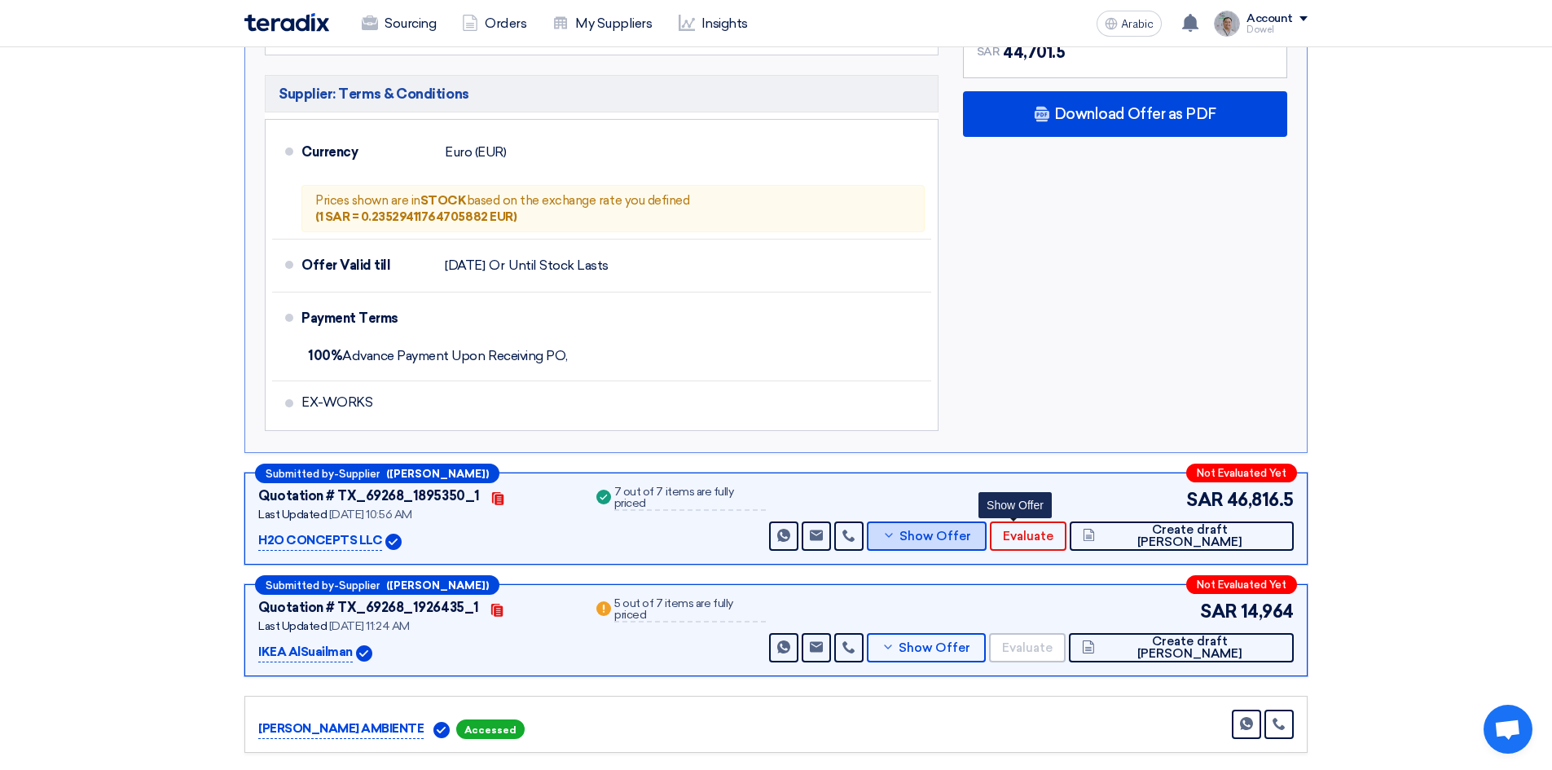
click at [986, 522] on button "Show Offer" at bounding box center [926, 536] width 119 height 29
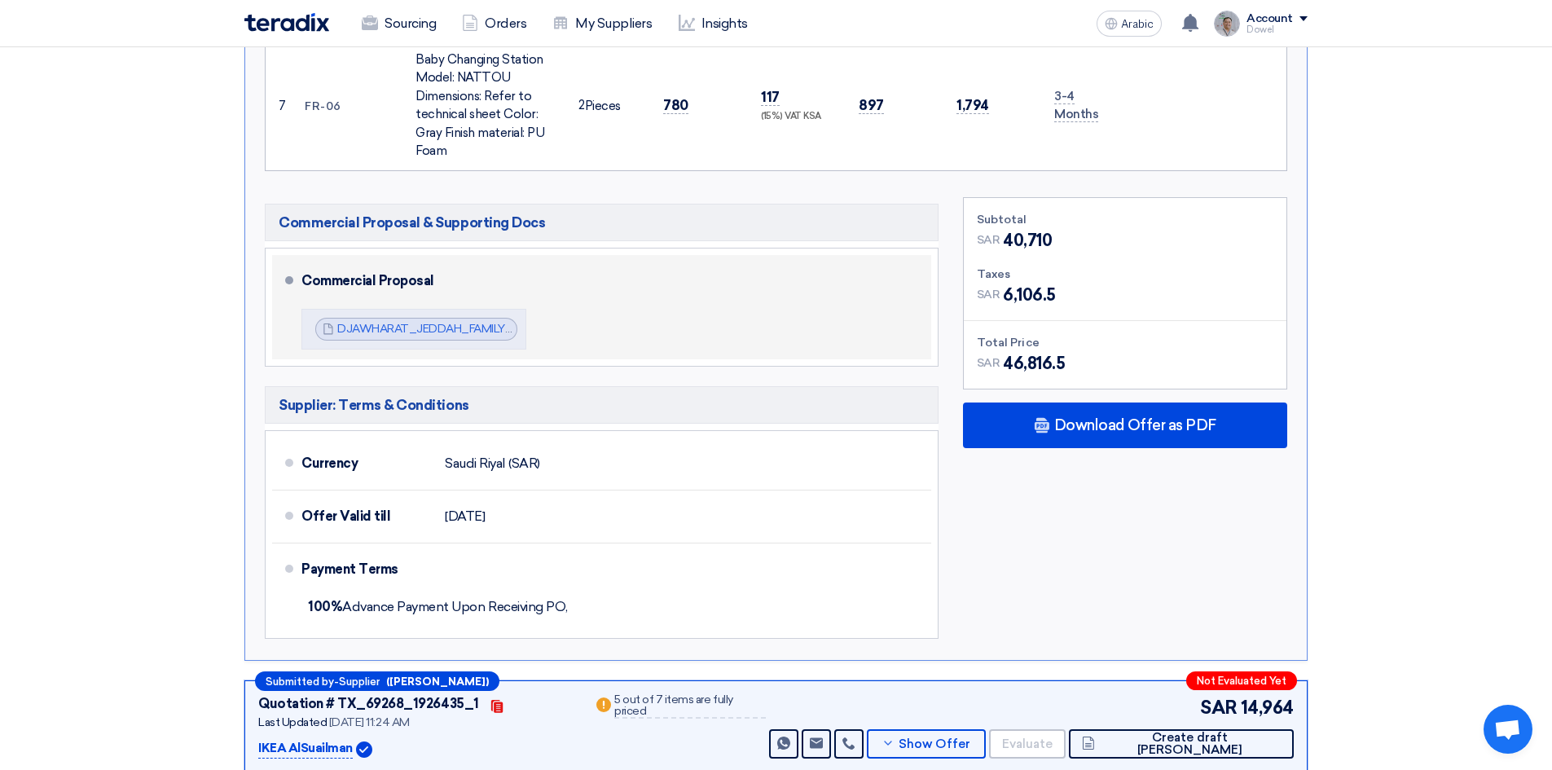
scroll to position [1956, 0]
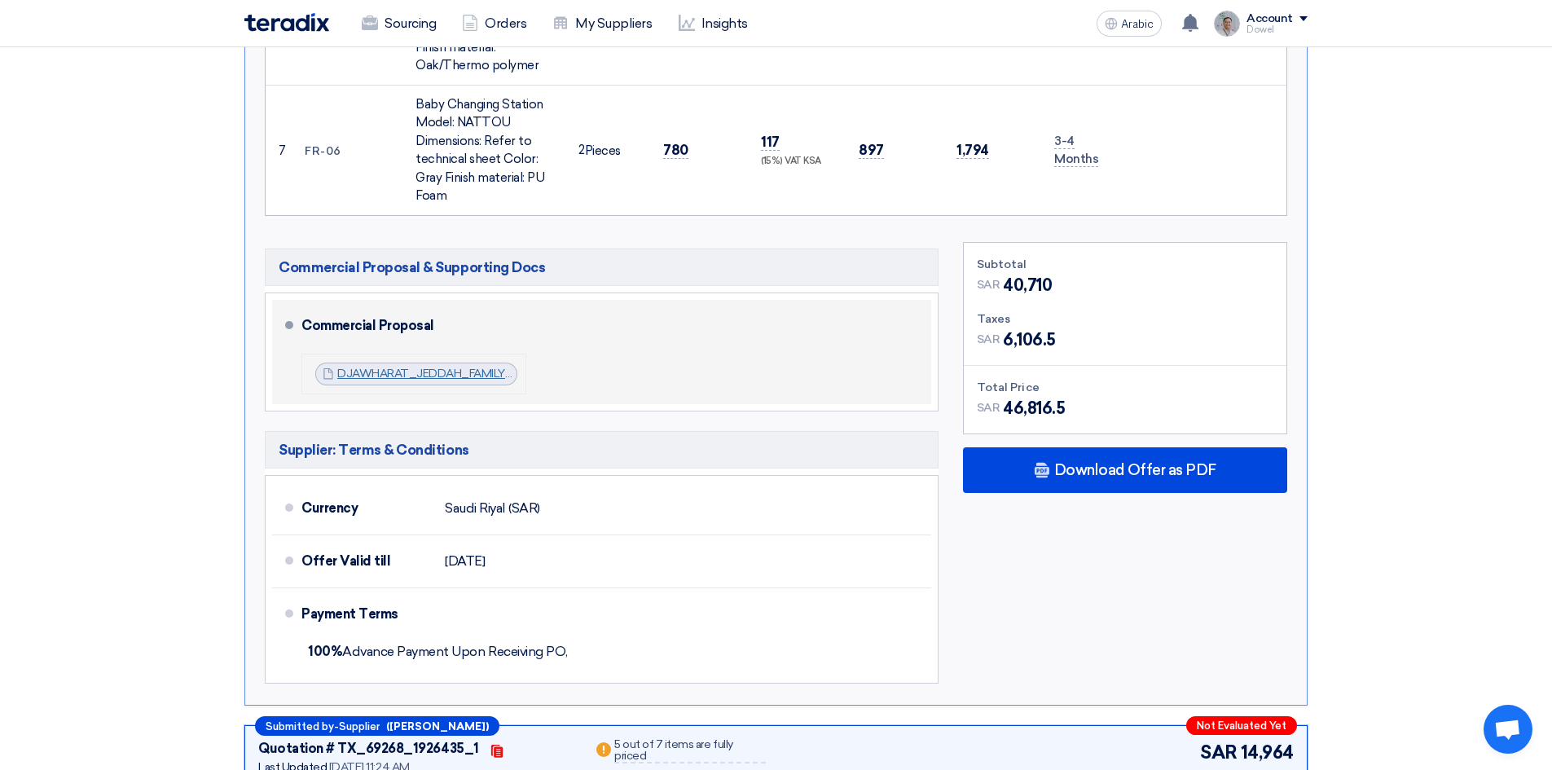
click at [395, 367] on font "DJAWHARAT_JEDDAH_FAMILY_ROOM_PR_1744703499265.pdf" at bounding box center [510, 374] width 347 height 14
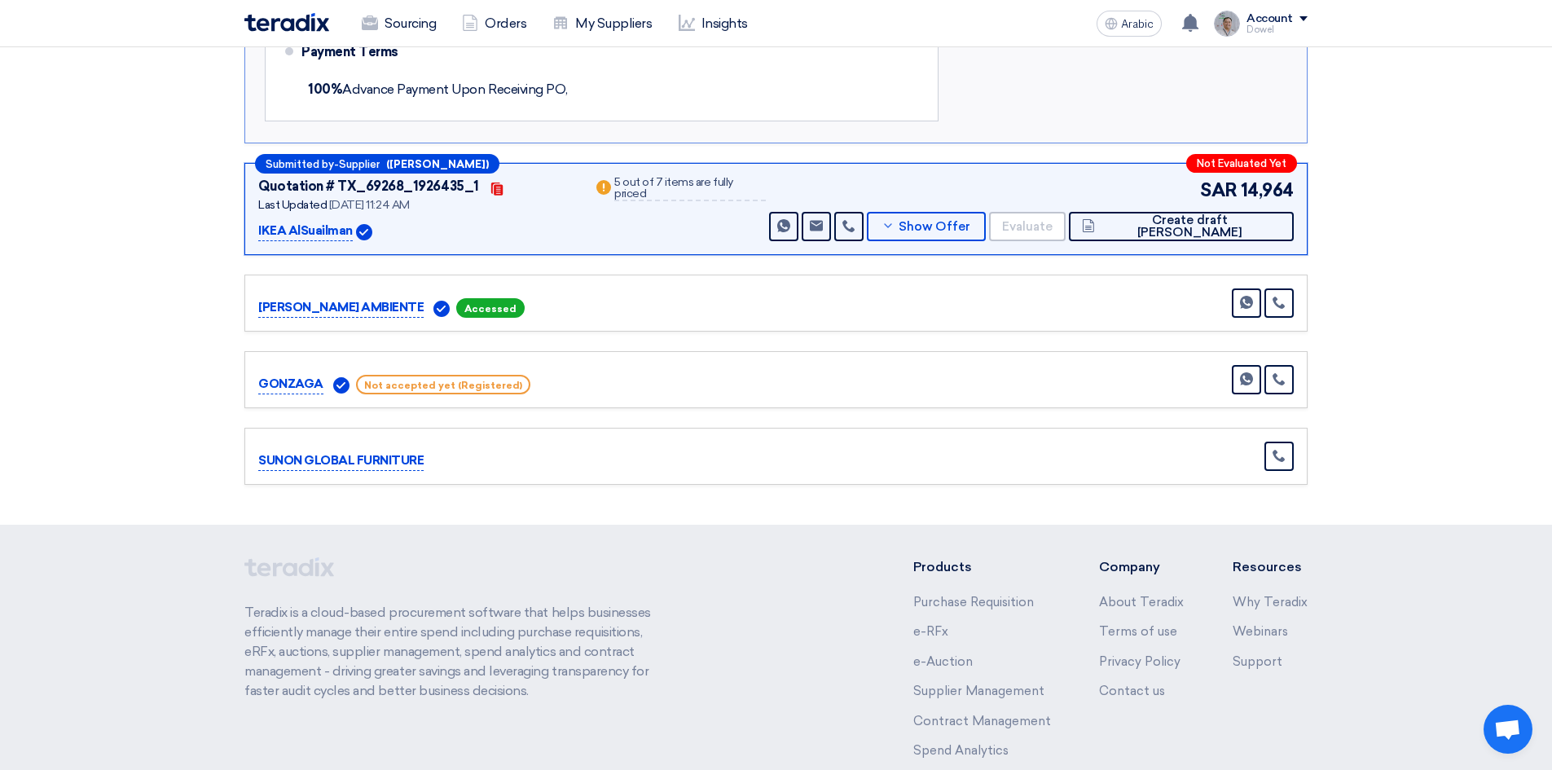
scroll to position [2526, 0]
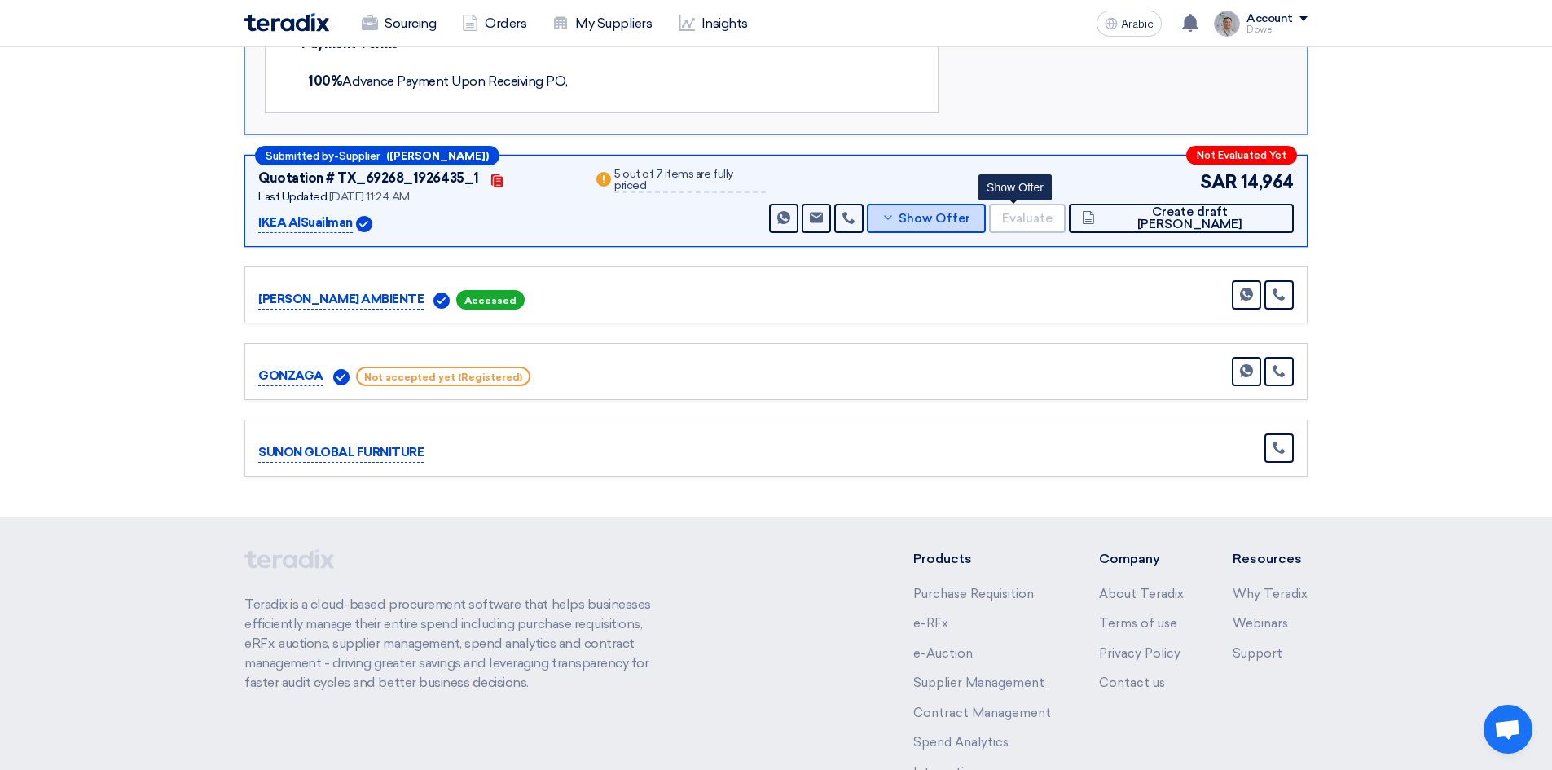
click at [971, 211] on font "Show Offer" at bounding box center [935, 218] width 72 height 15
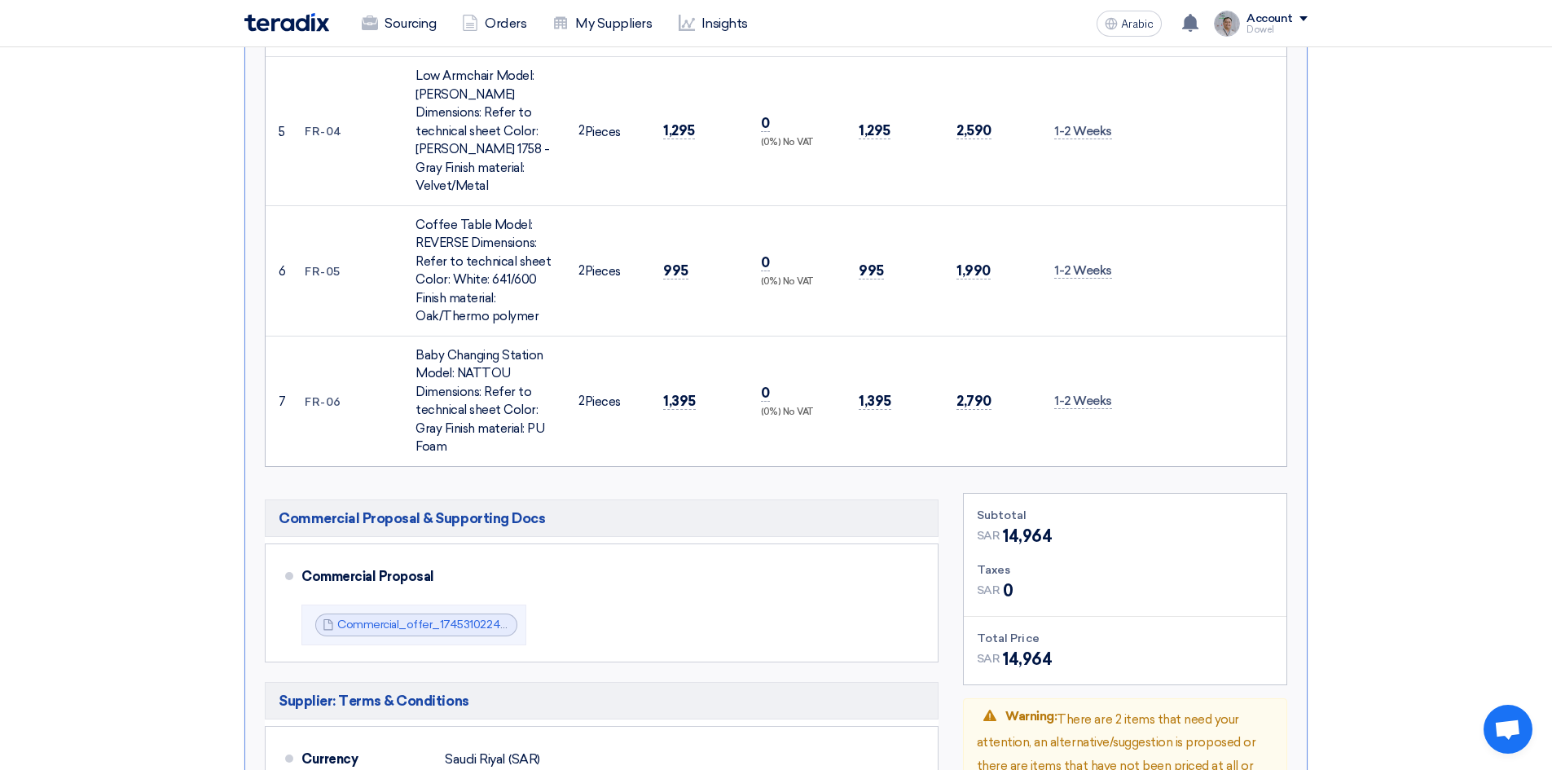
scroll to position [1874, 0]
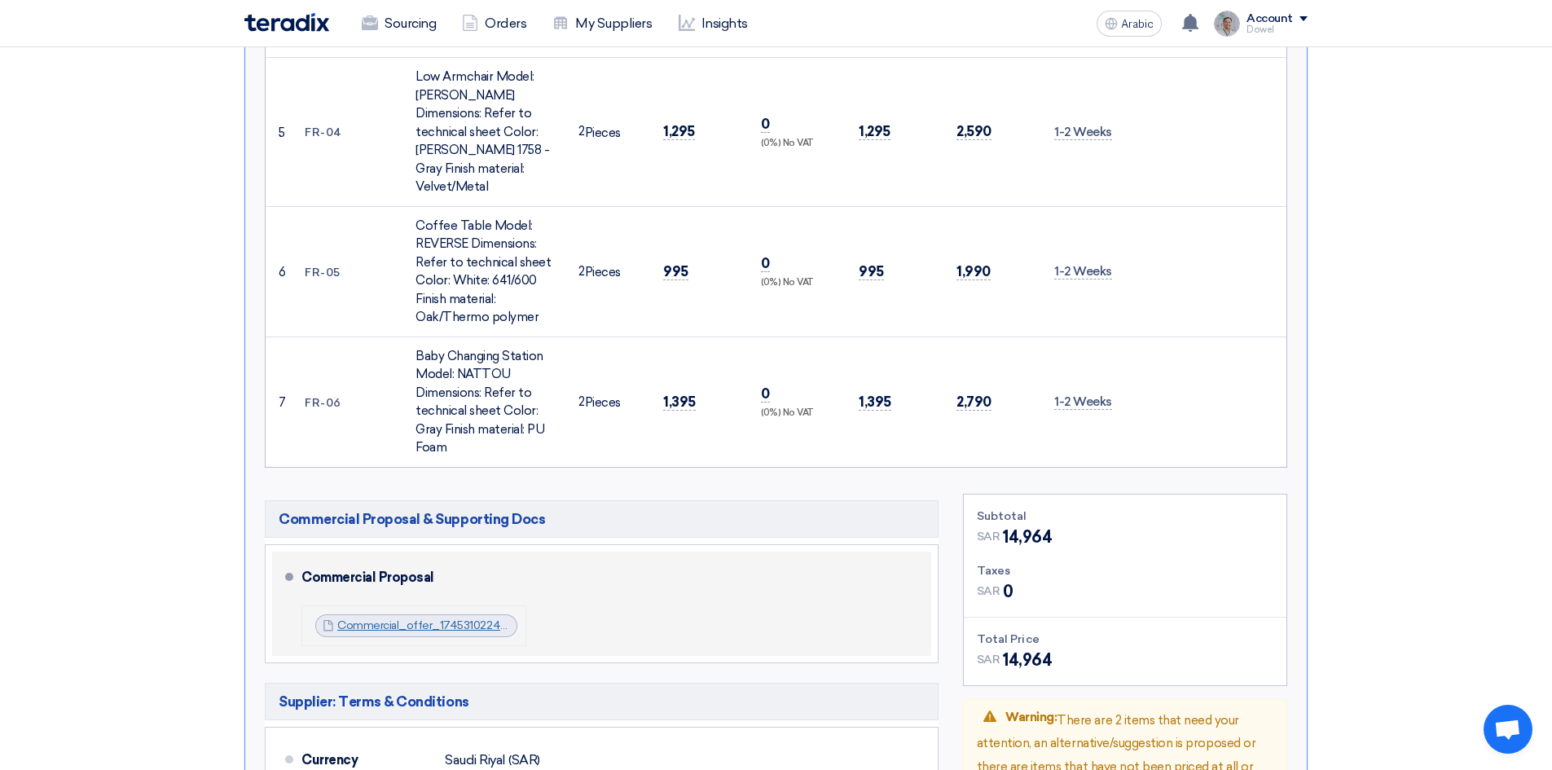
click at [417, 619] on font "Commercial_offer_1745310224306.pdf" at bounding box center [439, 626] width 204 height 14
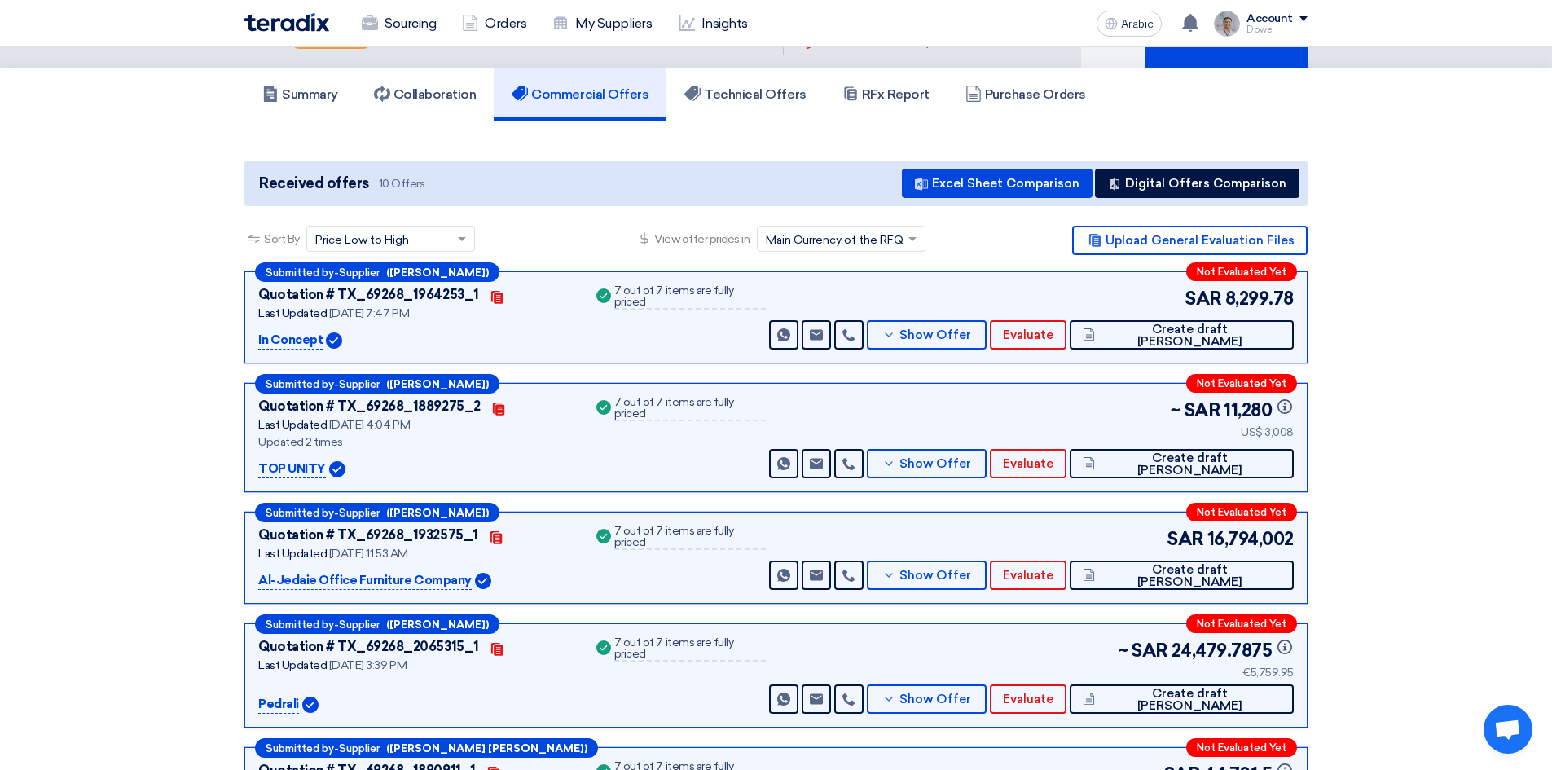
scroll to position [0, 0]
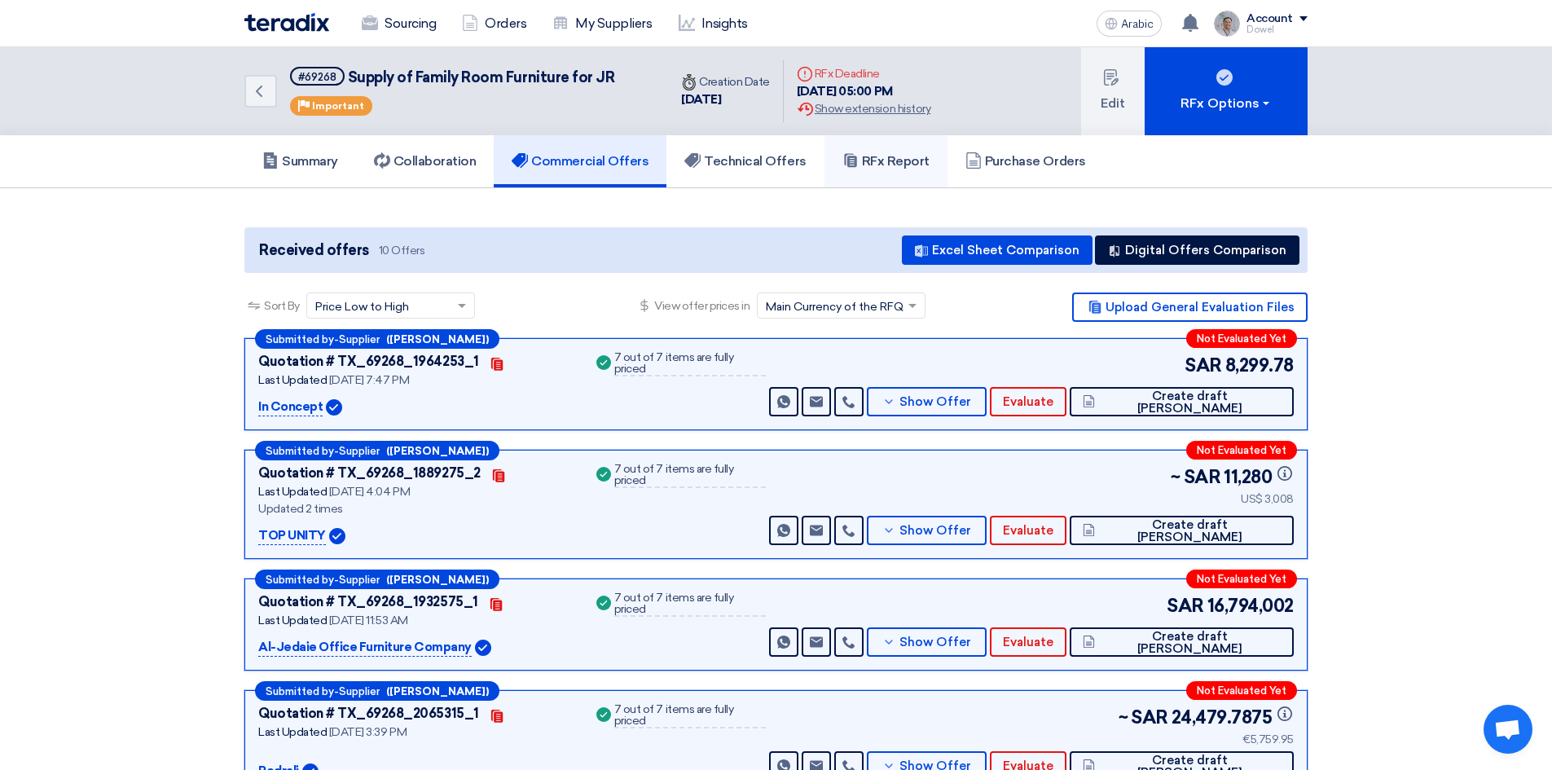
drag, startPoint x: 876, startPoint y: 162, endPoint x: 868, endPoint y: 166, distance: 9.1
click at [876, 162] on font "RFx Report" at bounding box center [896, 160] width 68 height 15
